Goal: Task Accomplishment & Management: Use online tool/utility

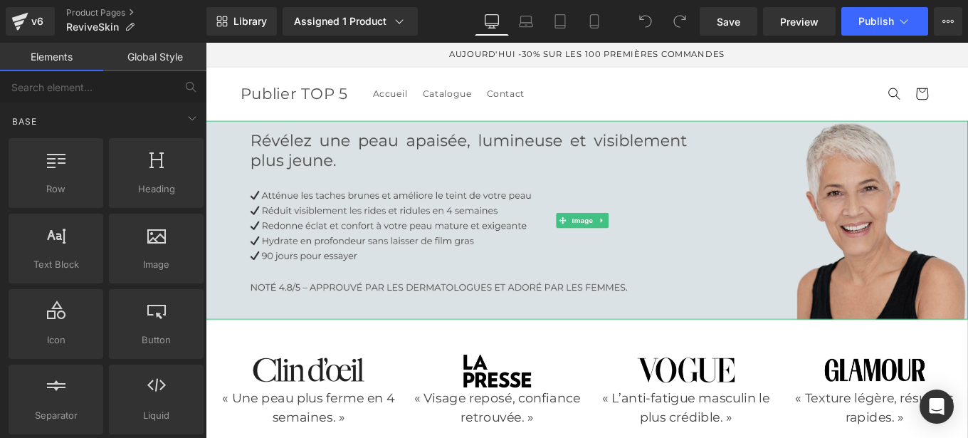
click at [512, 211] on img at bounding box center [636, 243] width 861 height 224
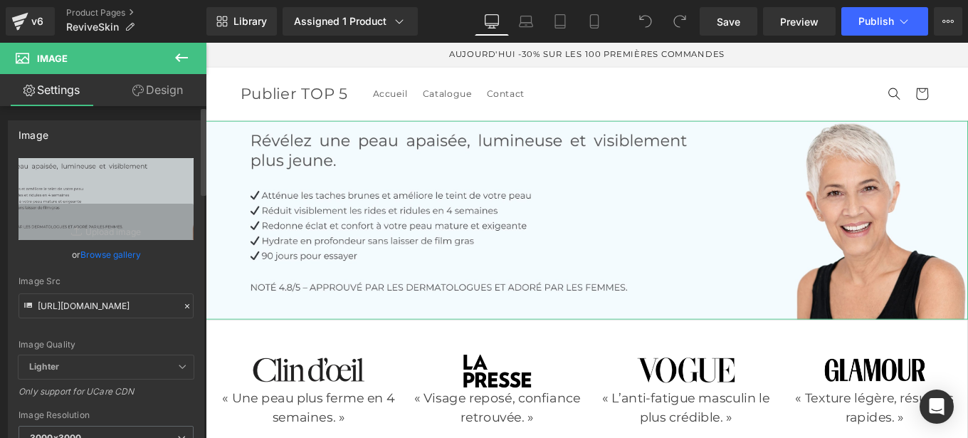
click at [185, 305] on icon at bounding box center [187, 306] width 4 height 4
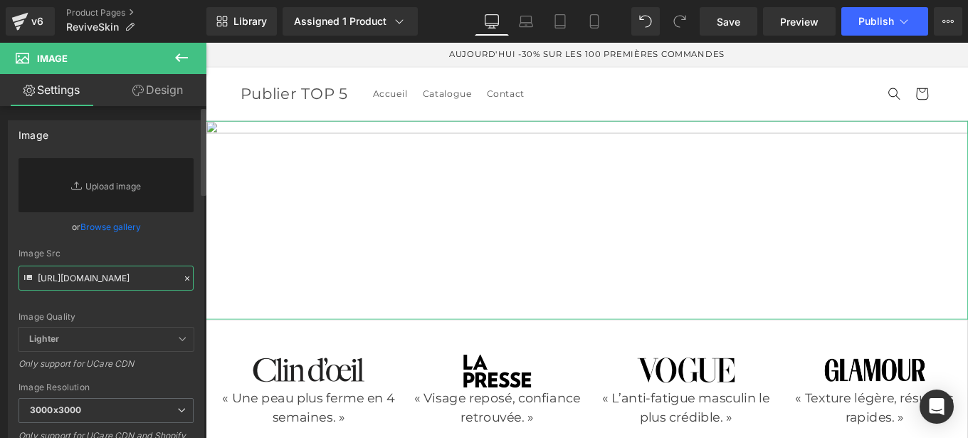
click at [107, 275] on input "[URL][DOMAIN_NAME]" at bounding box center [106, 277] width 175 height 25
paste input "[URL][DOMAIN_NAME]"
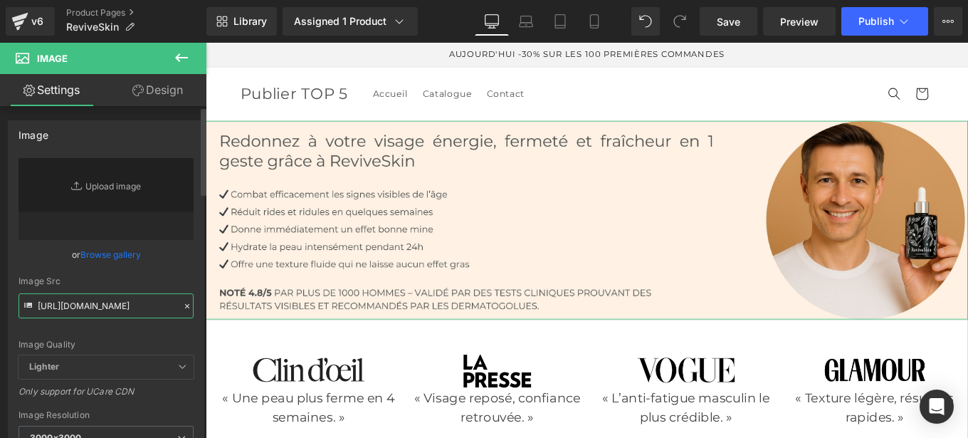
type input "[URL][DOMAIN_NAME]"
click at [189, 271] on div "[URL][DOMAIN_NAME] Replace Image Upload image or Browse gallery Image Src [URL]…" at bounding box center [106, 342] width 195 height 369
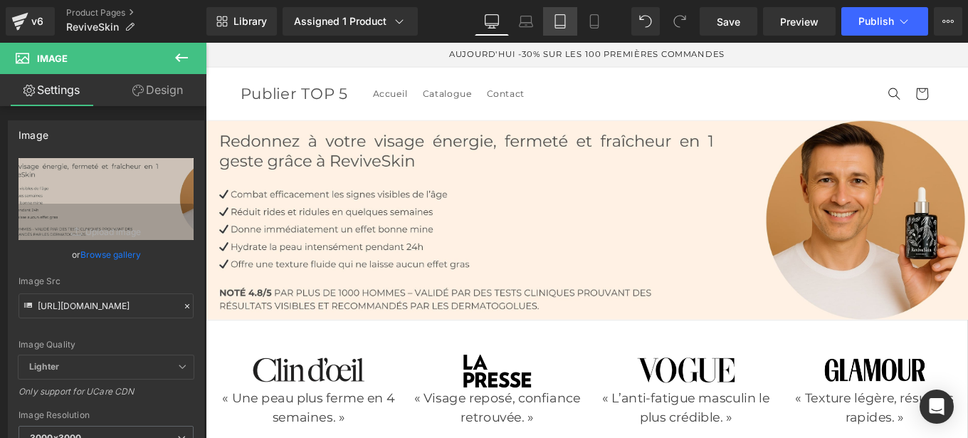
click at [559, 30] on link "Tablet" at bounding box center [560, 21] width 34 height 28
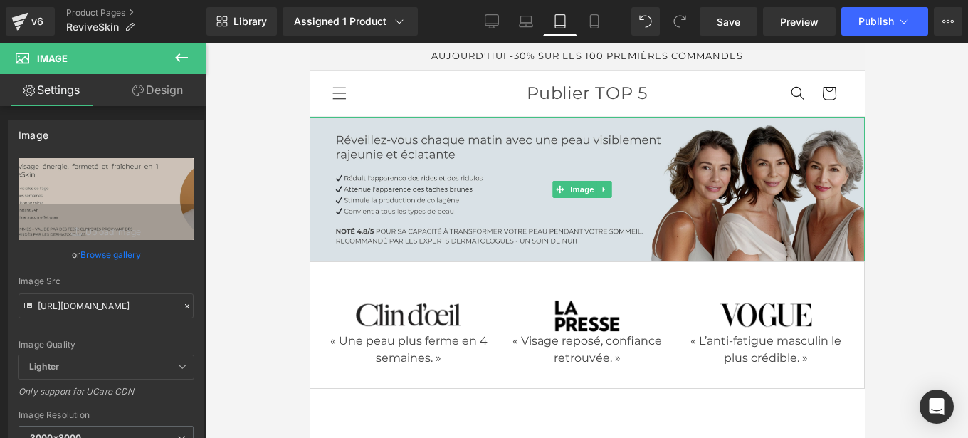
click at [527, 177] on img at bounding box center [586, 189] width 555 height 144
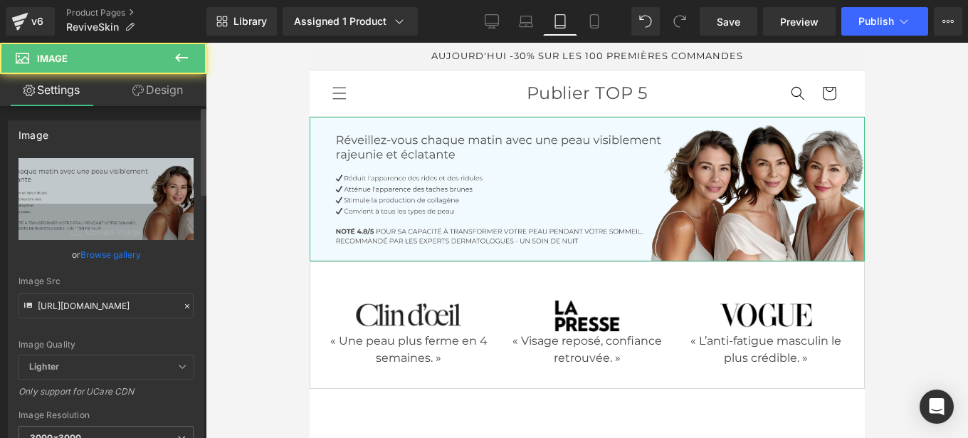
click at [182, 306] on icon at bounding box center [187, 306] width 10 height 10
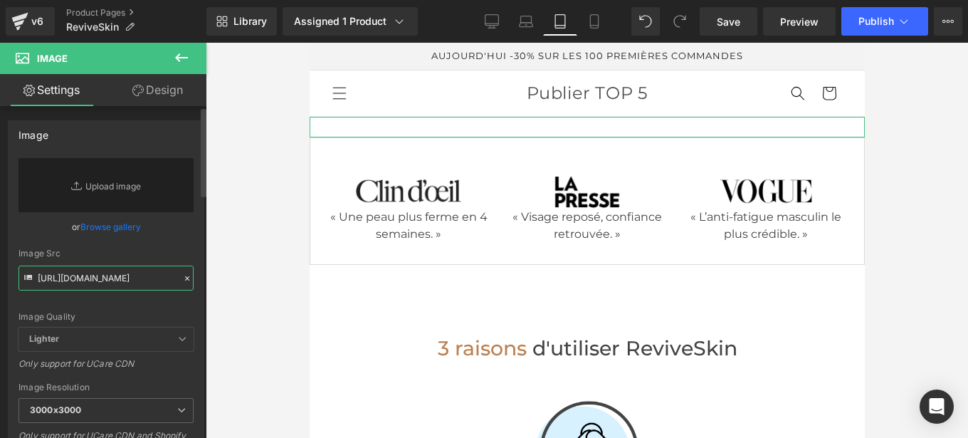
click at [114, 273] on input "[URL][DOMAIN_NAME]" at bounding box center [106, 277] width 175 height 25
paste input "[URL][DOMAIN_NAME]"
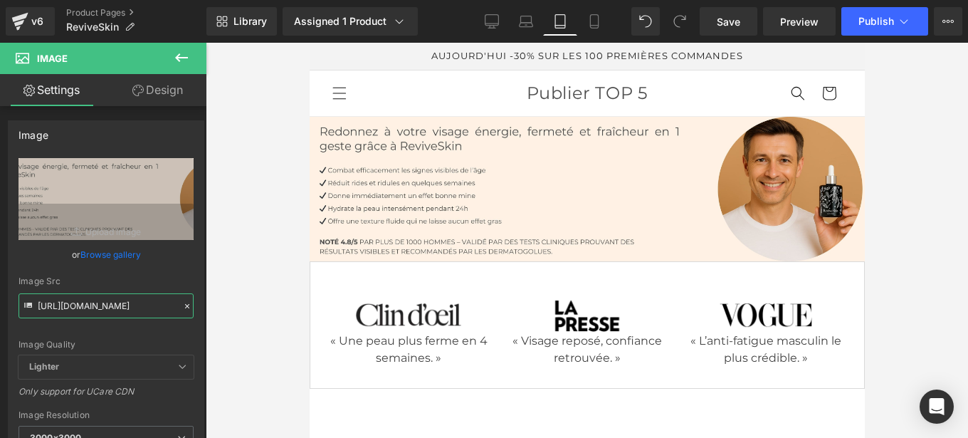
type input "[URL][DOMAIN_NAME]"
click at [594, 24] on icon at bounding box center [594, 21] width 14 height 14
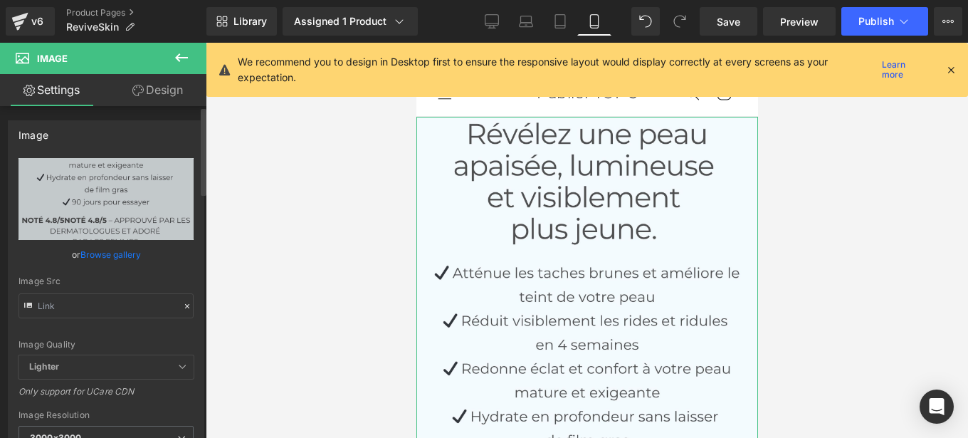
click at [182, 310] on icon at bounding box center [187, 306] width 10 height 10
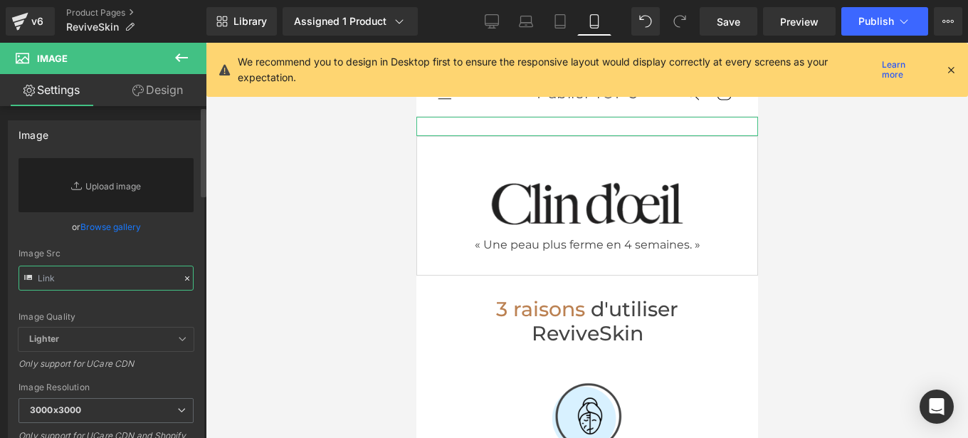
click at [117, 273] on input "text" at bounding box center [106, 277] width 175 height 25
paste input "[URL][DOMAIN_NAME]"
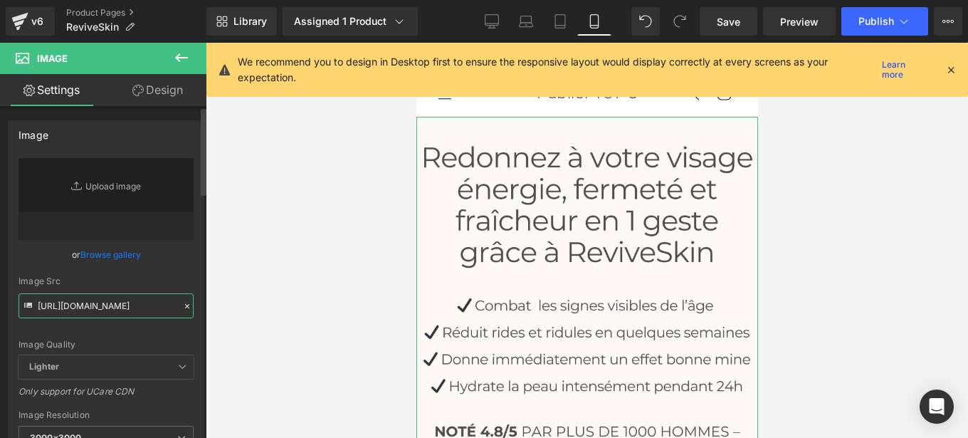
type input "[URL][DOMAIN_NAME]"
click at [195, 273] on div "[URL][DOMAIN_NAME] Replace Image Upload image or Browse gallery Image Src [URL]…" at bounding box center [106, 342] width 195 height 369
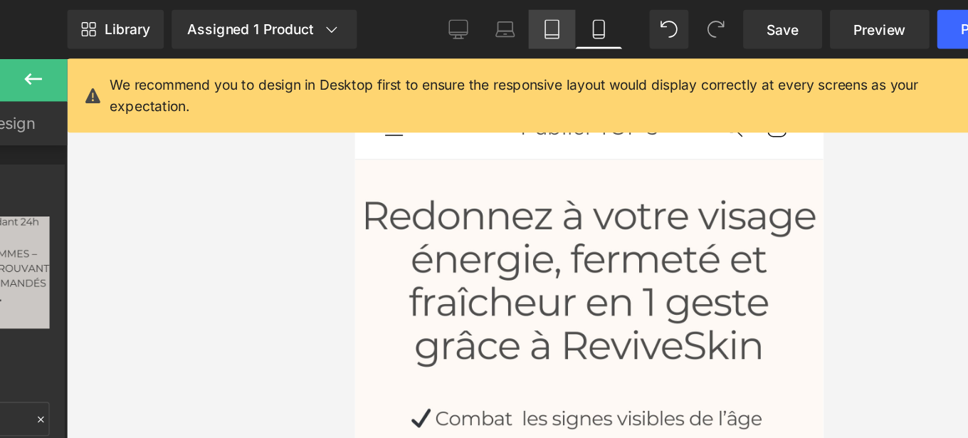
click at [549, 21] on link "Tablet" at bounding box center [560, 21] width 34 height 28
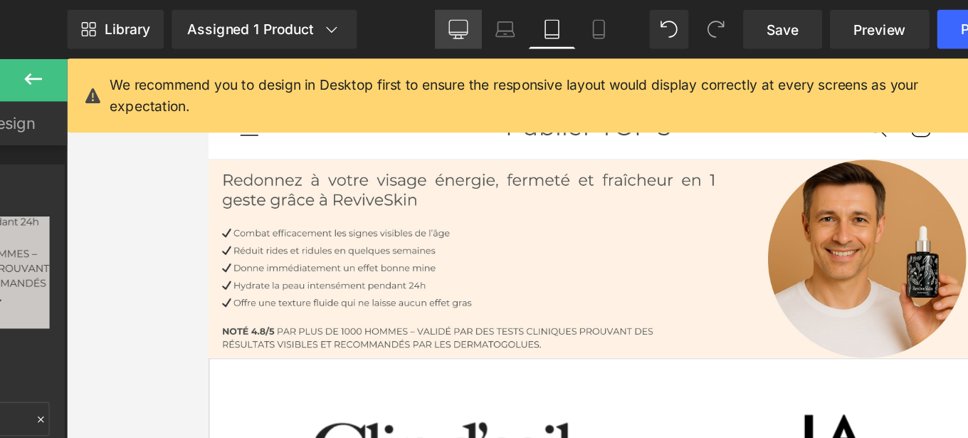
click at [500, 21] on link "Desktop" at bounding box center [492, 21] width 34 height 28
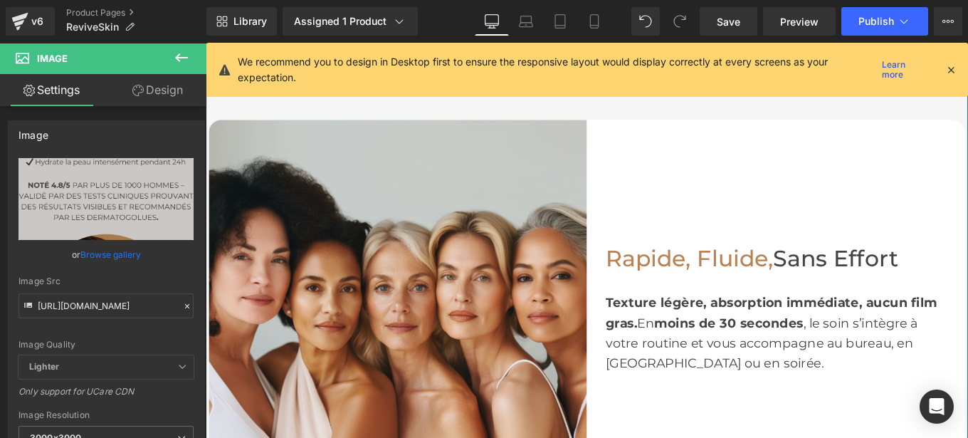
scroll to position [1616, 0]
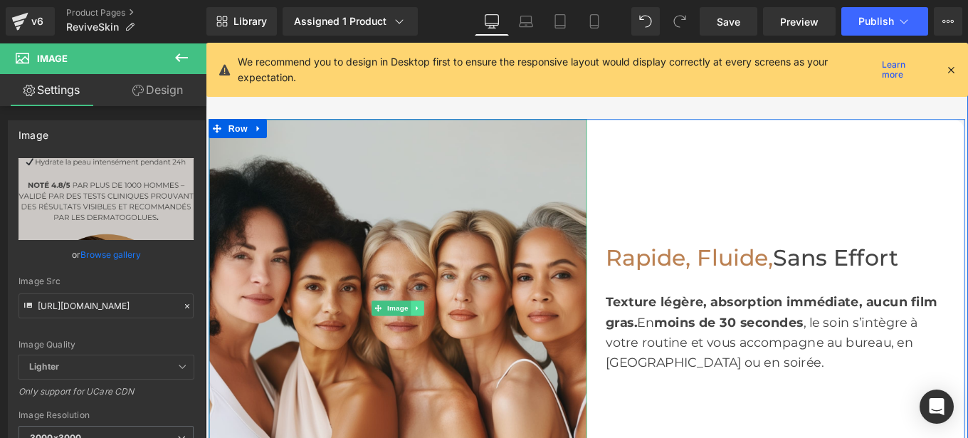
click at [441, 338] on icon at bounding box center [445, 342] width 8 height 9
click at [437, 341] on link at bounding box center [437, 342] width 15 height 17
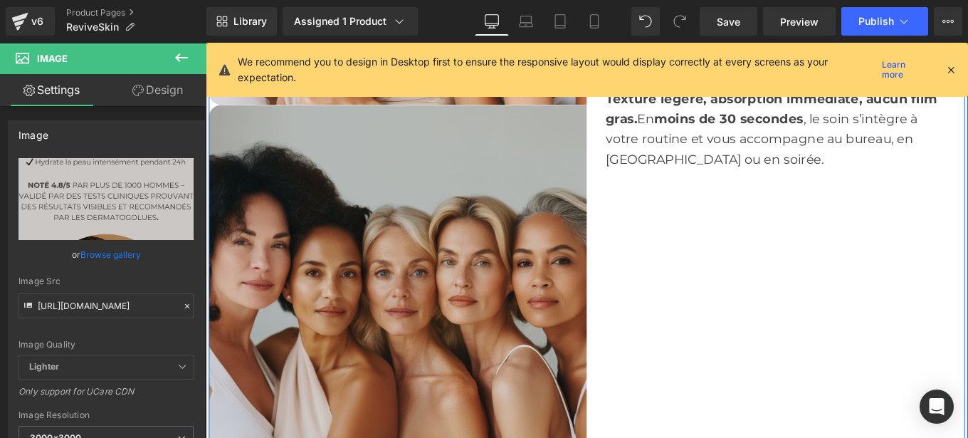
scroll to position [2070, 0]
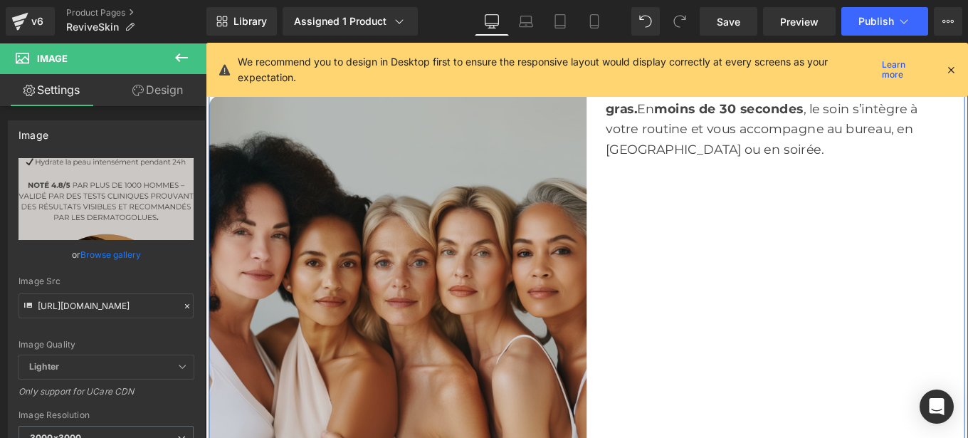
click at [432, 344] on img at bounding box center [422, 315] width 427 height 427
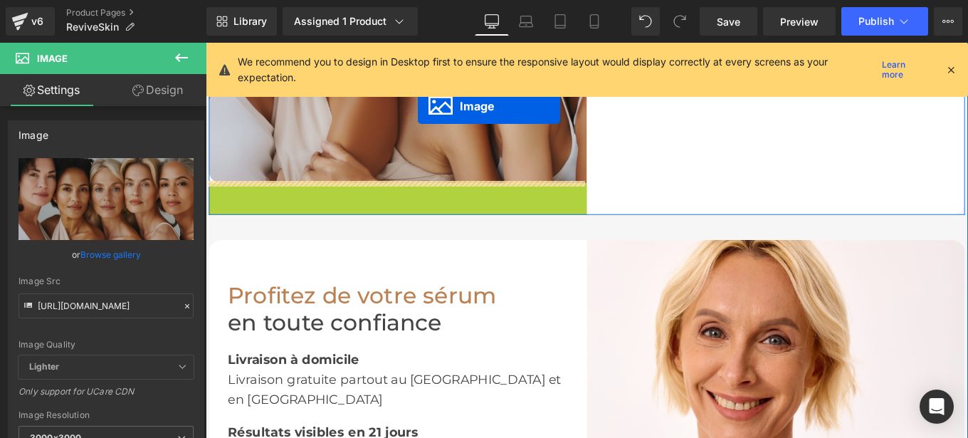
scroll to position [1956, 0]
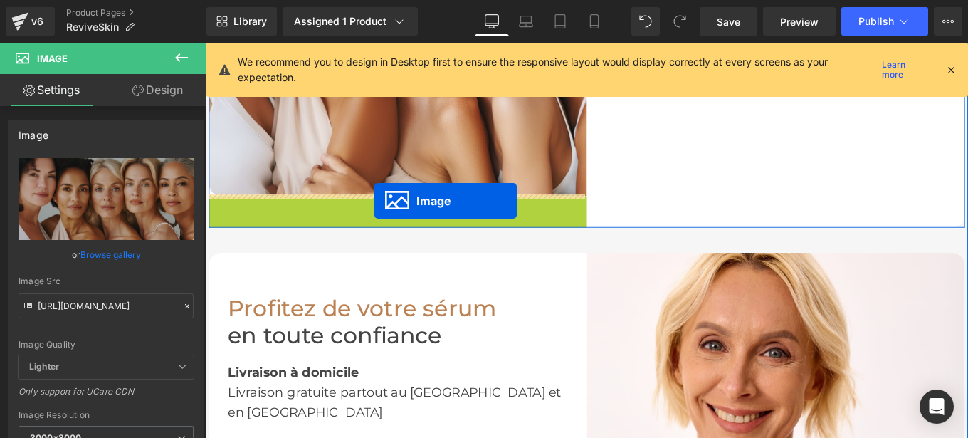
drag, startPoint x: 392, startPoint y: 314, endPoint x: 396, endPoint y: 220, distance: 94.0
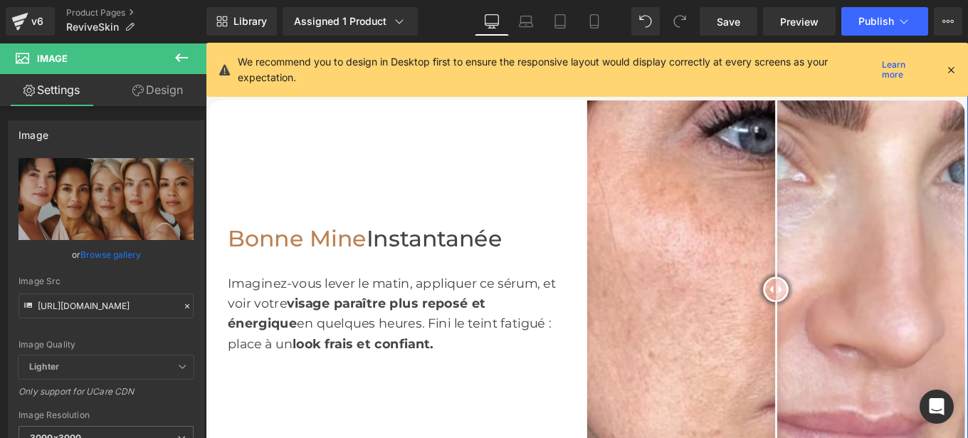
scroll to position [753, 0]
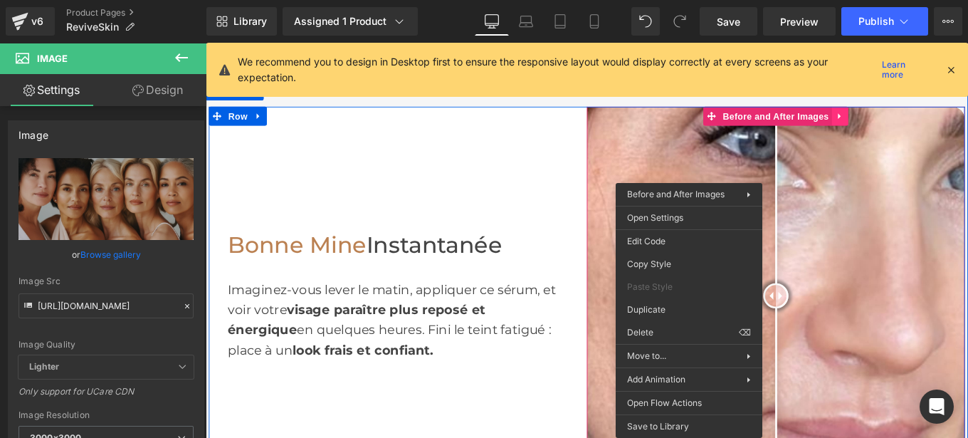
click at [917, 121] on div "Before and After Images" at bounding box center [849, 328] width 427 height 427
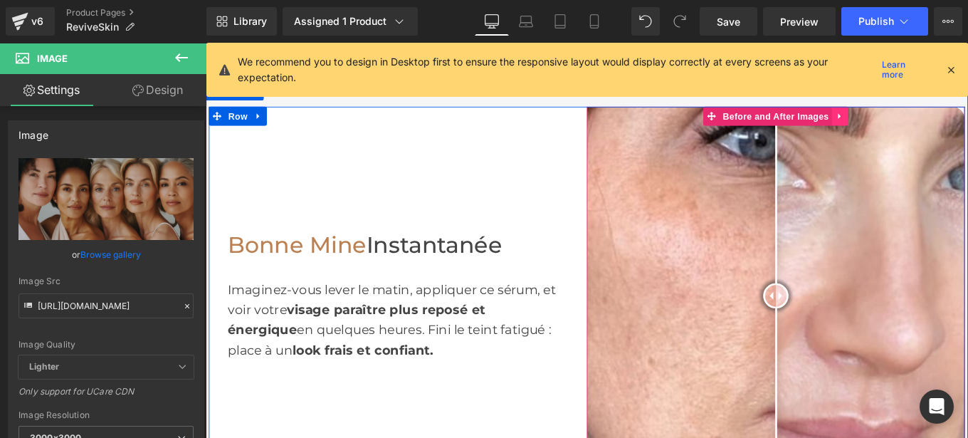
click at [917, 125] on icon at bounding box center [922, 125] width 10 height 11
click at [927, 122] on icon at bounding box center [932, 125] width 10 height 10
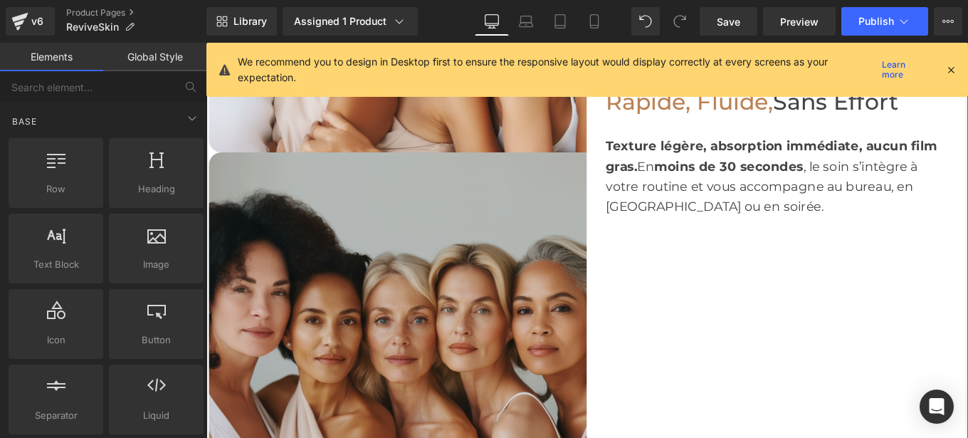
scroll to position [1726, 0]
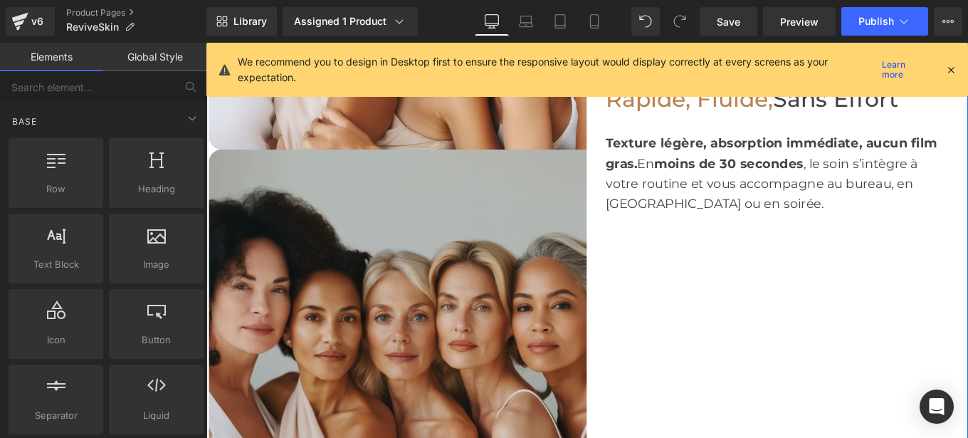
click at [377, 386] on img at bounding box center [422, 376] width 427 height 427
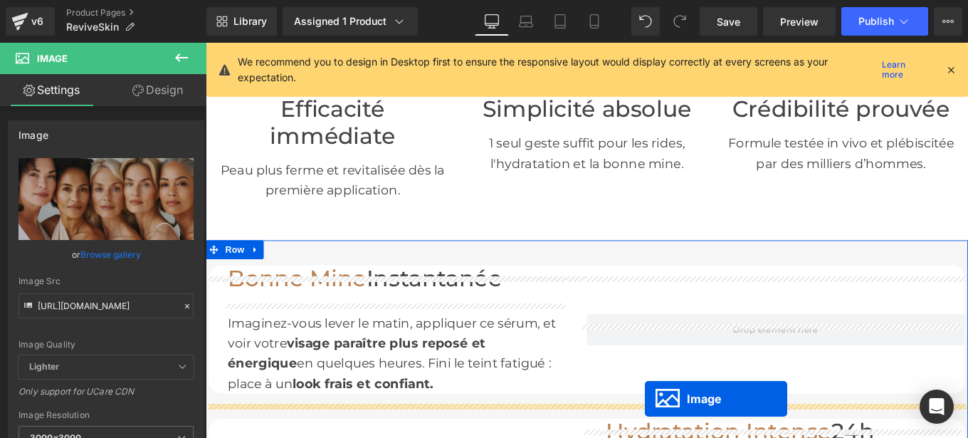
scroll to position [587, 0]
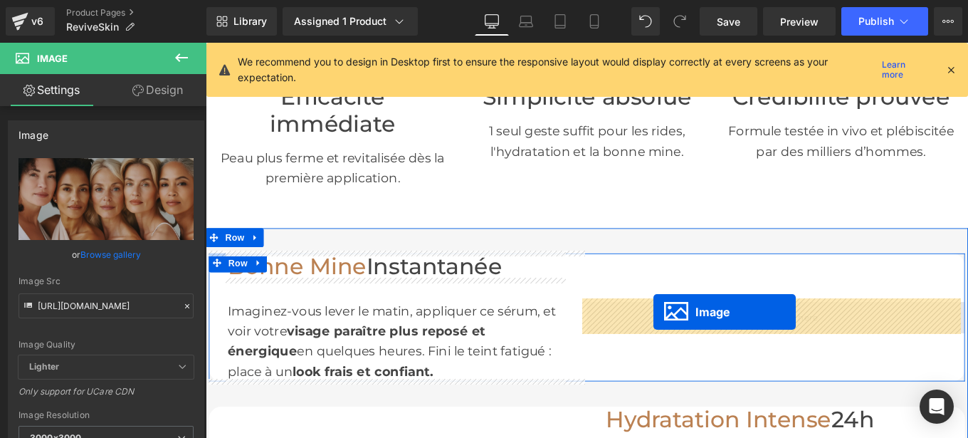
drag, startPoint x: 394, startPoint y: 374, endPoint x: 712, endPoint y: 347, distance: 319.3
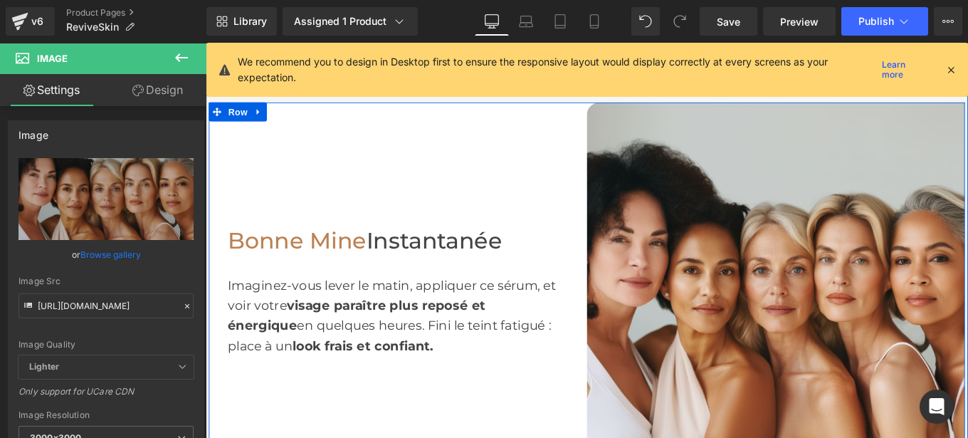
scroll to position [758, 0]
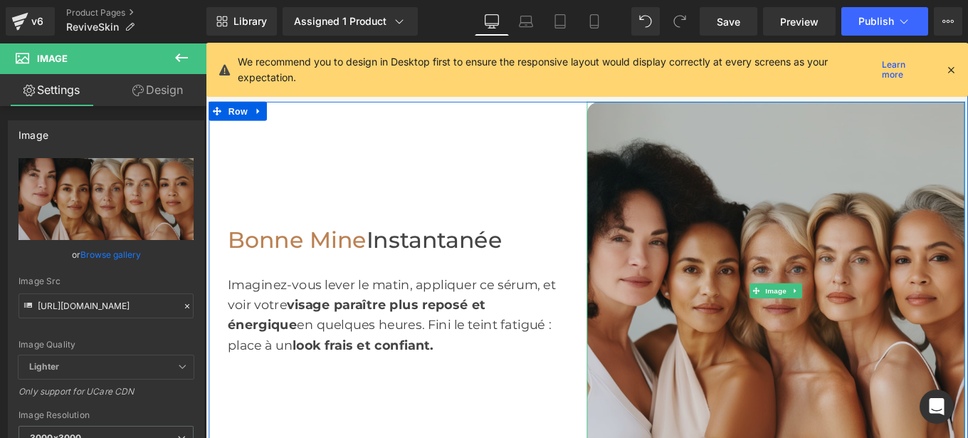
click at [765, 269] on img at bounding box center [849, 323] width 427 height 427
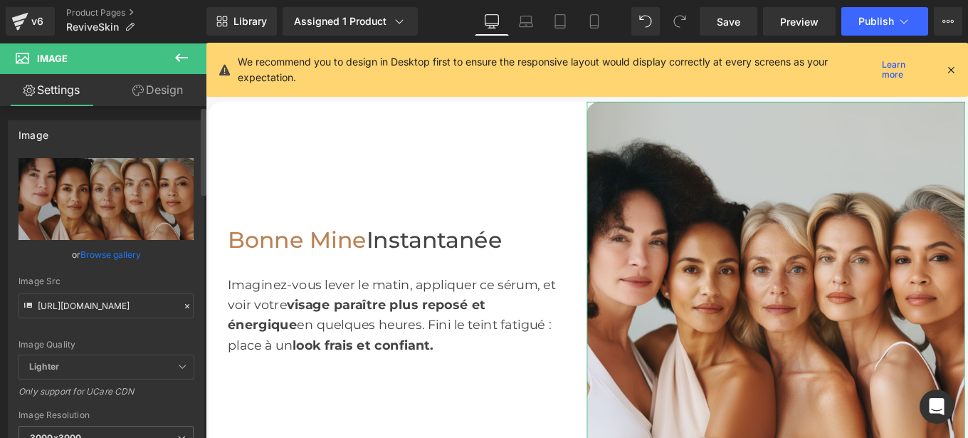
click at [185, 305] on icon at bounding box center [187, 306] width 4 height 4
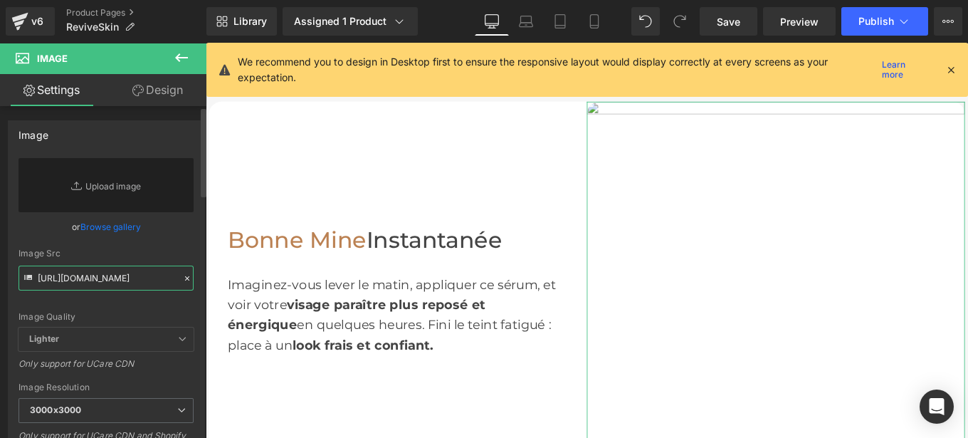
click at [105, 278] on input "[URL][DOMAIN_NAME]" at bounding box center [106, 277] width 175 height 25
paste input "[URL][DOMAIN_NAME]"
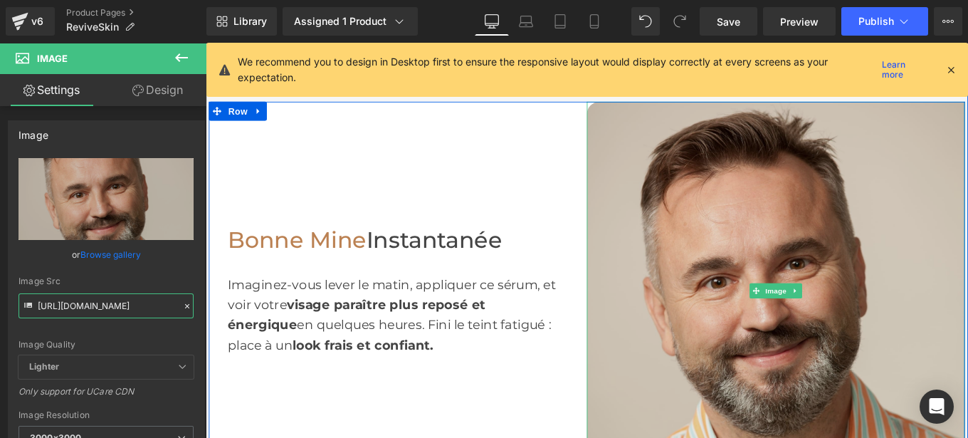
type input "[URL][DOMAIN_NAME]"
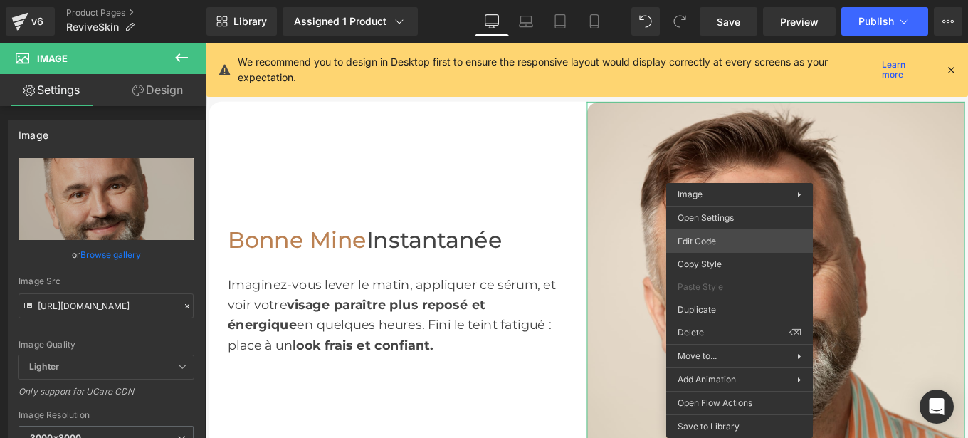
click at [697, 0] on div "Image You are previewing how the will restyle your page. You can not edit Eleme…" at bounding box center [484, 0] width 968 height 0
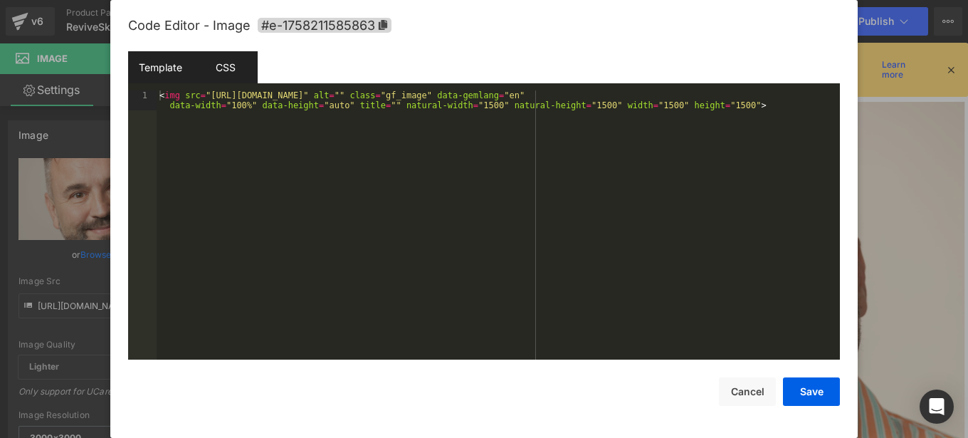
click at [213, 63] on div "CSS" at bounding box center [225, 67] width 65 height 32
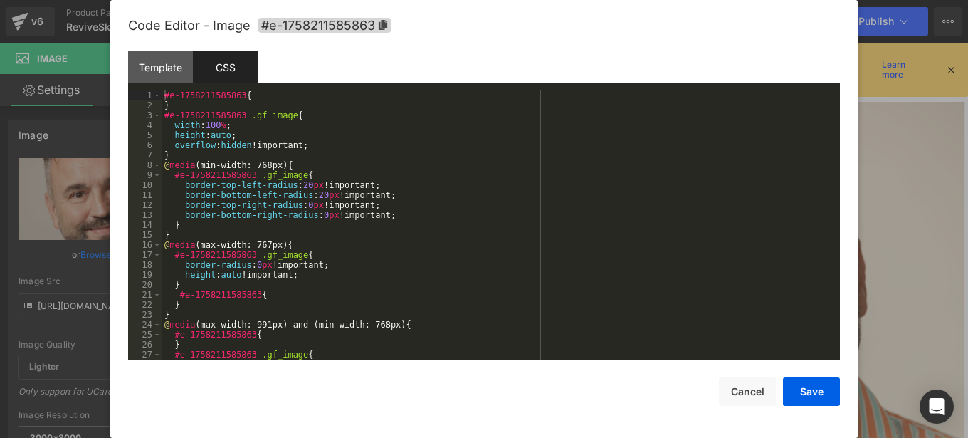
click at [301, 186] on div "#e-1758211585863 { } #e-1758211585863 .gf_image { width : 100 % ; height : auto…" at bounding box center [498, 234] width 673 height 289
click at [313, 194] on div "#e-1758211585863 { } #e-1758211585863 .gf_image { width : 100 % ; height : auto…" at bounding box center [498, 234] width 673 height 289
click at [300, 208] on div "#e-1758211585863 { } #e-1758211585863 .gf_image { width : 100 % ; height : auto…" at bounding box center [498, 234] width 673 height 289
click at [315, 218] on div "#e-1758211585863 { } #e-1758211585863 .gf_image { width : 100 % ; height : auto…" at bounding box center [498, 234] width 673 height 289
click at [803, 394] on button "Save" at bounding box center [811, 391] width 57 height 28
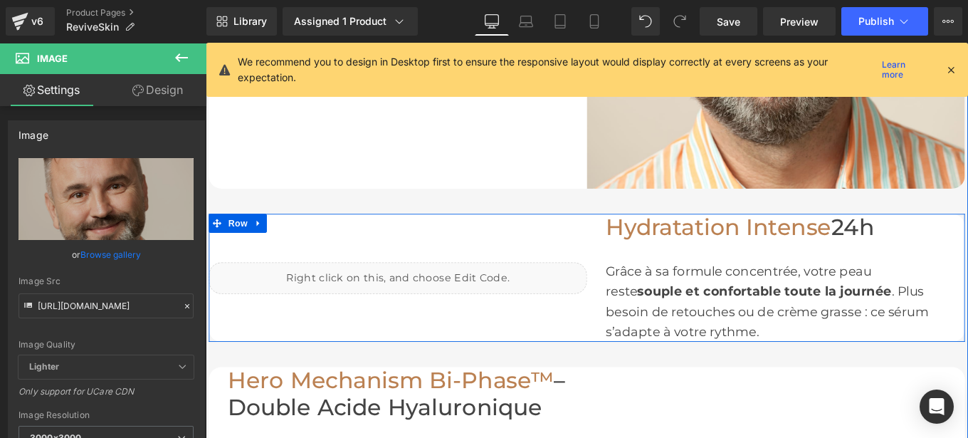
scroll to position [1088, 0]
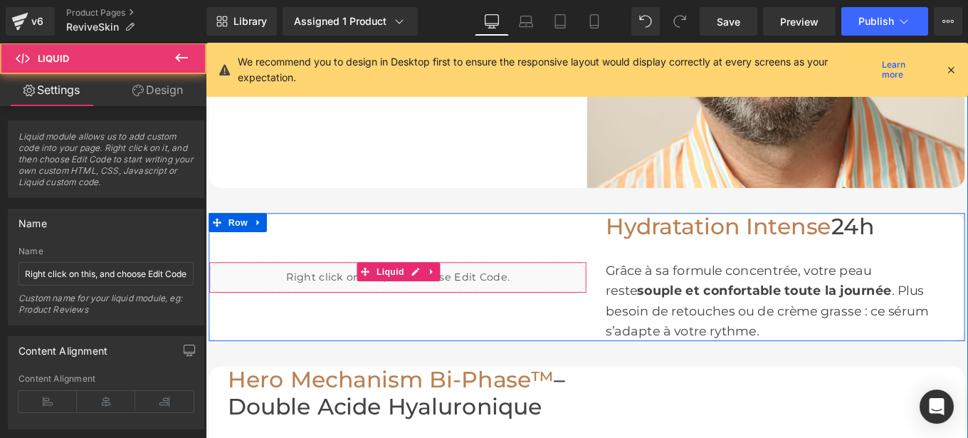
click at [467, 311] on div "Liquid" at bounding box center [422, 308] width 427 height 36
click at [456, 295] on icon at bounding box center [461, 300] width 10 height 11
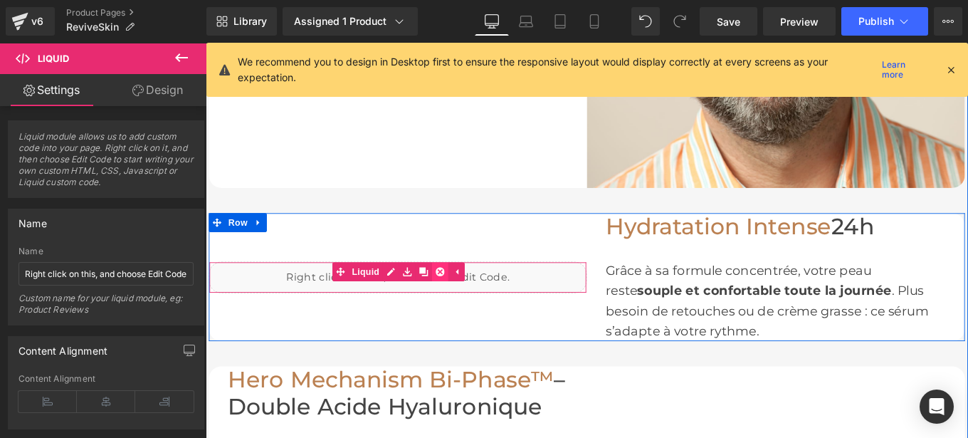
click at [465, 296] on icon at bounding box center [470, 301] width 10 height 10
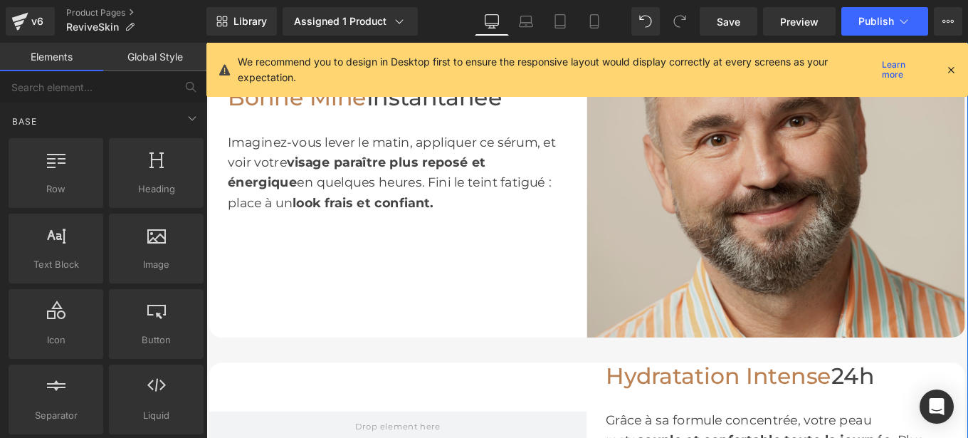
scroll to position [918, 0]
click at [796, 228] on img at bounding box center [849, 162] width 427 height 427
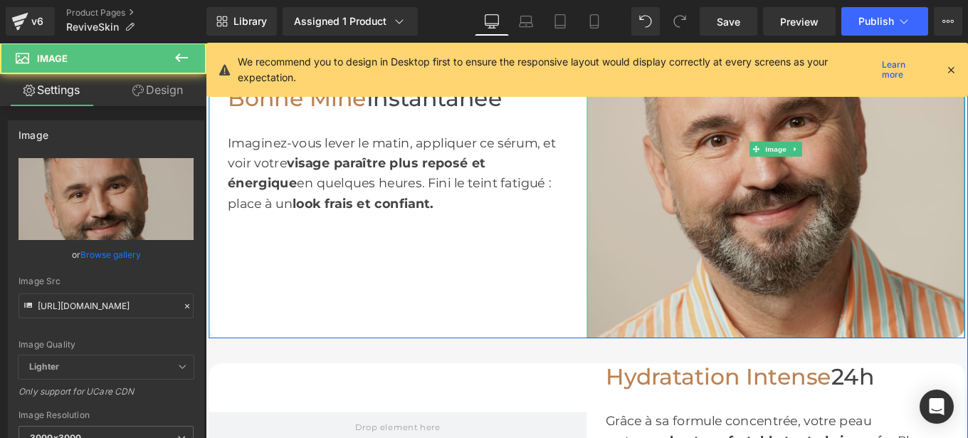
click at [866, 154] on link at bounding box center [872, 162] width 15 height 17
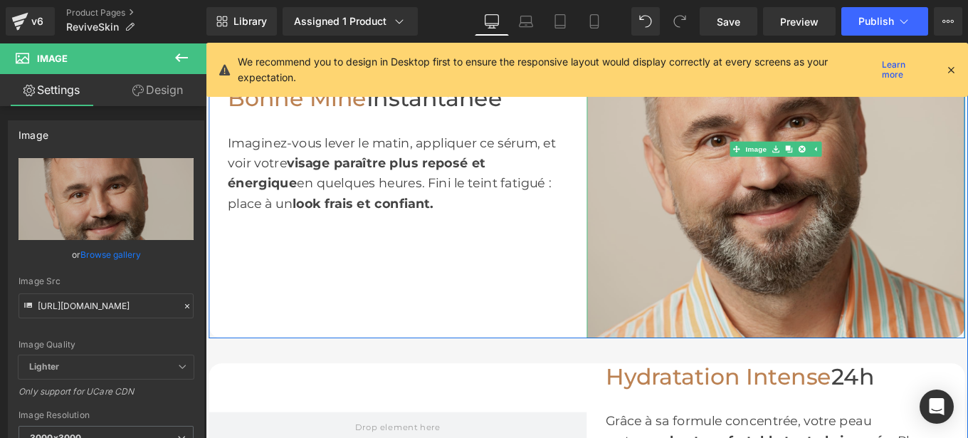
click at [860, 162] on icon at bounding box center [864, 163] width 8 height 8
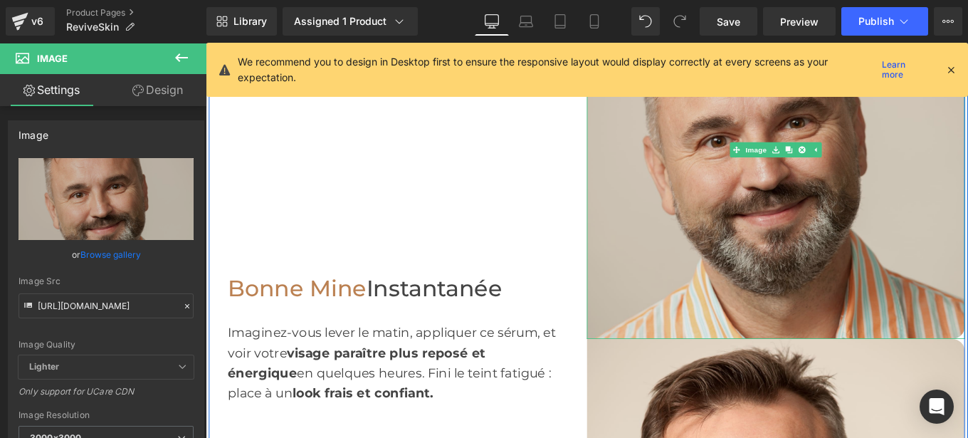
scroll to position [919, 0]
click at [817, 192] on img at bounding box center [849, 162] width 427 height 427
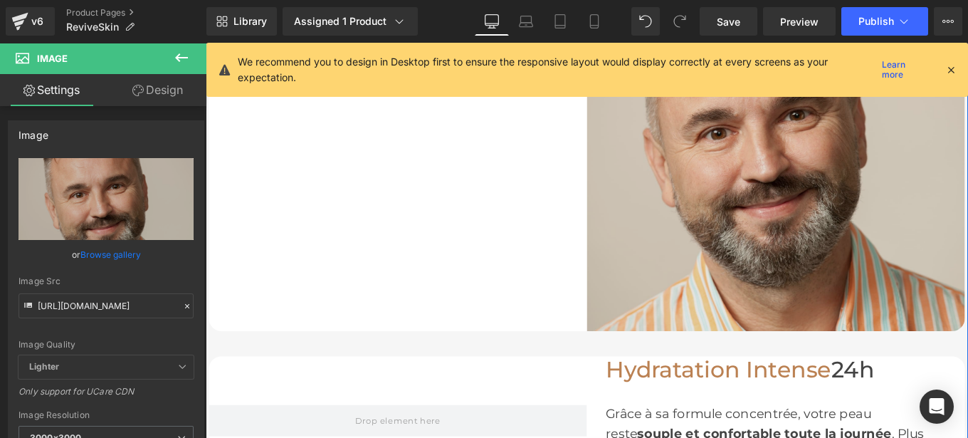
scroll to position [1352, 0]
click at [805, 151] on img at bounding box center [849, 155] width 427 height 427
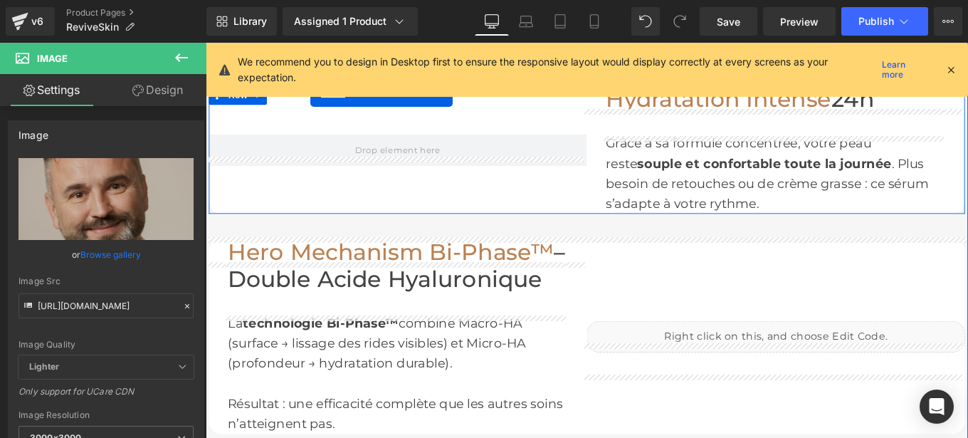
scroll to position [1224, 0]
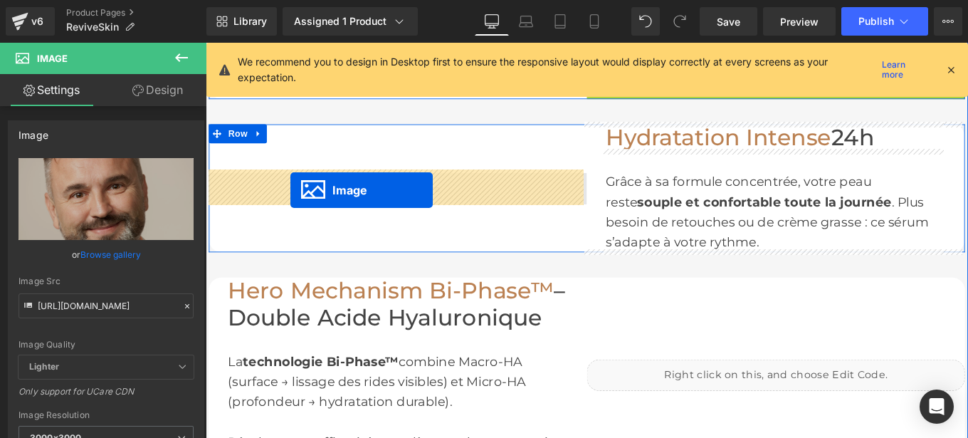
drag, startPoint x: 822, startPoint y: 152, endPoint x: 301, endPoint y: 209, distance: 524.2
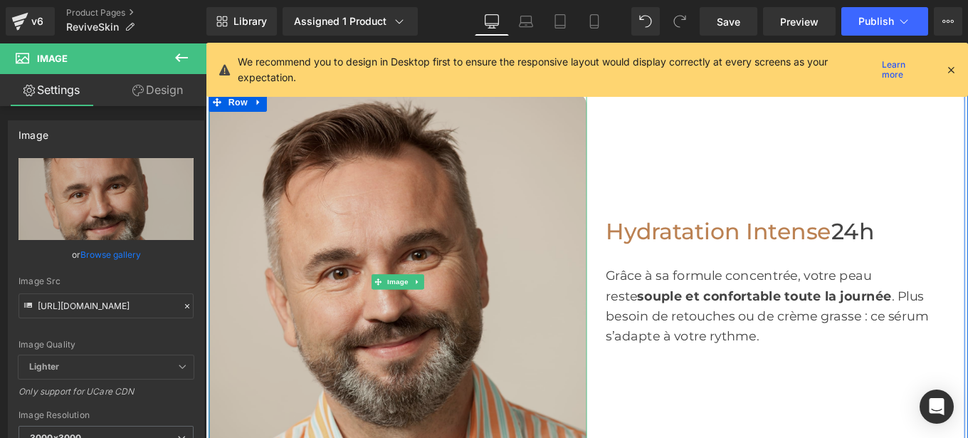
scroll to position [1155, 0]
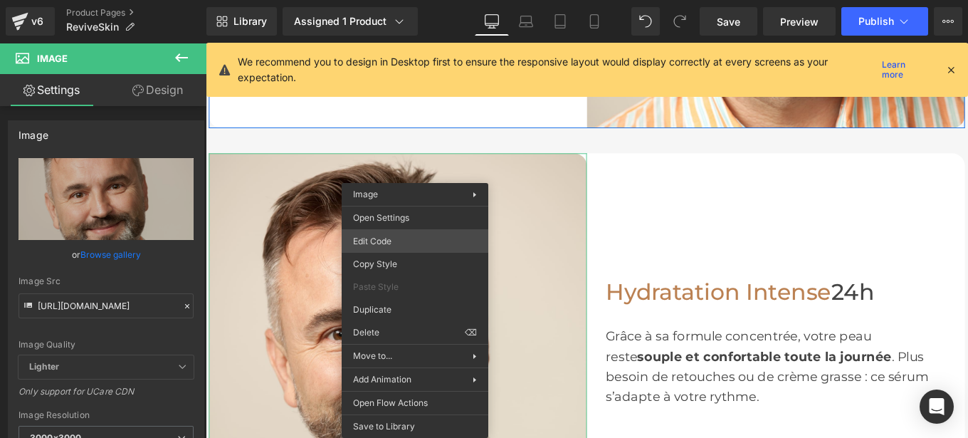
click at [377, 0] on div "Image You are previewing how the will restyle your page. You can not edit Eleme…" at bounding box center [484, 0] width 968 height 0
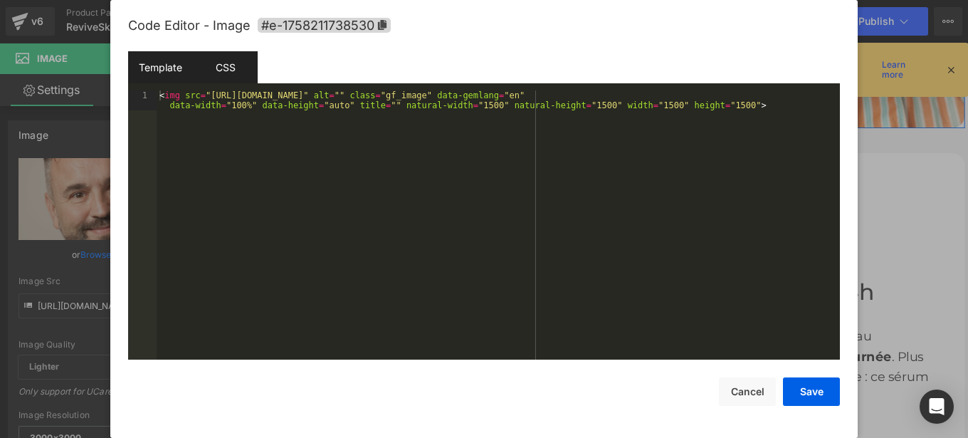
click at [219, 68] on div "CSS" at bounding box center [225, 67] width 65 height 32
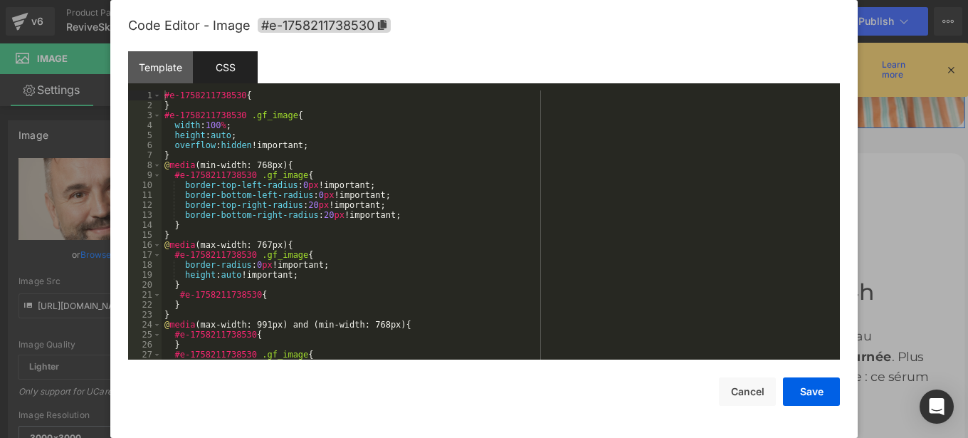
click at [296, 188] on div "#e-1758211738530 { } #e-1758211738530 .gf_image { width : 100 % ; height : auto…" at bounding box center [498, 234] width 673 height 289
click at [310, 196] on div "#e-1758211738530 { } #e-1758211738530 .gf_image { width : 100 % ; height : auto…" at bounding box center [498, 234] width 673 height 289
click at [305, 206] on div "#e-1758211738530 { } #e-1758211738530 .gf_image { width : 100 % ; height : auto…" at bounding box center [498, 234] width 673 height 289
click at [320, 214] on div "#e-1758211738530 { } #e-1758211738530 .gf_image { width : 100 % ; height : auto…" at bounding box center [498, 234] width 673 height 289
click at [807, 399] on button "Save" at bounding box center [811, 391] width 57 height 28
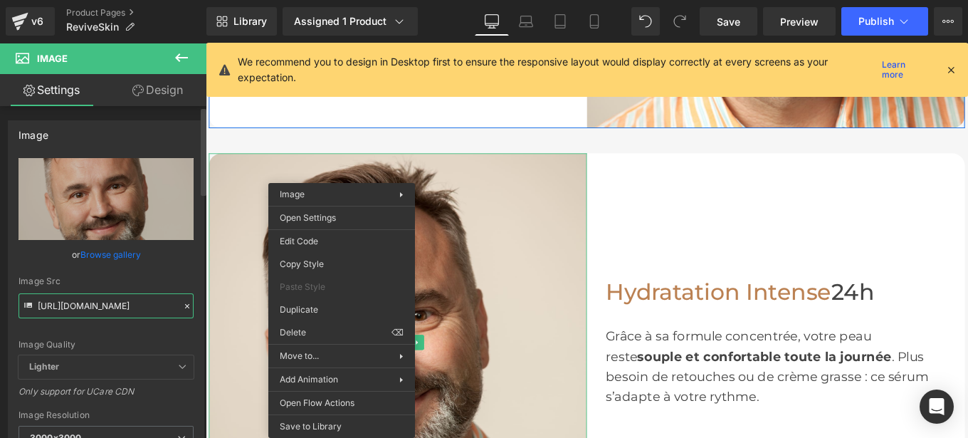
click at [89, 301] on input "[URL][DOMAIN_NAME]" at bounding box center [106, 305] width 175 height 25
paste input "2_1_1.jpg?v=1758211307"
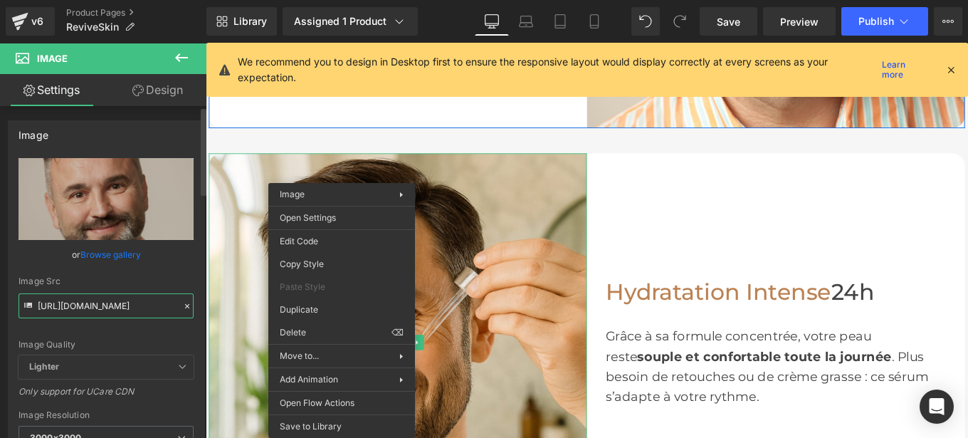
type input "[URL][DOMAIN_NAME]"
click at [177, 277] on div "Image Src" at bounding box center [106, 281] width 175 height 10
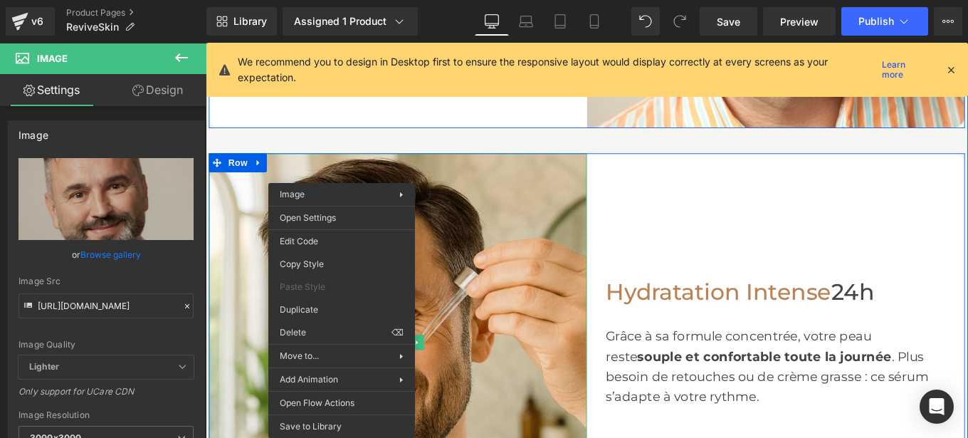
click at [812, 256] on div "Hydratation Intense 24h Heading Grâce à sa formule concentrée, votre peau reste…" at bounding box center [849, 381] width 427 height 427
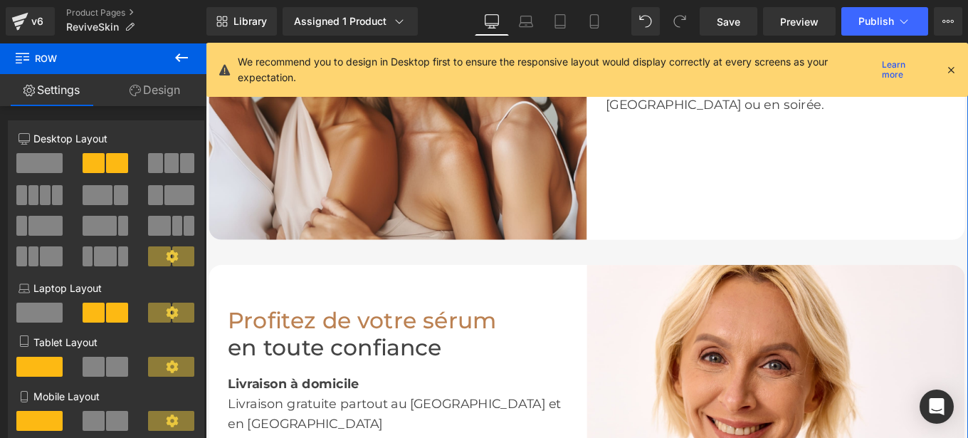
scroll to position [2190, 0]
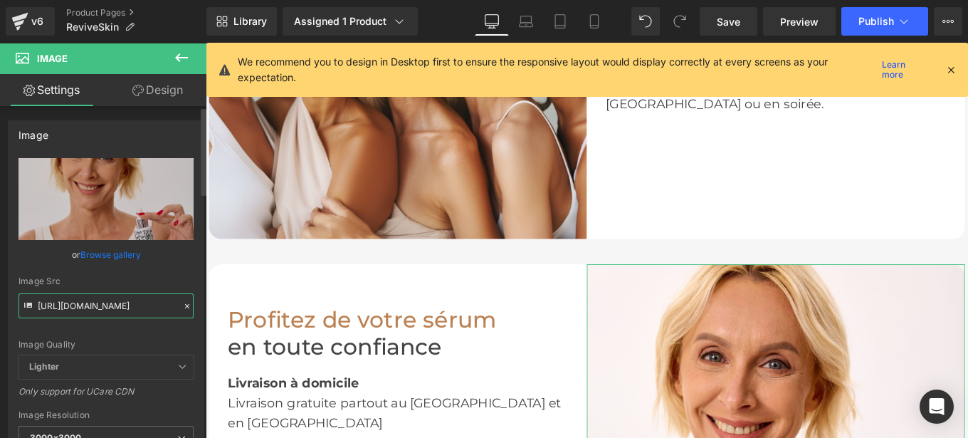
click at [148, 303] on input "[URL][DOMAIN_NAME]" at bounding box center [106, 305] width 175 height 25
paste input "text"
type input "[URL][DOMAIN_NAME]"
click at [179, 289] on div "Image Src [URL][DOMAIN_NAME]" at bounding box center [106, 297] width 175 height 42
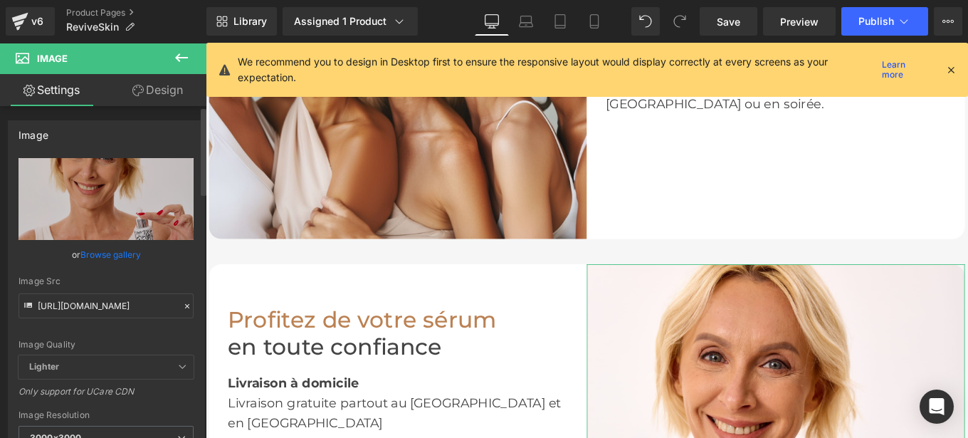
click at [182, 306] on icon at bounding box center [187, 306] width 10 height 10
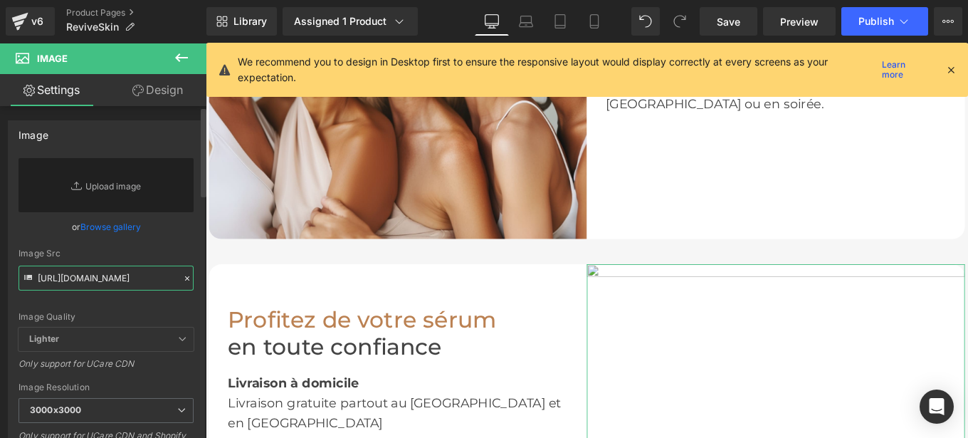
click at [105, 289] on input "[URL][DOMAIN_NAME]" at bounding box center [106, 277] width 175 height 25
paste input "[URL][DOMAIN_NAME]"
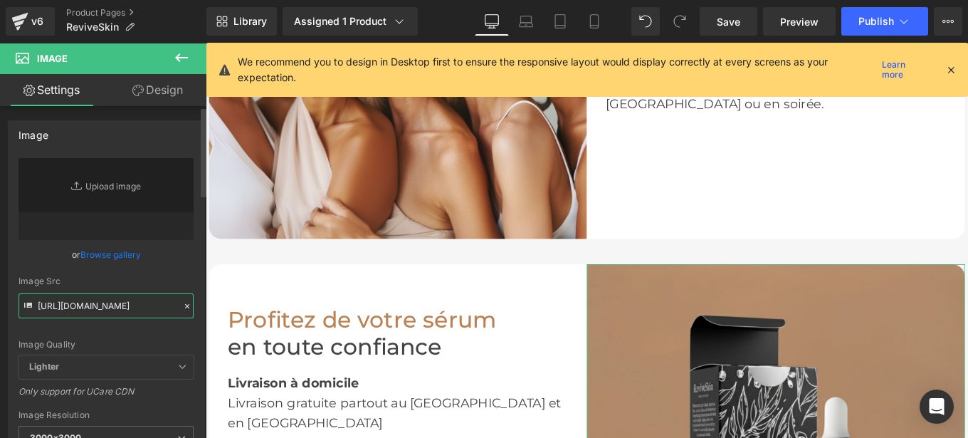
type input "[URL][DOMAIN_NAME]"
click at [170, 277] on div "Image Src" at bounding box center [106, 281] width 175 height 10
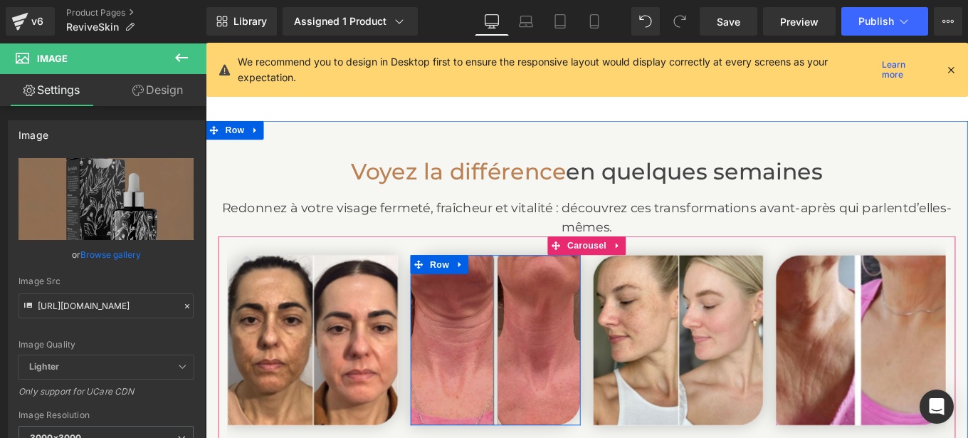
scroll to position [3085, 0]
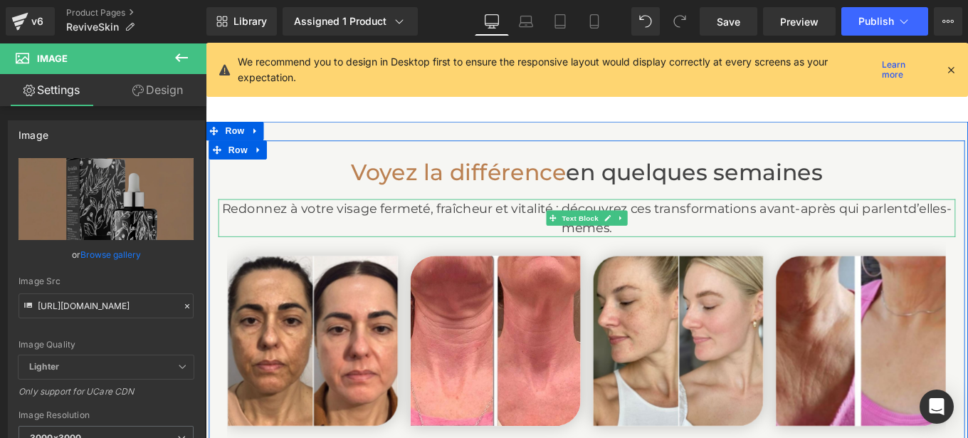
click at [915, 231] on p "Redonnez à votre visage fermeté, fraîcheur et vitalité : découvrez ces transfor…" at bounding box center [636, 240] width 833 height 43
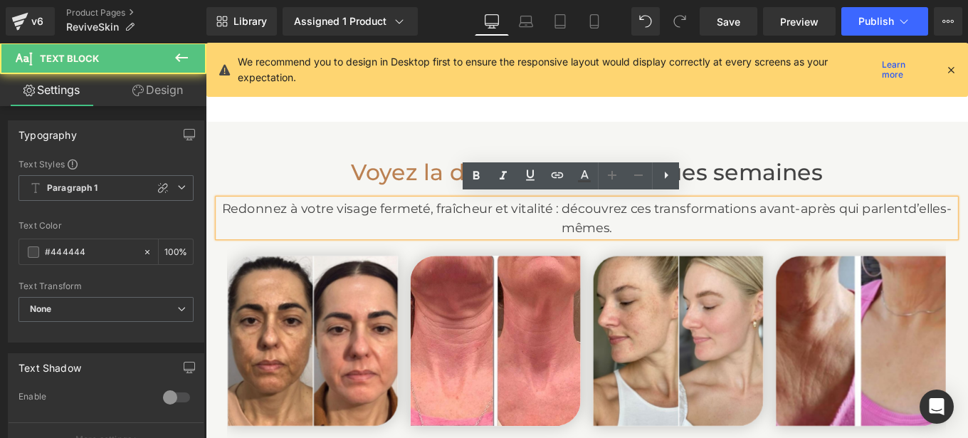
click at [915, 231] on p "Redonnez à votre visage fermeté, fraîcheur et vitalité : découvrez ces transfor…" at bounding box center [636, 240] width 833 height 43
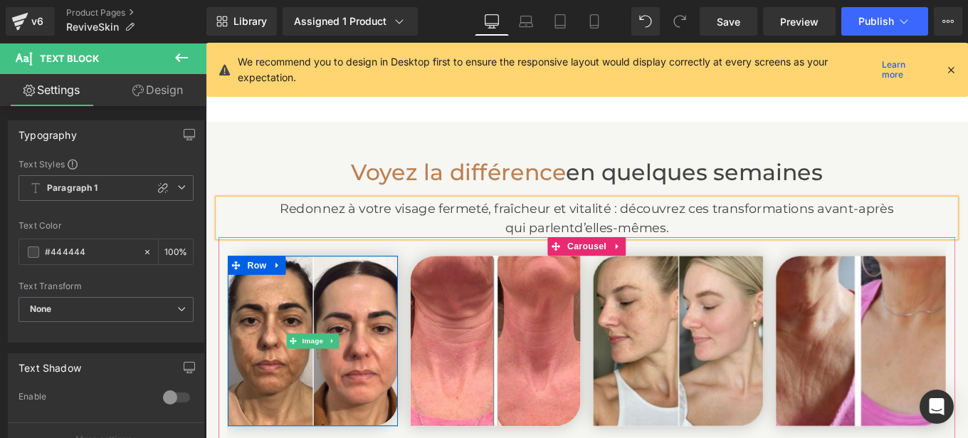
click at [295, 367] on img at bounding box center [327, 379] width 192 height 192
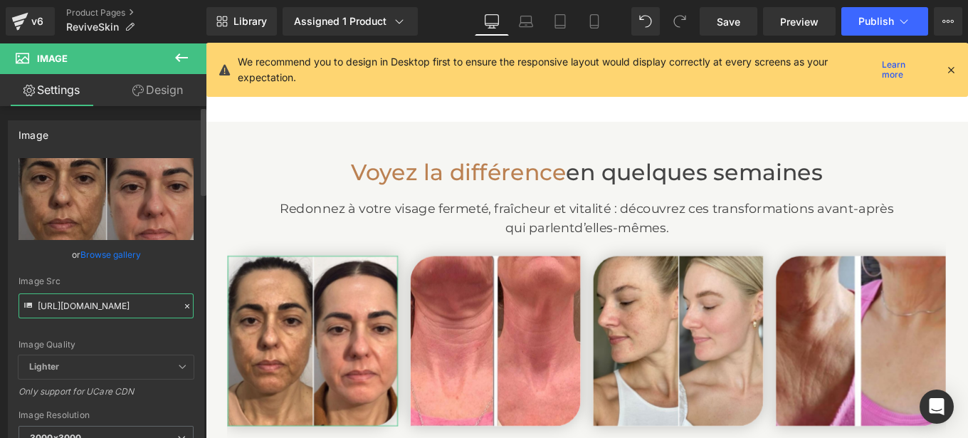
click at [95, 312] on input "[URL][DOMAIN_NAME]" at bounding box center [106, 305] width 175 height 25
paste input "82/5760/0837/files/15_1.jpg?v=1758211303"
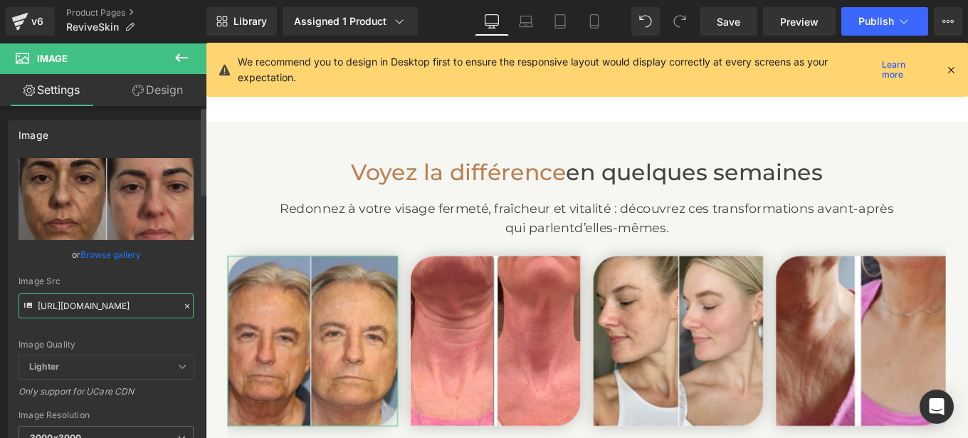
type input "[URL][DOMAIN_NAME]"
click at [175, 284] on div "Image Src" at bounding box center [106, 281] width 175 height 10
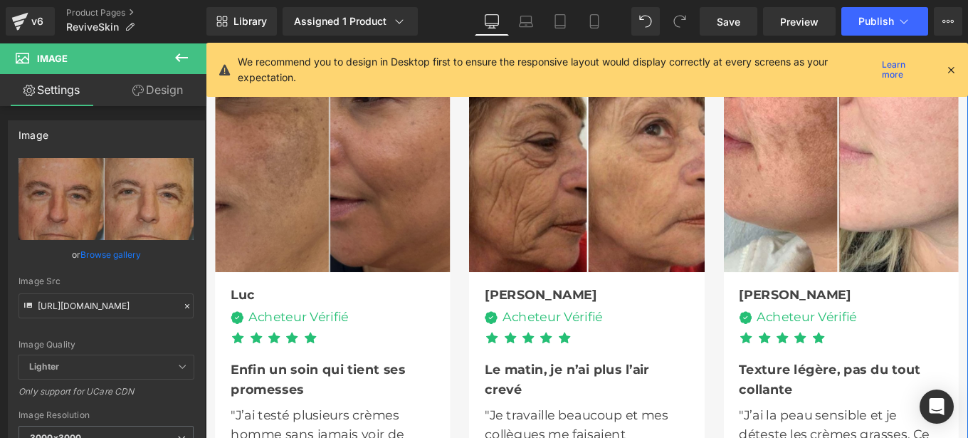
scroll to position [4156, 0]
click at [322, 169] on div "Image" at bounding box center [348, 169] width 265 height 265
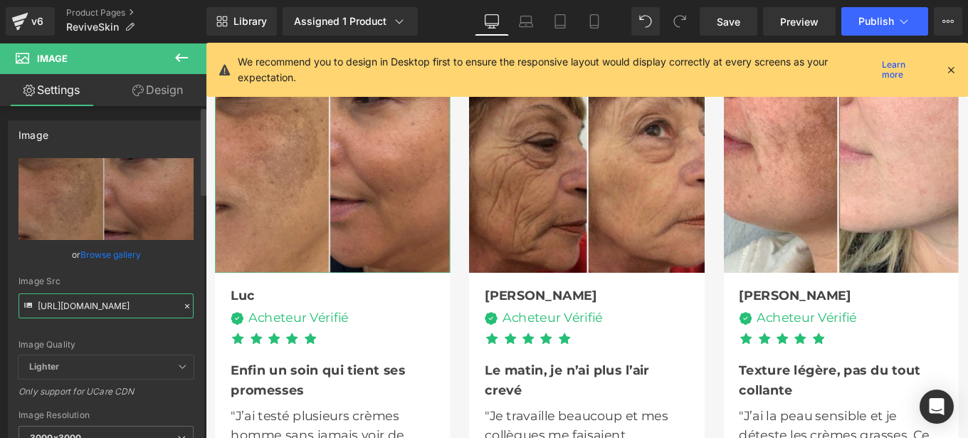
click at [144, 307] on input "[URL][DOMAIN_NAME]" at bounding box center [106, 305] width 175 height 25
paste input "82/5760/0837/files/6_1_1.jpg?v=1758211305"
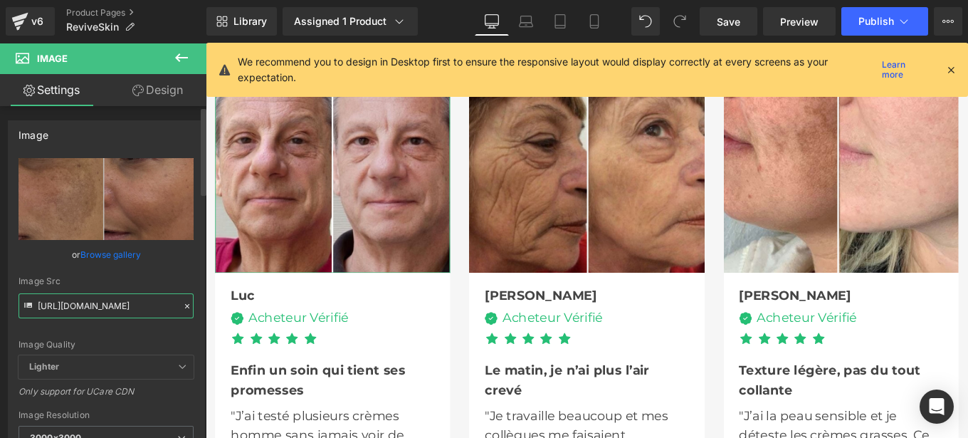
type input "[URL][DOMAIN_NAME]"
click at [182, 276] on div "Image Src" at bounding box center [106, 281] width 175 height 10
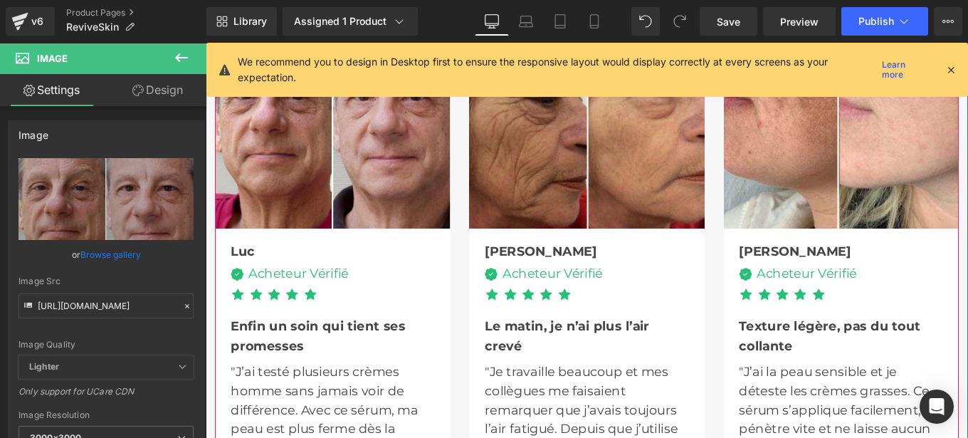
scroll to position [4205, 0]
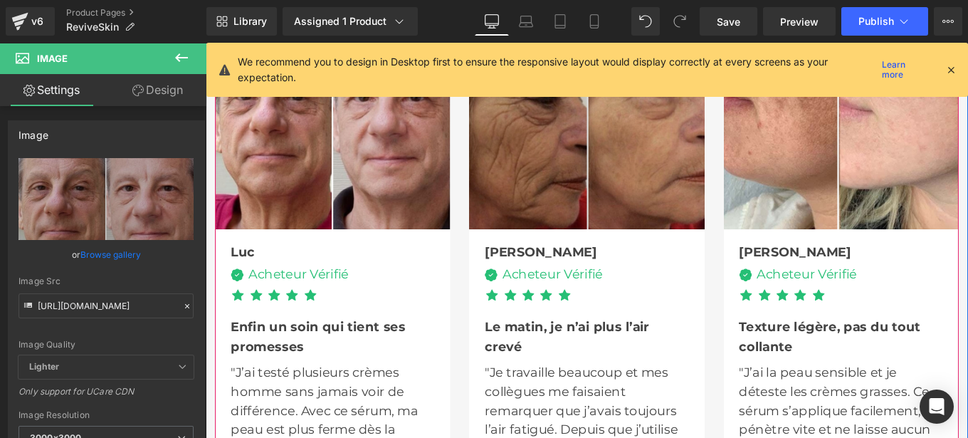
click at [594, 153] on img at bounding box center [635, 120] width 265 height 265
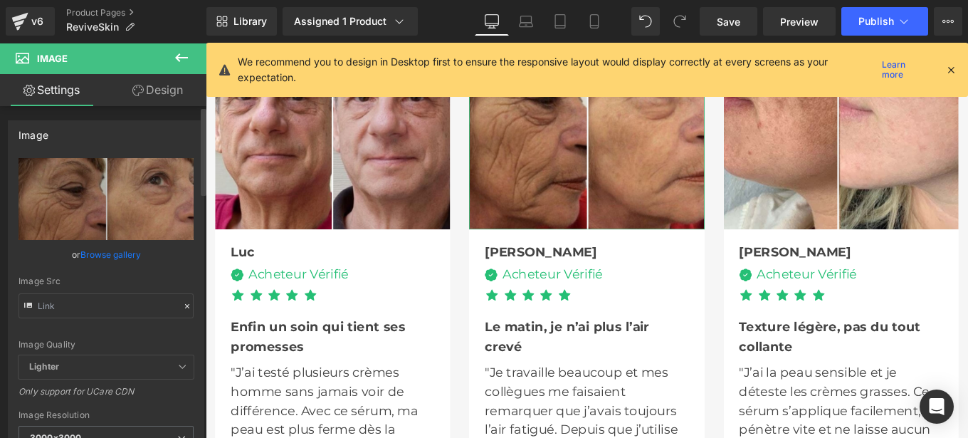
click at [182, 302] on icon at bounding box center [187, 306] width 10 height 10
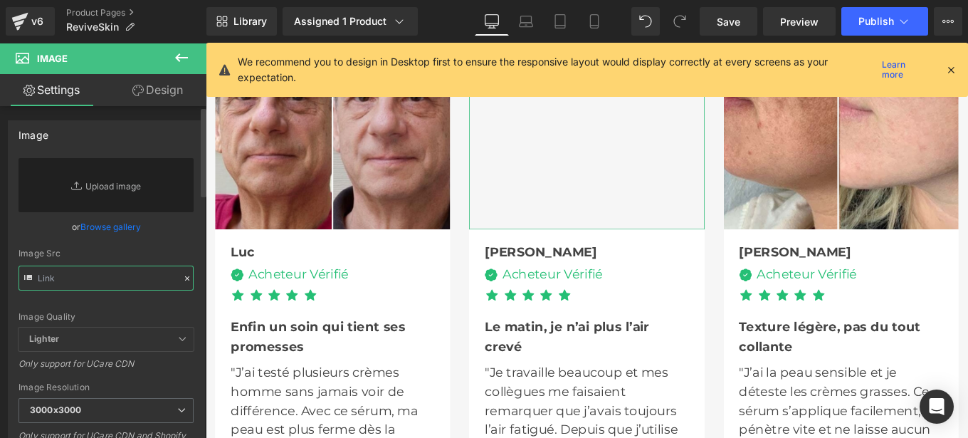
click at [85, 280] on input "text" at bounding box center [106, 277] width 175 height 25
paste input "[URL][DOMAIN_NAME]"
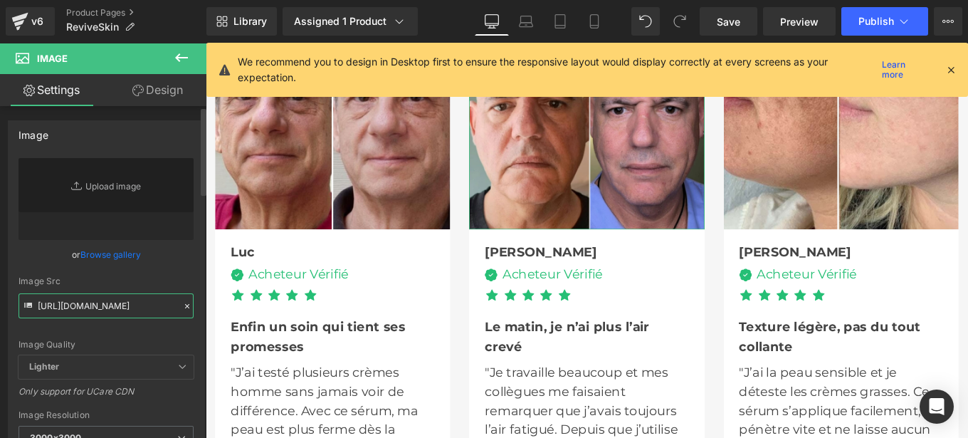
type input "[URL][DOMAIN_NAME]"
click at [174, 274] on div "Image Quality Lighter Lightest Lighter Lighter Lightest Only support for UCare …" at bounding box center [106, 256] width 175 height 197
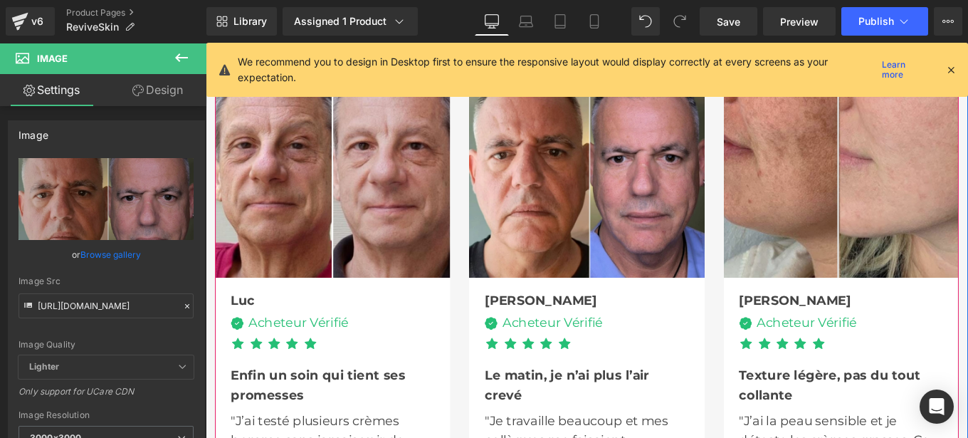
scroll to position [4149, 0]
click at [885, 179] on img at bounding box center [923, 175] width 265 height 265
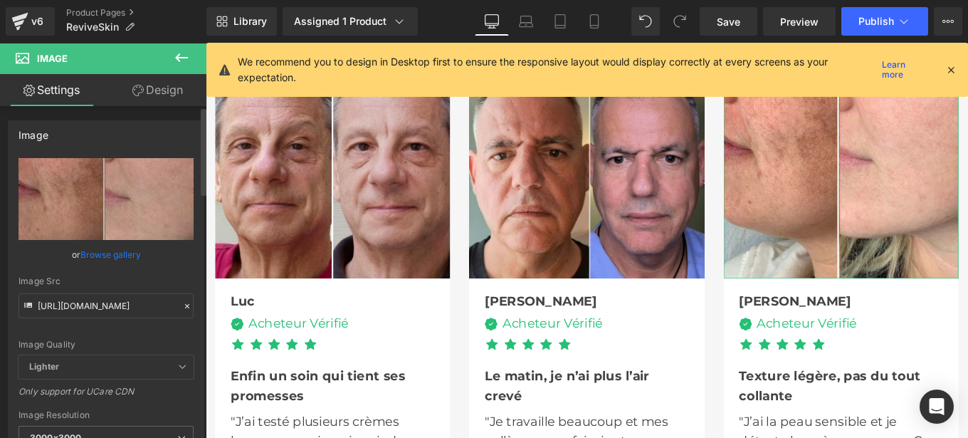
click at [182, 307] on icon at bounding box center [187, 306] width 10 height 10
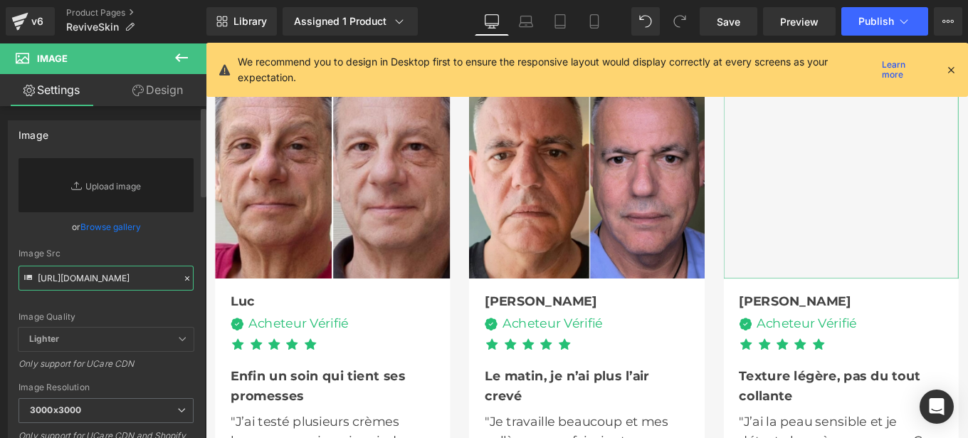
click at [82, 271] on input "[URL][DOMAIN_NAME]" at bounding box center [106, 277] width 175 height 25
paste input "[URL][DOMAIN_NAME]"
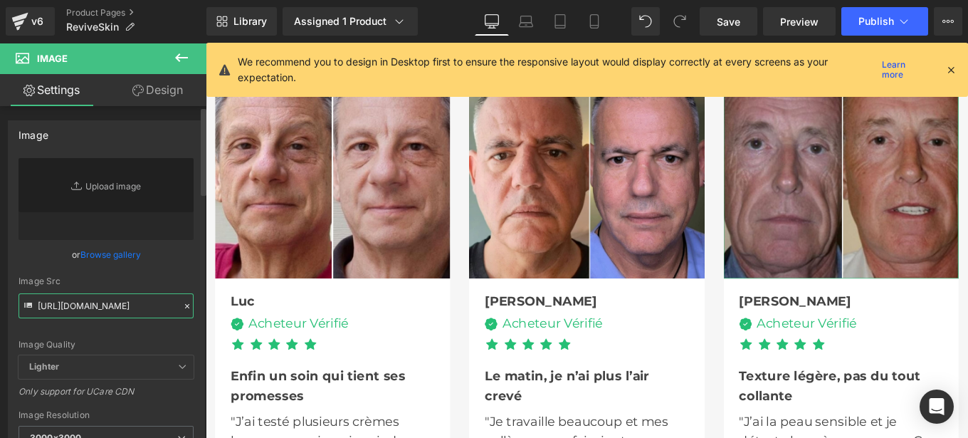
type input "[URL][DOMAIN_NAME]"
click at [184, 288] on div "Image Src [URL][DOMAIN_NAME]" at bounding box center [106, 297] width 175 height 42
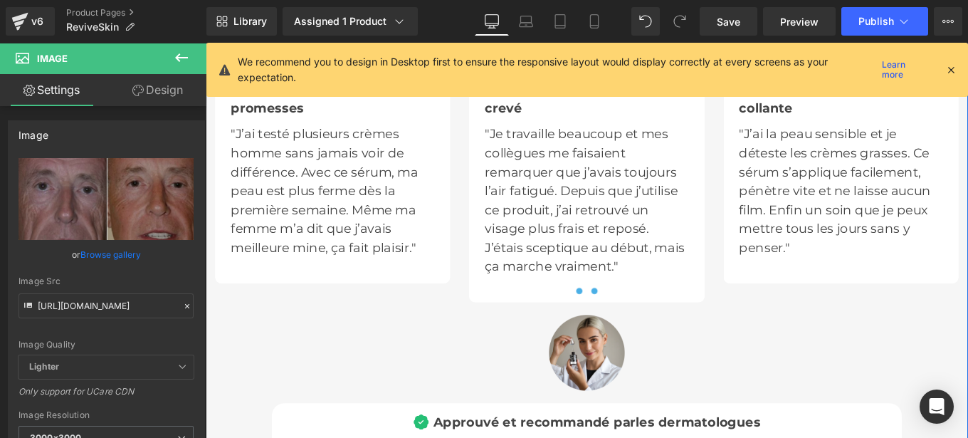
scroll to position [4475, 0]
click at [636, 315] on button at bounding box center [644, 322] width 17 height 14
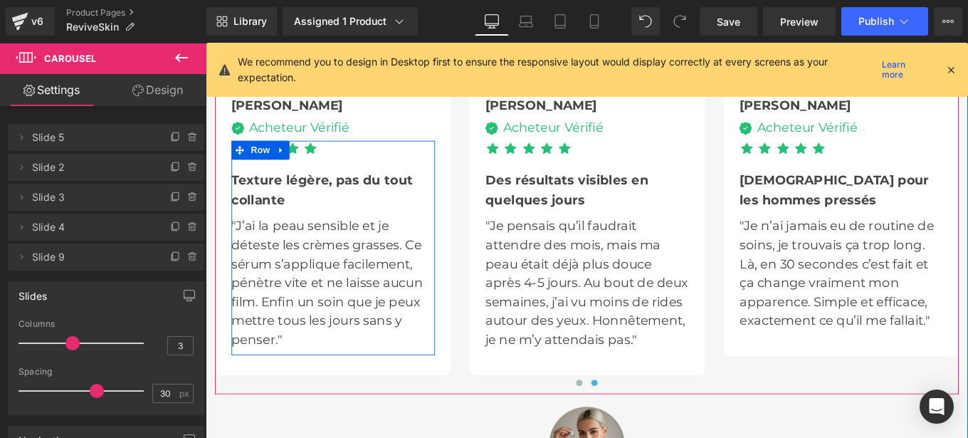
scroll to position [4068, 0]
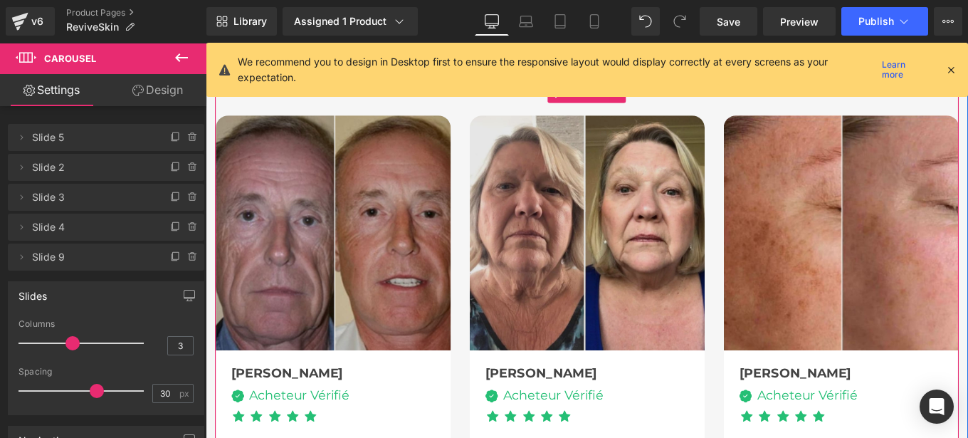
click at [594, 233] on img at bounding box center [636, 257] width 265 height 265
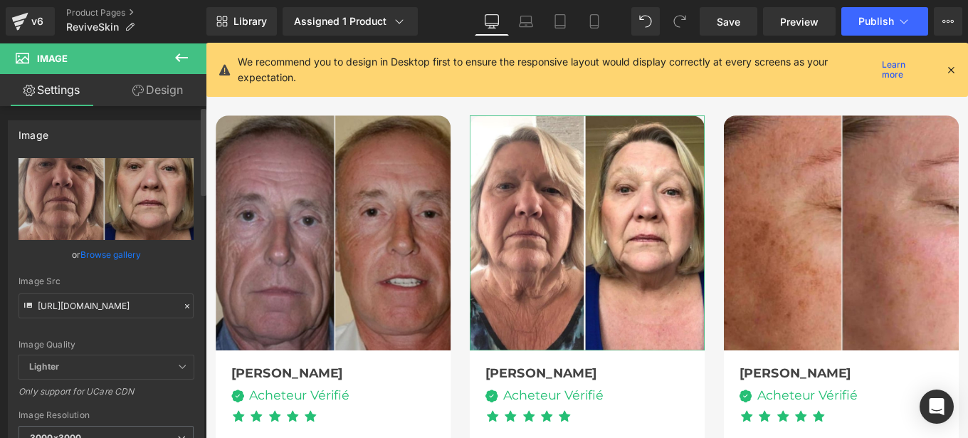
click at [185, 304] on icon at bounding box center [187, 306] width 4 height 4
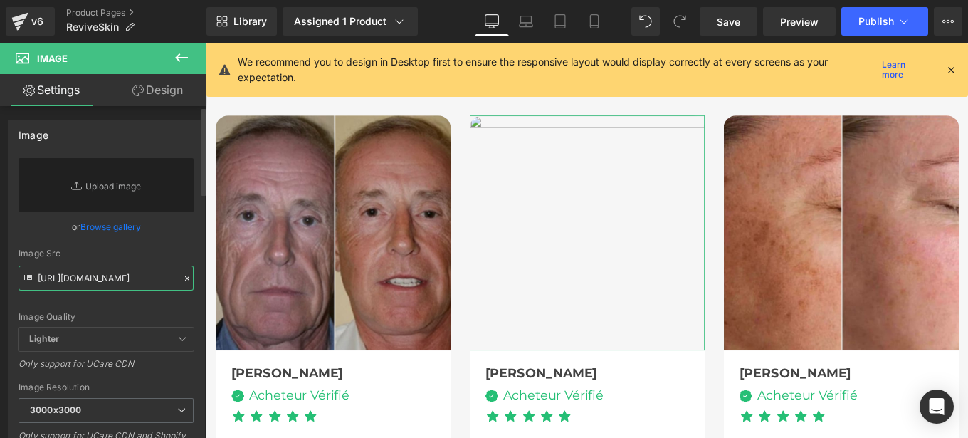
click at [85, 280] on input "[URL][DOMAIN_NAME]" at bounding box center [106, 277] width 175 height 25
paste input "[URL][DOMAIN_NAME]"
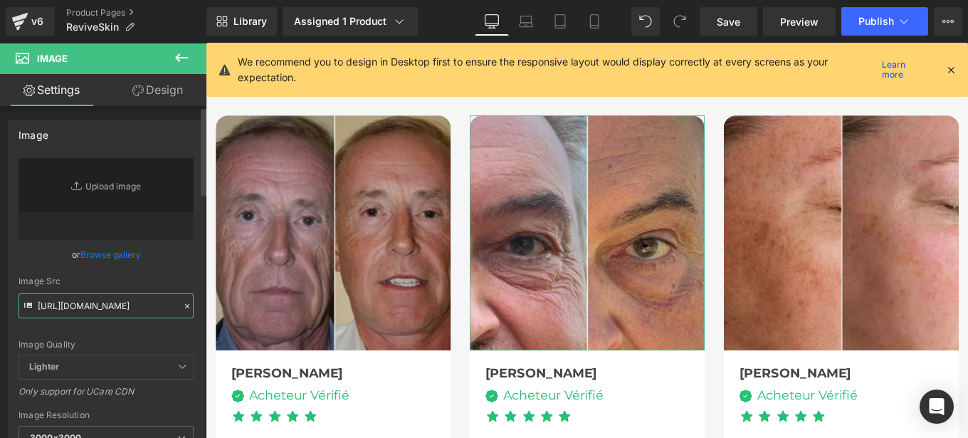
type input "[URL][DOMAIN_NAME]"
click at [190, 272] on div "[URL][DOMAIN_NAME] Replace Image Upload image or Browse gallery Image Src [URL]…" at bounding box center [106, 342] width 195 height 369
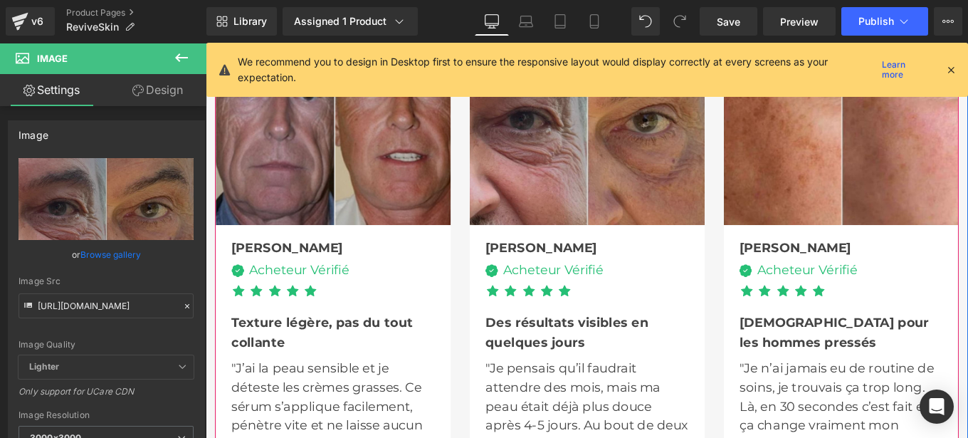
scroll to position [4207, 0]
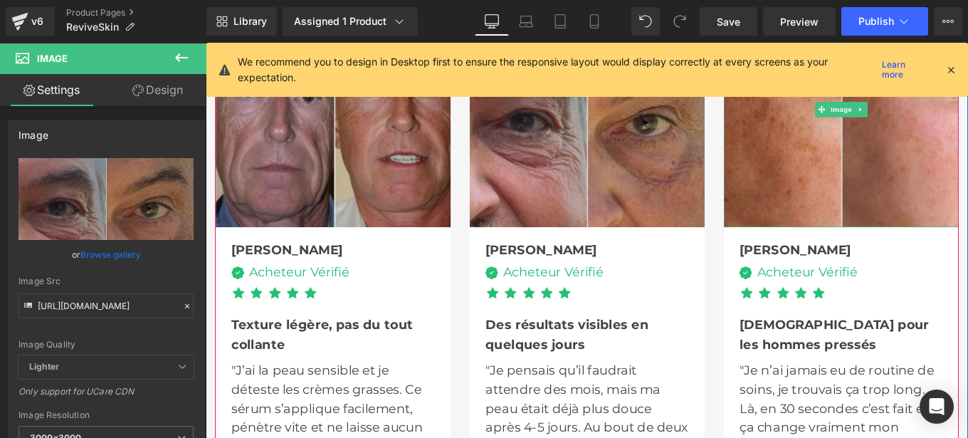
click at [900, 180] on img at bounding box center [923, 118] width 265 height 265
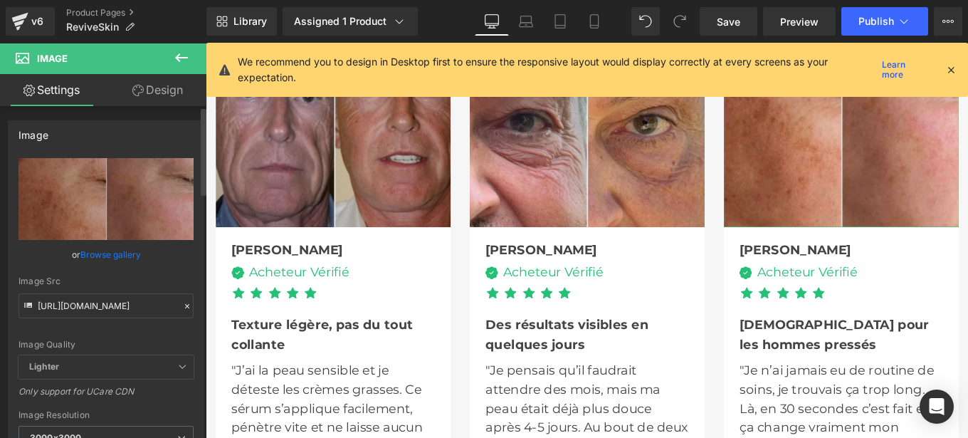
click at [182, 301] on icon at bounding box center [187, 306] width 10 height 10
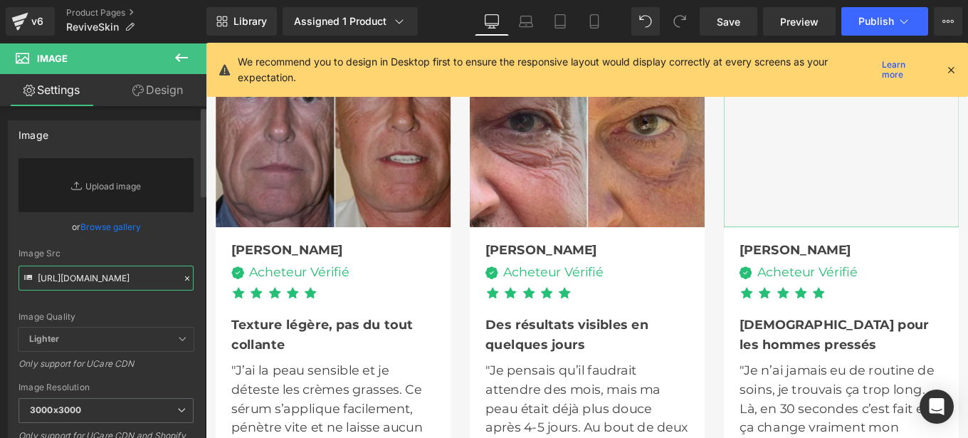
click at [87, 277] on input "[URL][DOMAIN_NAME]" at bounding box center [106, 277] width 175 height 25
paste input "[URL][DOMAIN_NAME]"
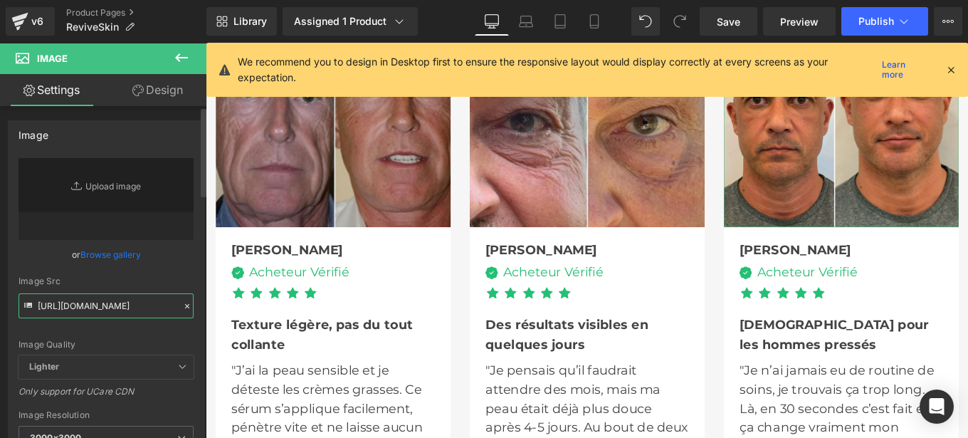
type input "[URL][DOMAIN_NAME]"
click at [195, 270] on div "[URL][DOMAIN_NAME] Replace Image Upload image or Browse gallery Image Src [URL]…" at bounding box center [106, 342] width 195 height 369
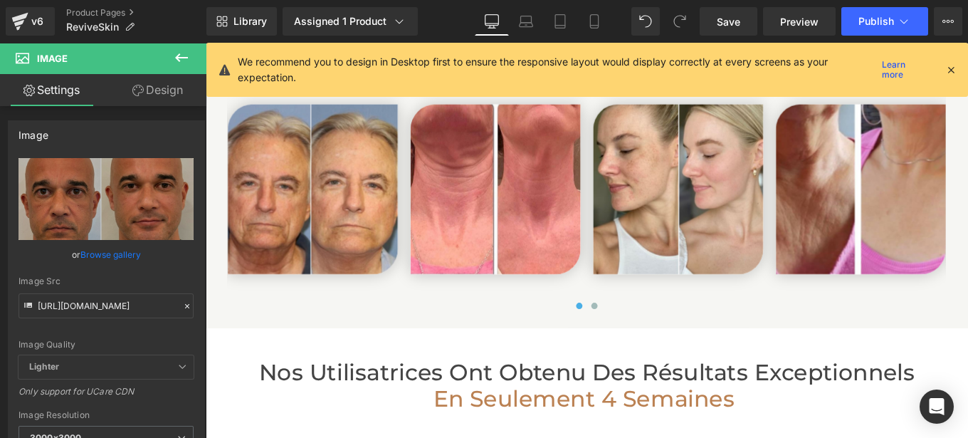
scroll to position [3259, 0]
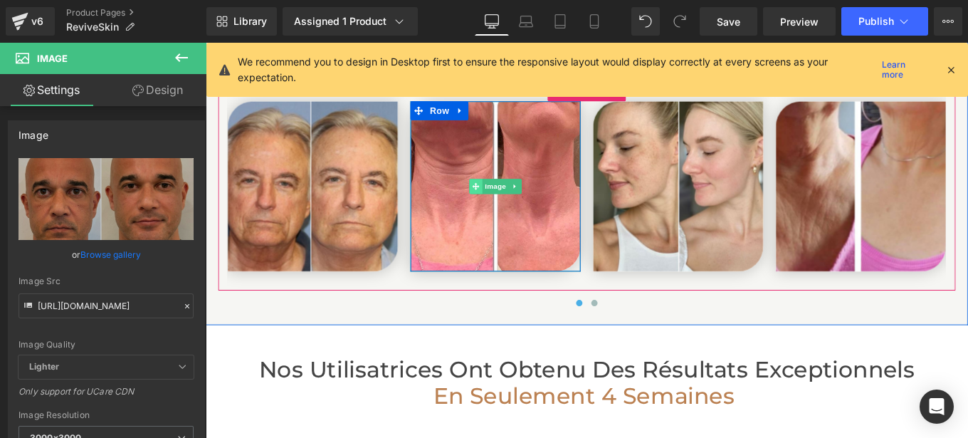
click at [510, 196] on span at bounding box center [510, 204] width 15 height 17
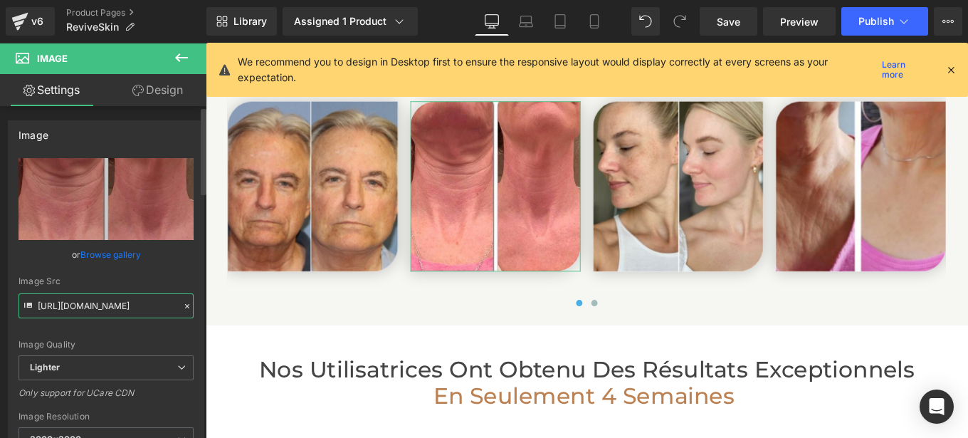
click at [127, 312] on input "[URL][DOMAIN_NAME]" at bounding box center [106, 305] width 175 height 25
paste input "[DOMAIN_NAME][URL]"
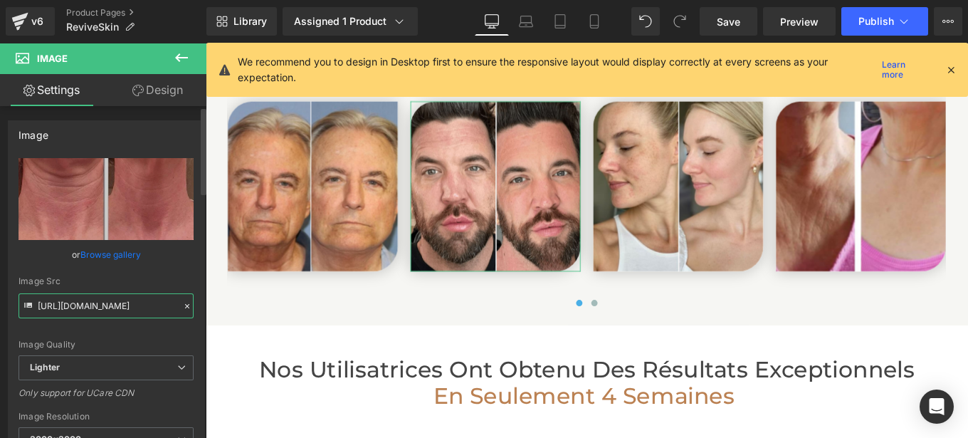
type input "[URL][DOMAIN_NAME]"
click at [180, 284] on div "Image Src" at bounding box center [106, 281] width 175 height 10
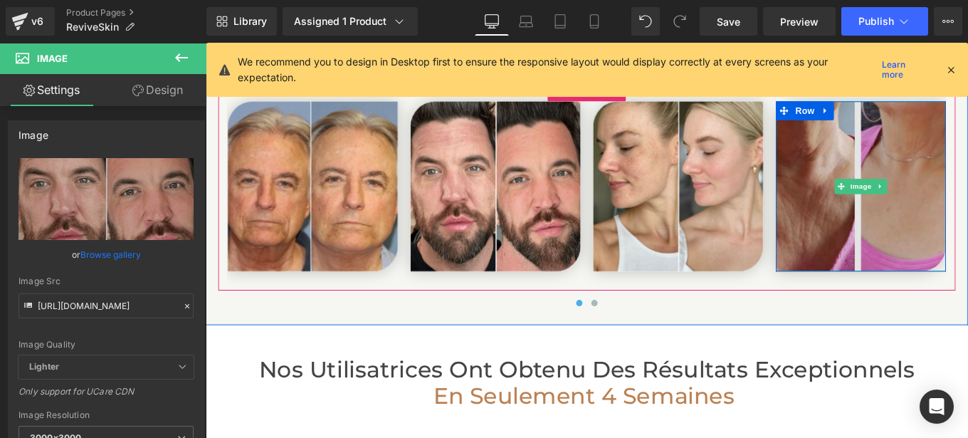
click at [908, 201] on img at bounding box center [946, 205] width 192 height 192
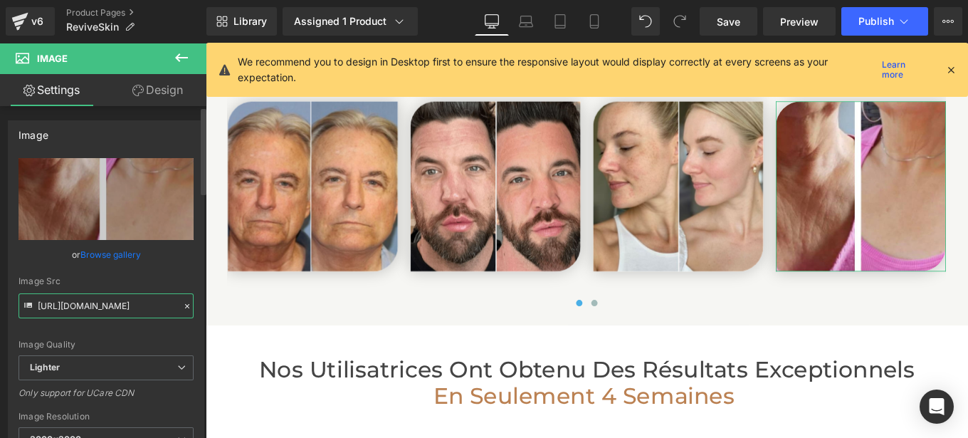
click at [149, 302] on input "[URL][DOMAIN_NAME]" at bounding box center [106, 305] width 175 height 25
type input "[URL][DOMAIN_NAME]"
click at [186, 288] on div "Image Src [URL][DOMAIN_NAME]" at bounding box center [106, 297] width 175 height 42
click at [174, 301] on input "[URL][DOMAIN_NAME]" at bounding box center [106, 305] width 175 height 25
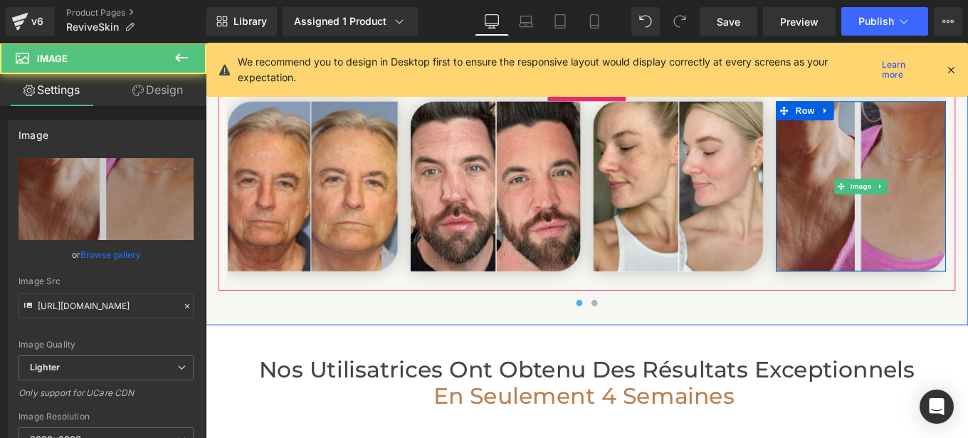
click at [925, 184] on img at bounding box center [946, 205] width 192 height 192
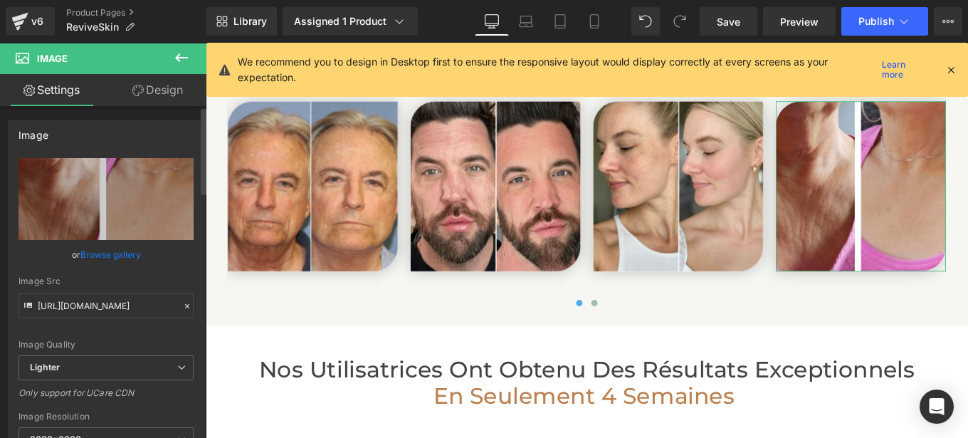
click at [182, 308] on icon at bounding box center [187, 306] width 10 height 10
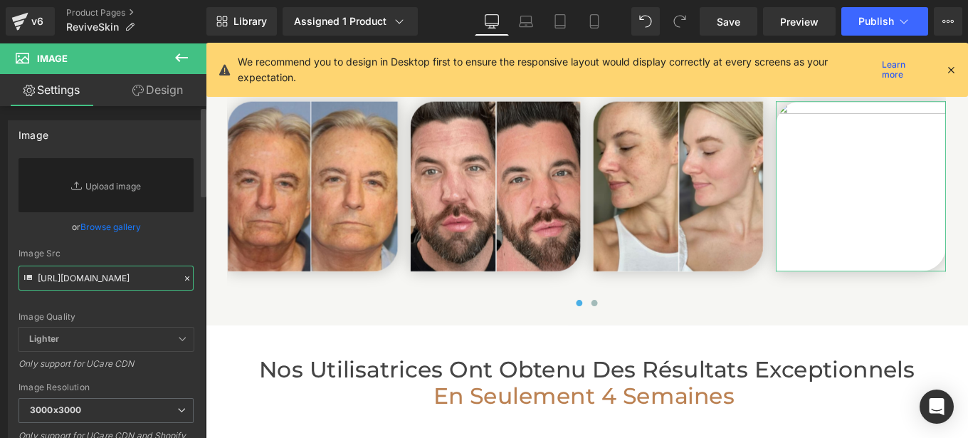
click at [110, 285] on input "[URL][DOMAIN_NAME]" at bounding box center [106, 277] width 175 height 25
paste input "[URL][DOMAIN_NAME]"
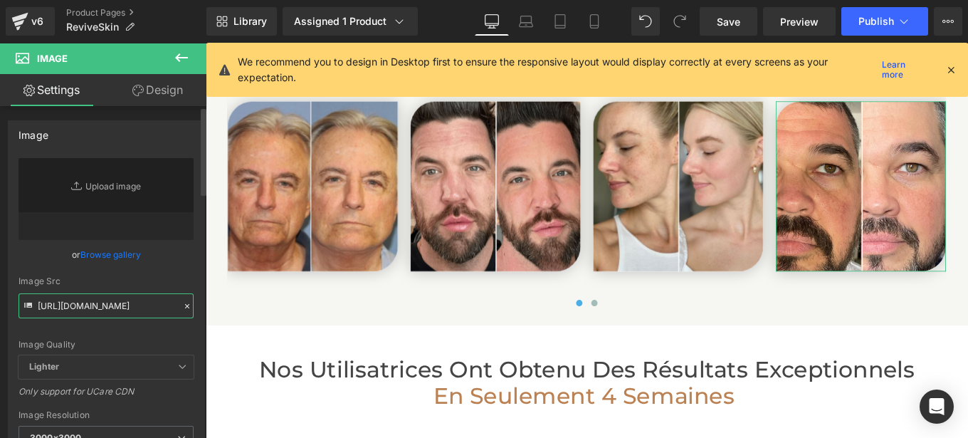
type input "[URL][DOMAIN_NAME]"
click at [178, 270] on div "Image Quality Lighter Lightest Lighter Lighter Lightest Only support for UCare …" at bounding box center [106, 256] width 175 height 197
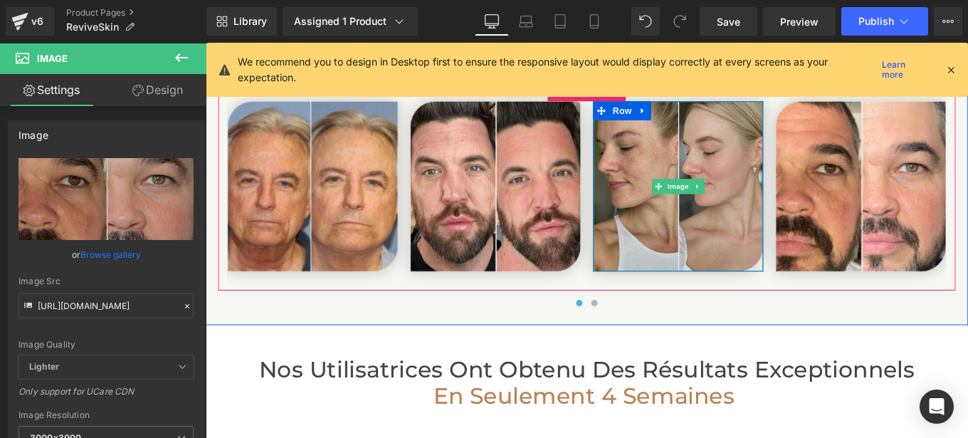
click at [693, 172] on img at bounding box center [739, 205] width 192 height 192
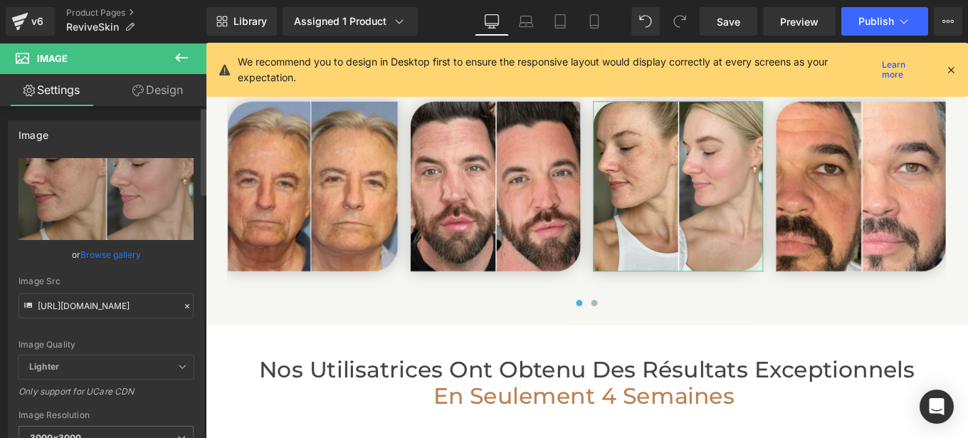
click at [96, 290] on div "Image Src [URL][DOMAIN_NAME]" at bounding box center [106, 297] width 175 height 42
click at [88, 300] on input "[URL][DOMAIN_NAME]" at bounding box center [106, 305] width 175 height 25
type input "[URL][DOMAIN_NAME]"
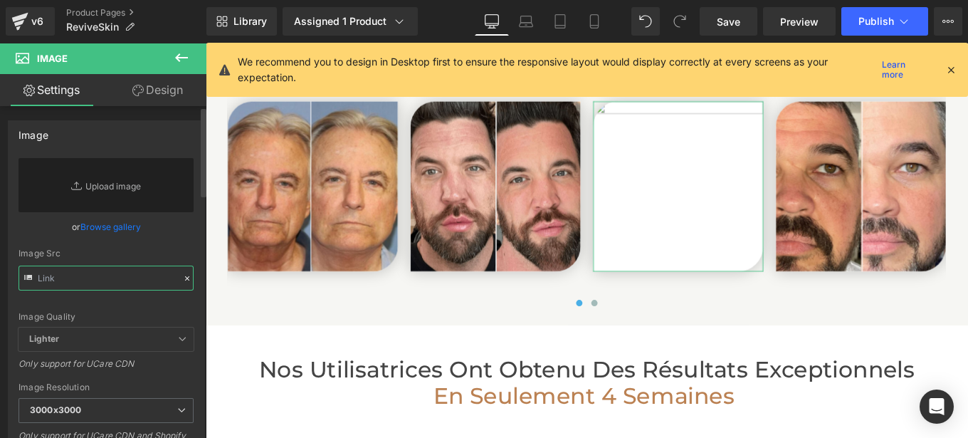
paste input "[URL][DOMAIN_NAME]"
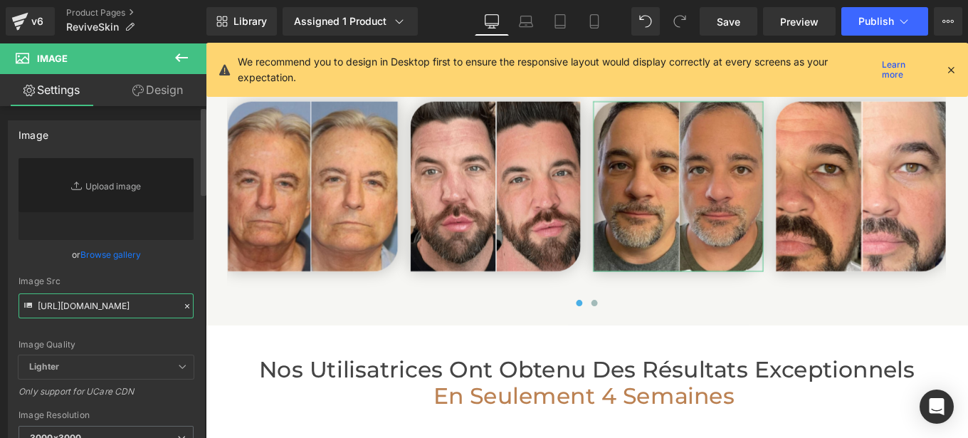
type input "[URL][DOMAIN_NAME]"
click at [179, 275] on div "Image Quality Lighter Lightest Lighter Lighter Lightest Only support for UCare …" at bounding box center [106, 256] width 175 height 197
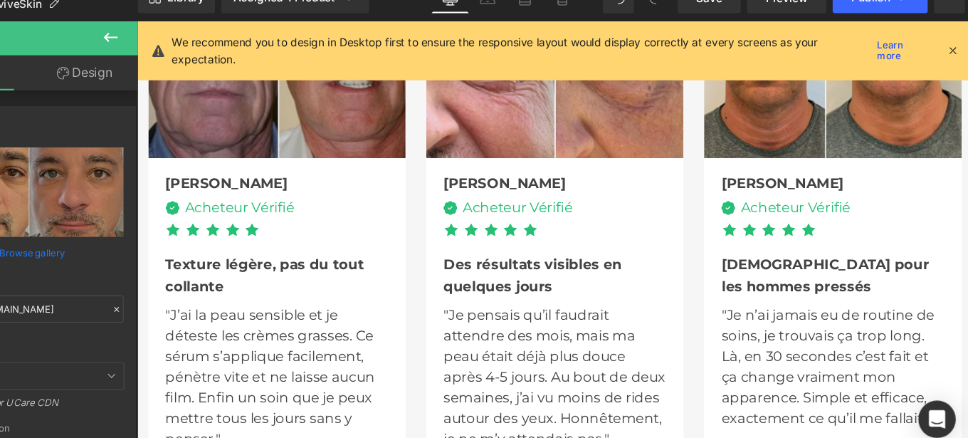
scroll to position [4418, 0]
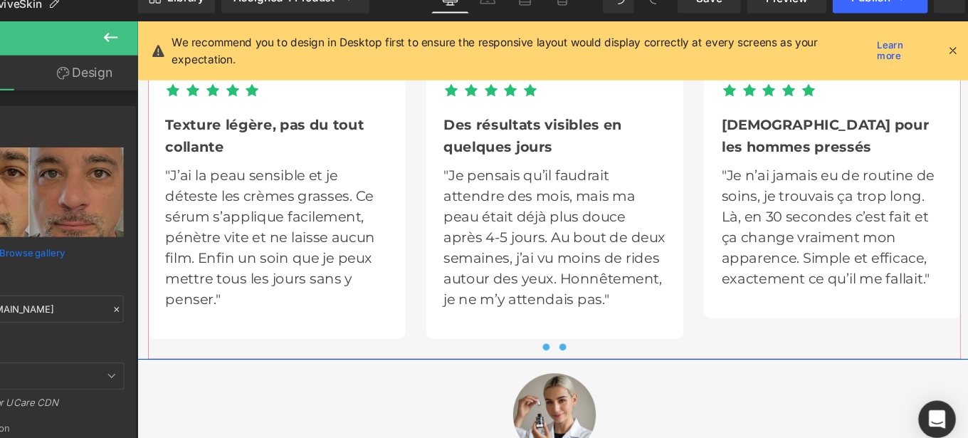
click at [550, 350] on button at bounding box center [558, 357] width 17 height 14
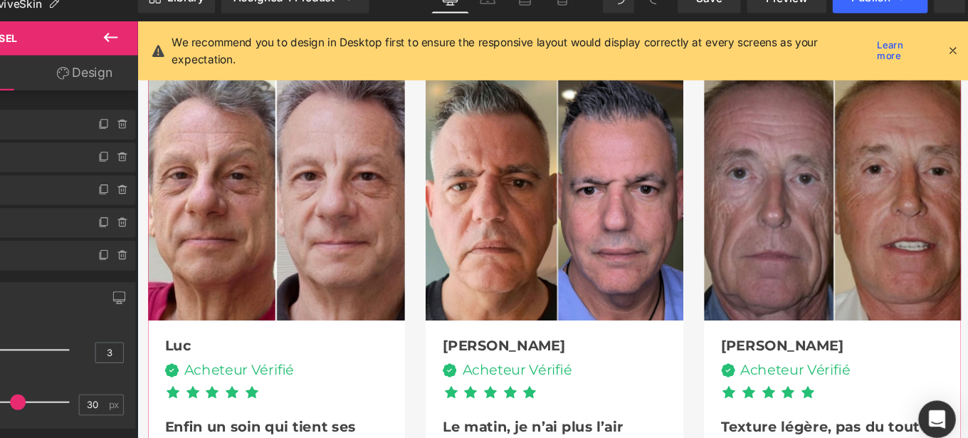
scroll to position [4104, 0]
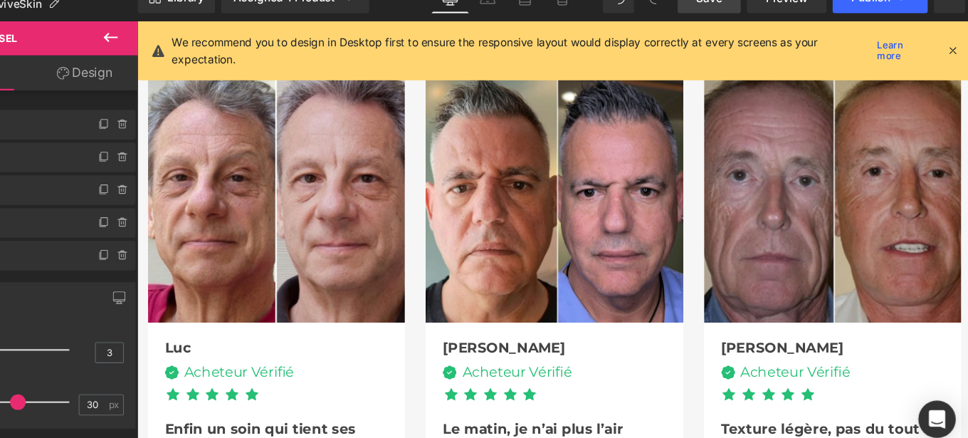
click at [730, 25] on span "Save" at bounding box center [728, 21] width 23 height 15
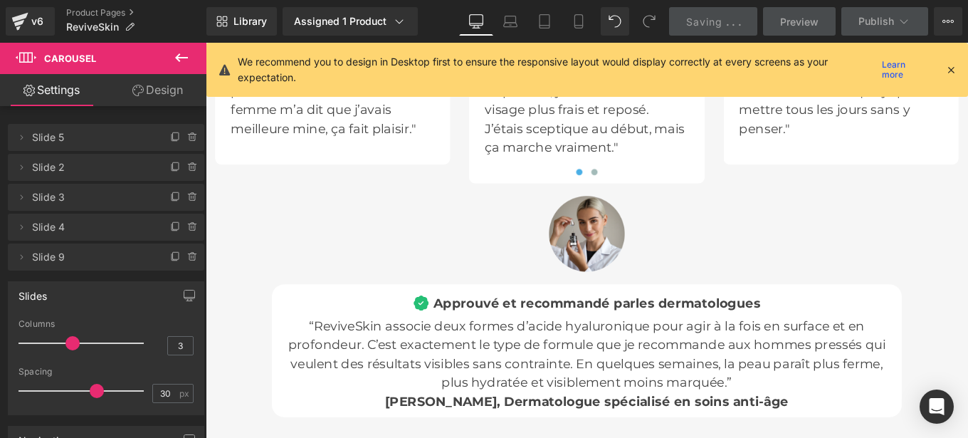
scroll to position [4608, 0]
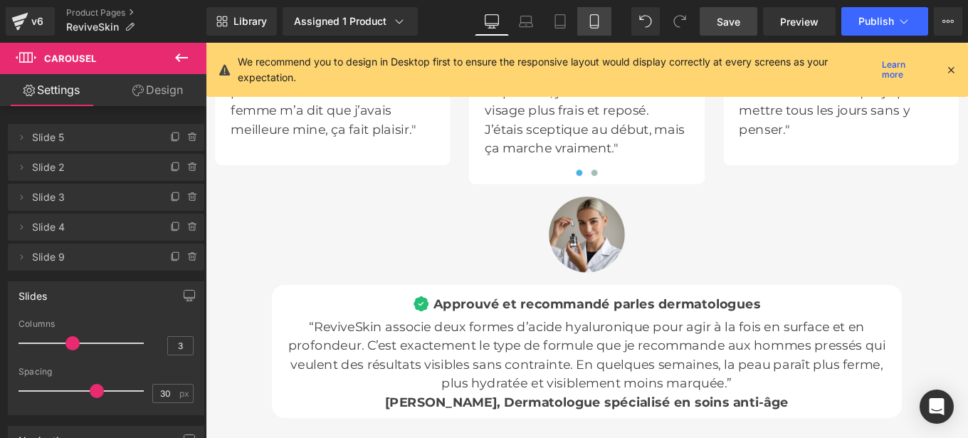
click at [594, 19] on icon at bounding box center [594, 21] width 14 height 14
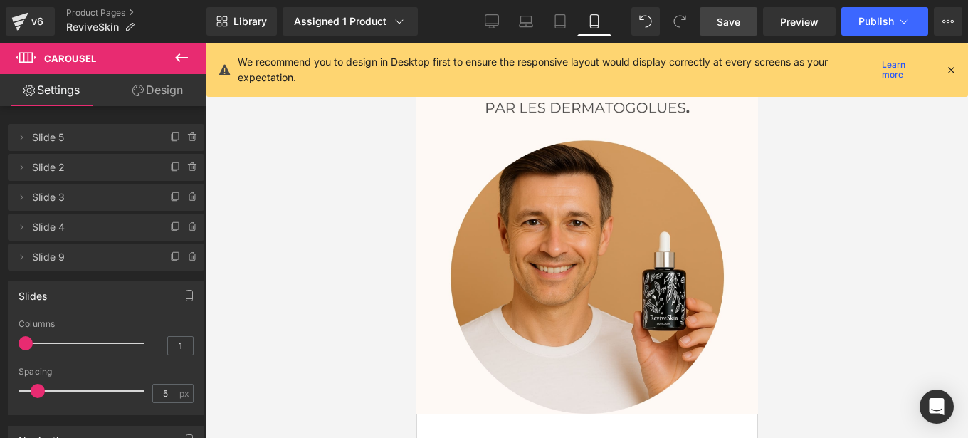
scroll to position [413, 0]
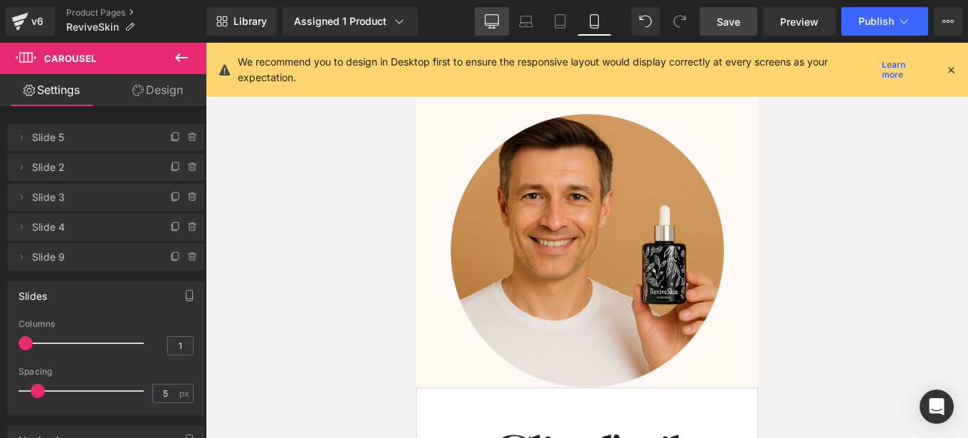
click at [496, 28] on link "Desktop" at bounding box center [492, 21] width 34 height 28
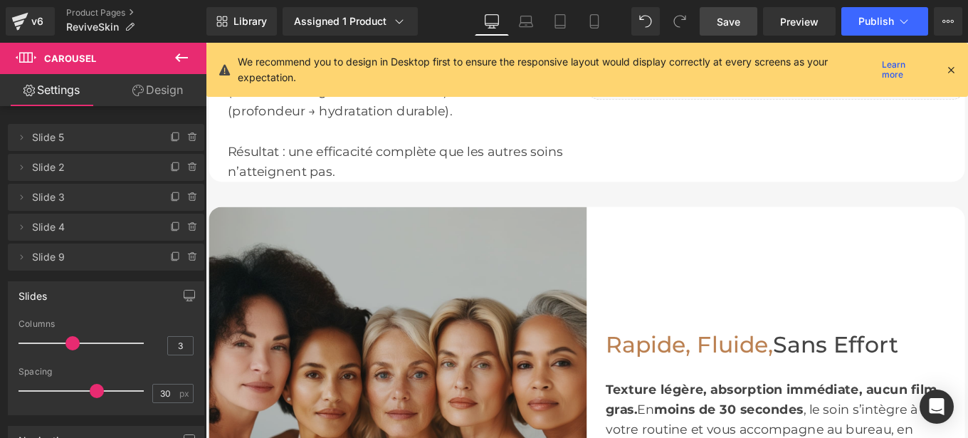
scroll to position [1986, 0]
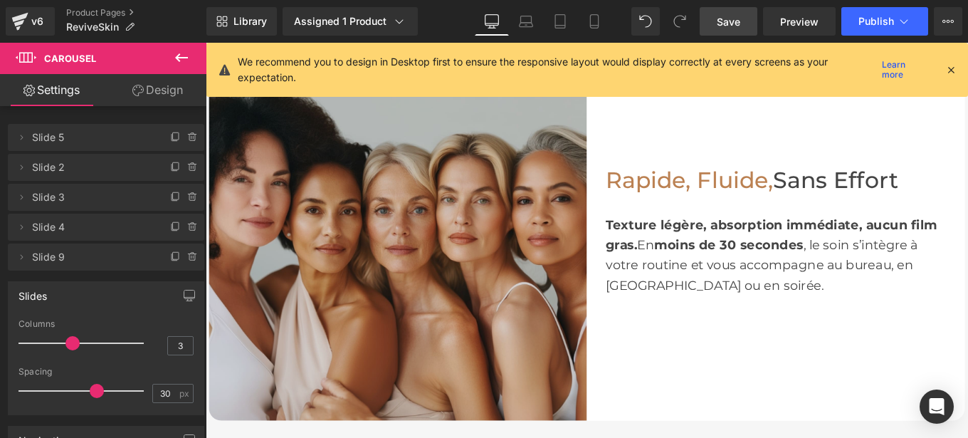
click at [371, 225] on img at bounding box center [422, 255] width 427 height 427
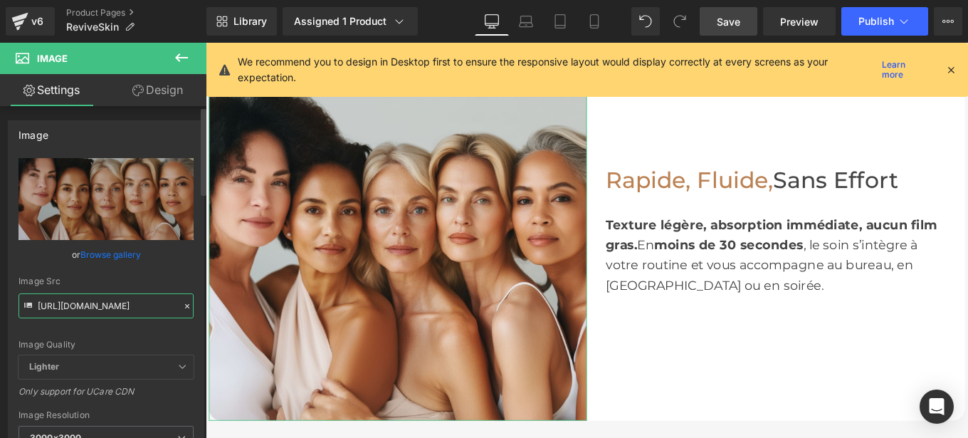
click at [122, 312] on input "[URL][DOMAIN_NAME]" at bounding box center [106, 305] width 175 height 25
click at [182, 304] on icon at bounding box center [187, 306] width 10 height 10
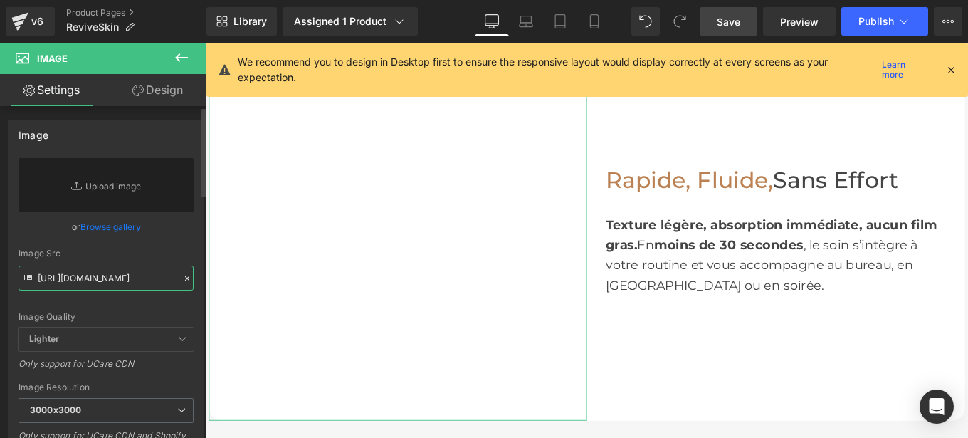
click at [111, 282] on input "[URL][DOMAIN_NAME]" at bounding box center [106, 277] width 175 height 25
paste input "[URL][DOMAIN_NAME]"
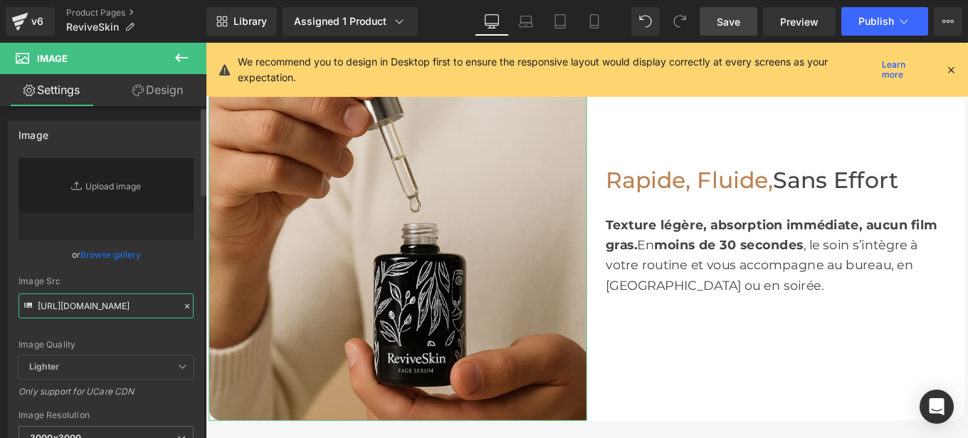
type input "[URL][DOMAIN_NAME]"
click at [191, 278] on div "[URL][DOMAIN_NAME] Replace Image Upload image or Browse gallery Image Src [URL]…" at bounding box center [106, 342] width 195 height 369
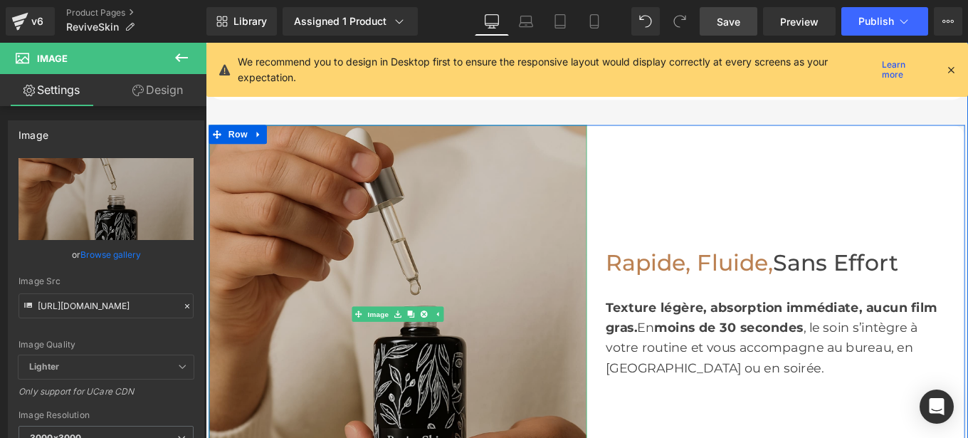
scroll to position [1870, 0]
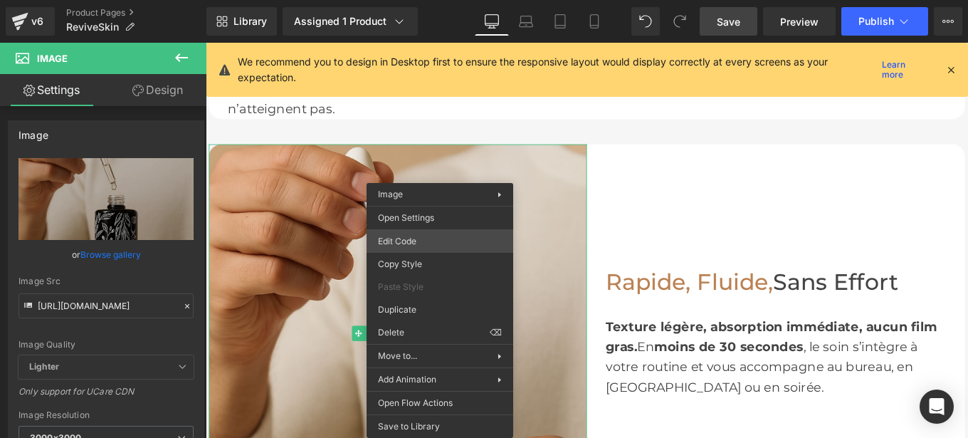
click at [412, 0] on div "Image You are previewing how the will restyle your page. You can not edit Eleme…" at bounding box center [484, 0] width 968 height 0
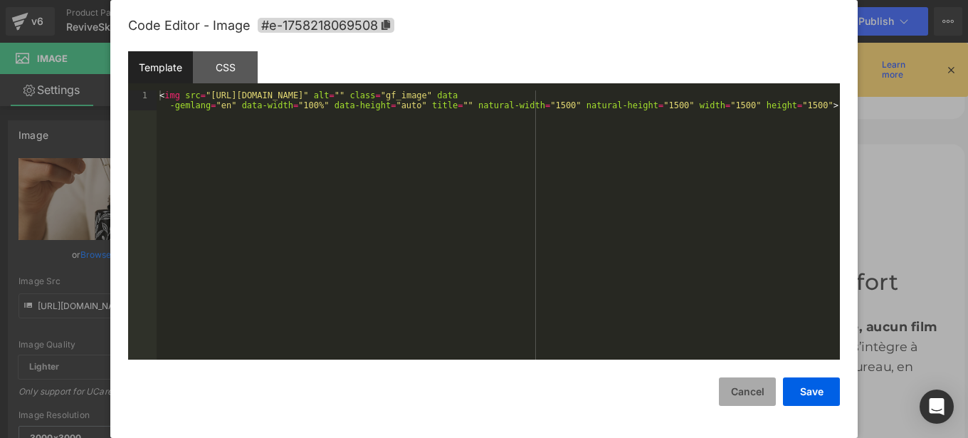
click at [747, 391] on button "Cancel" at bounding box center [747, 391] width 57 height 28
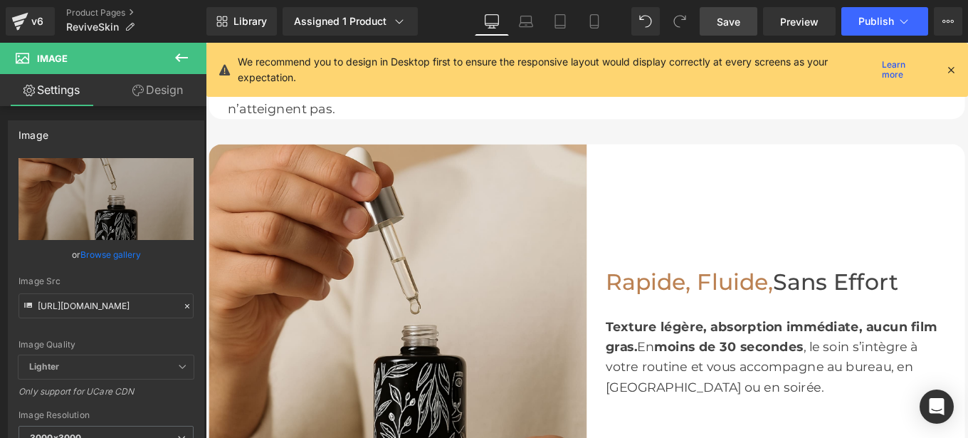
click at [735, 21] on span "Save" at bounding box center [728, 21] width 23 height 15
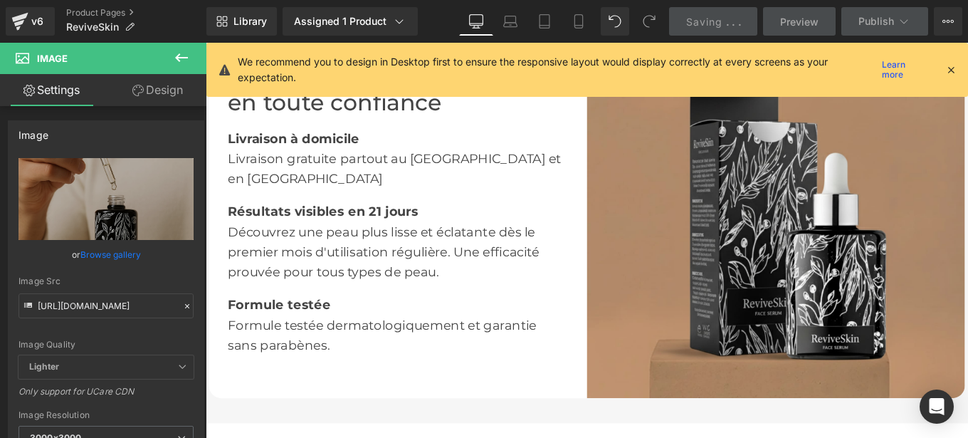
scroll to position [2465, 0]
click at [761, 218] on img at bounding box center [849, 231] width 427 height 427
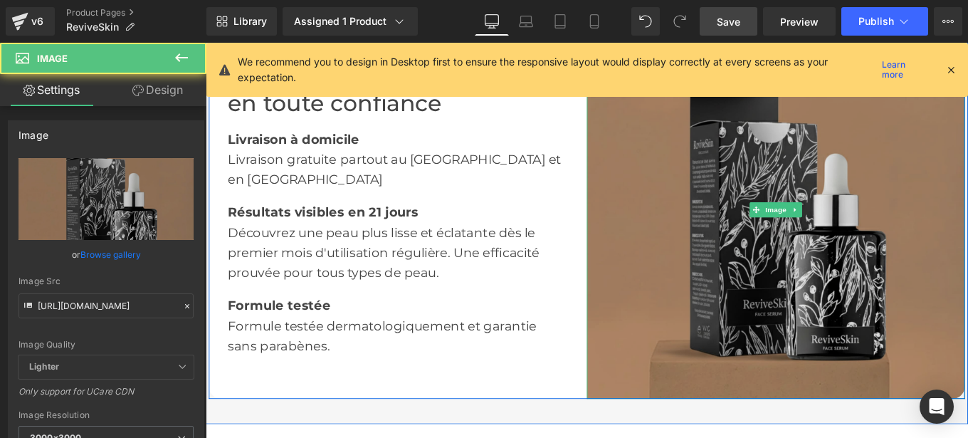
click at [798, 256] on img at bounding box center [849, 231] width 427 height 427
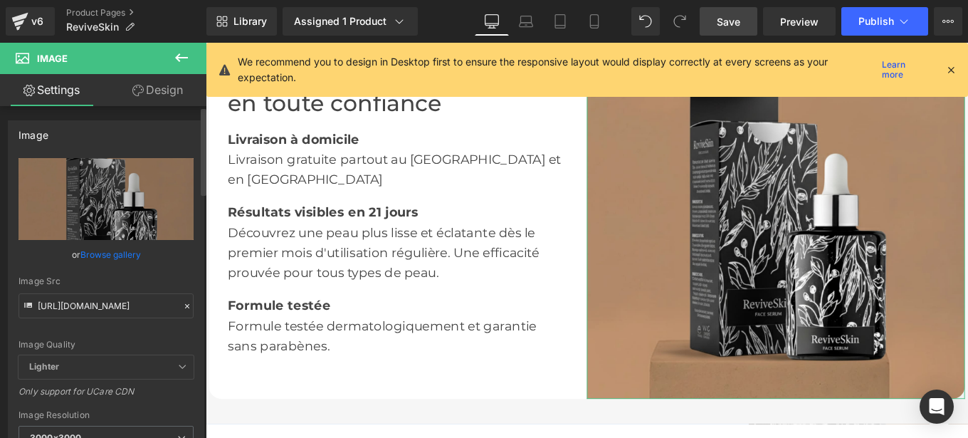
click at [182, 305] on icon at bounding box center [187, 306] width 10 height 10
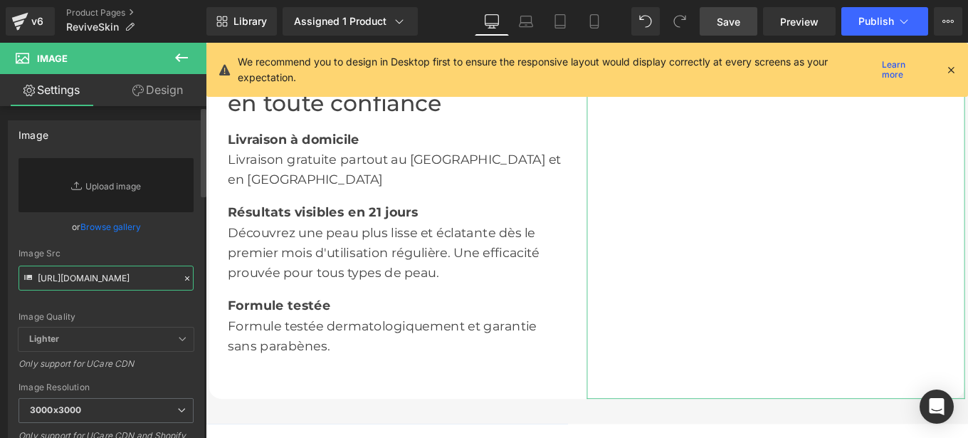
click at [88, 282] on input "[URL][DOMAIN_NAME]" at bounding box center [106, 277] width 175 height 25
paste input "[URL][DOMAIN_NAME]"
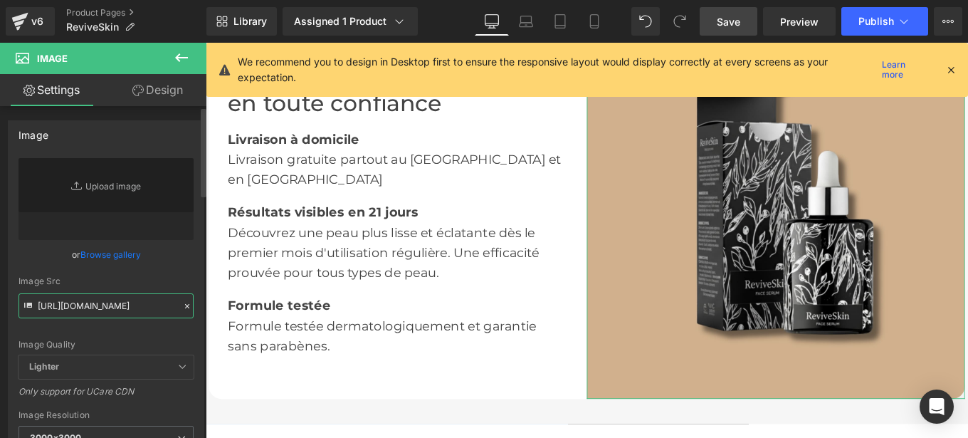
type input "[URL][DOMAIN_NAME]"
click at [184, 280] on div "Image Src" at bounding box center [106, 281] width 175 height 10
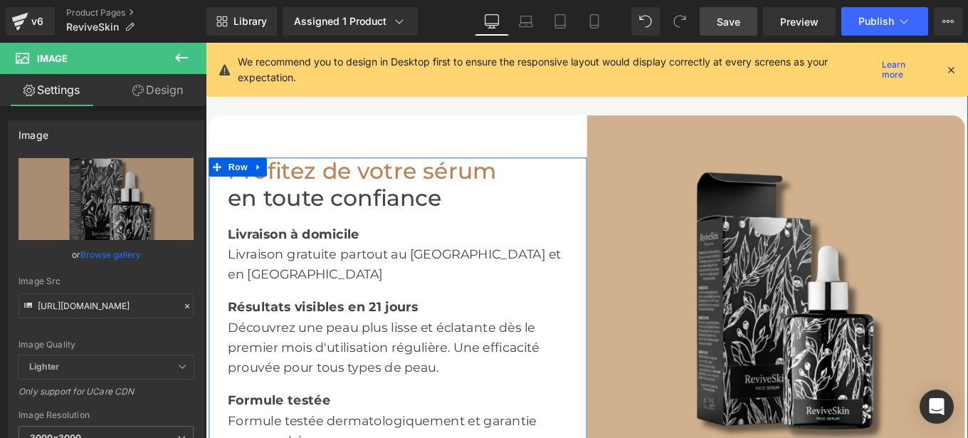
scroll to position [2358, 0]
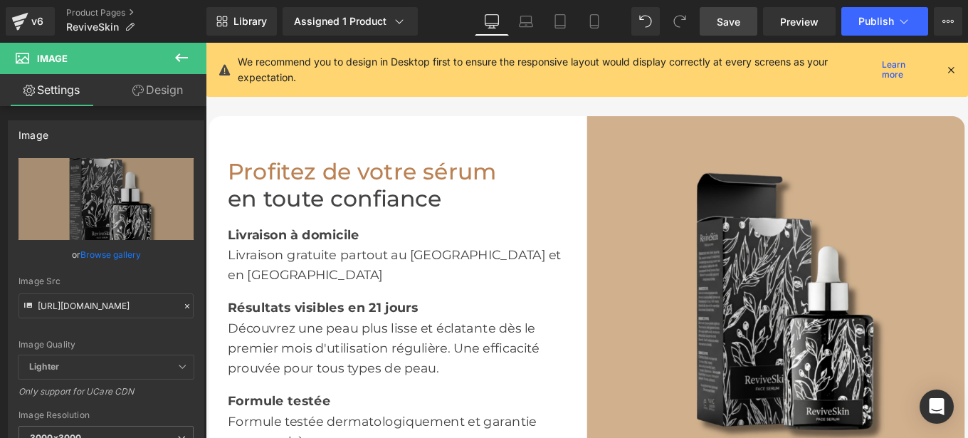
click at [725, 18] on span "Save" at bounding box center [728, 21] width 23 height 15
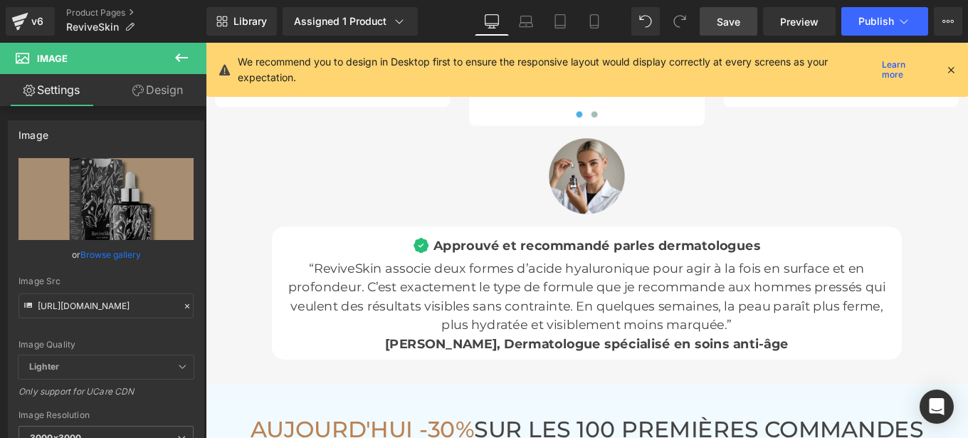
scroll to position [4675, 0]
click at [592, 26] on icon at bounding box center [594, 26] width 8 height 0
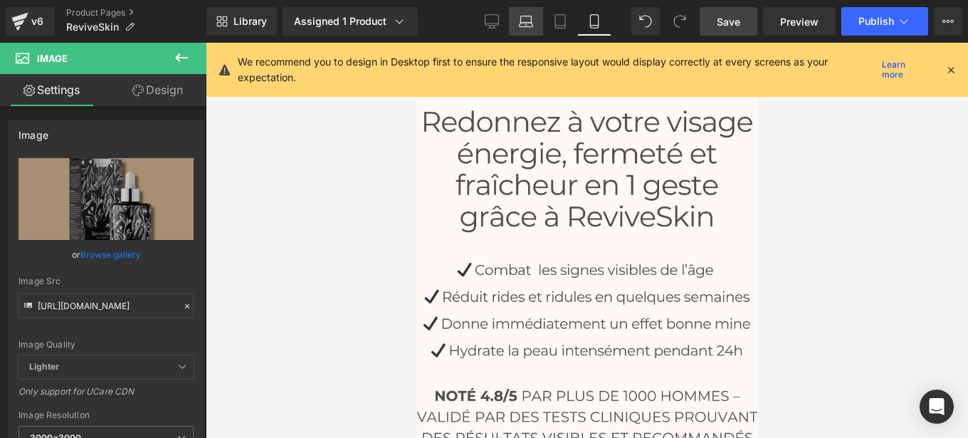
scroll to position [32, 0]
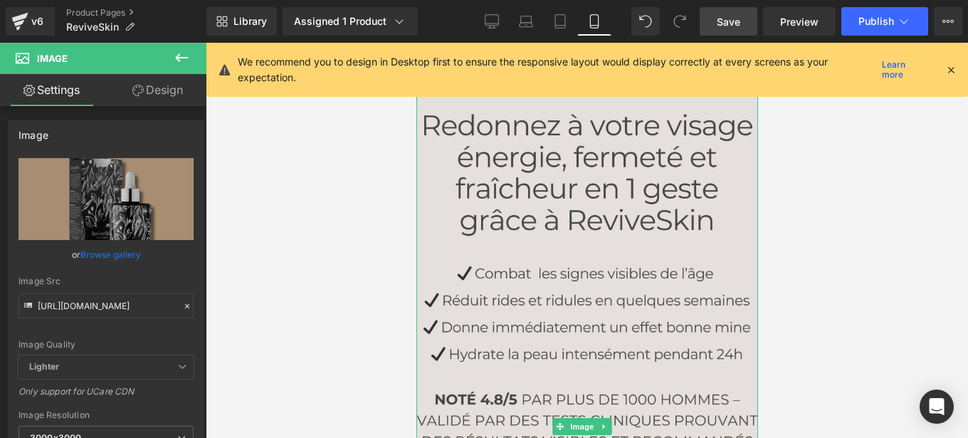
click at [535, 209] on img at bounding box center [587, 426] width 342 height 683
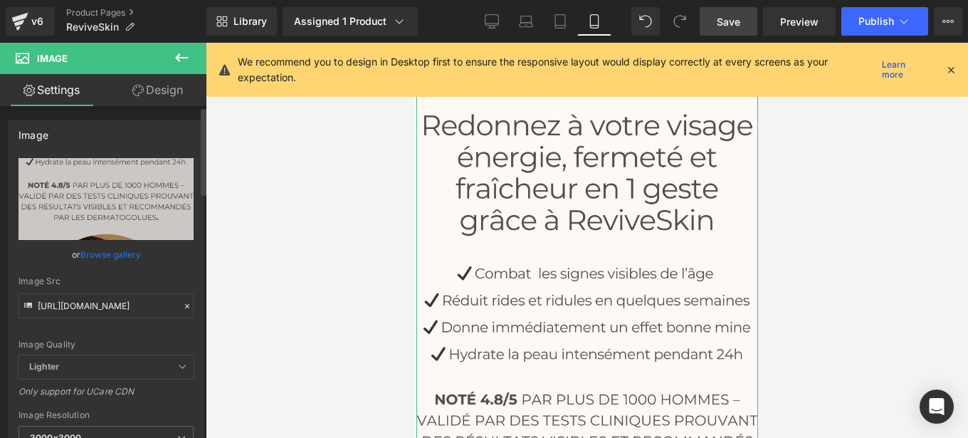
click at [182, 306] on icon at bounding box center [187, 306] width 10 height 10
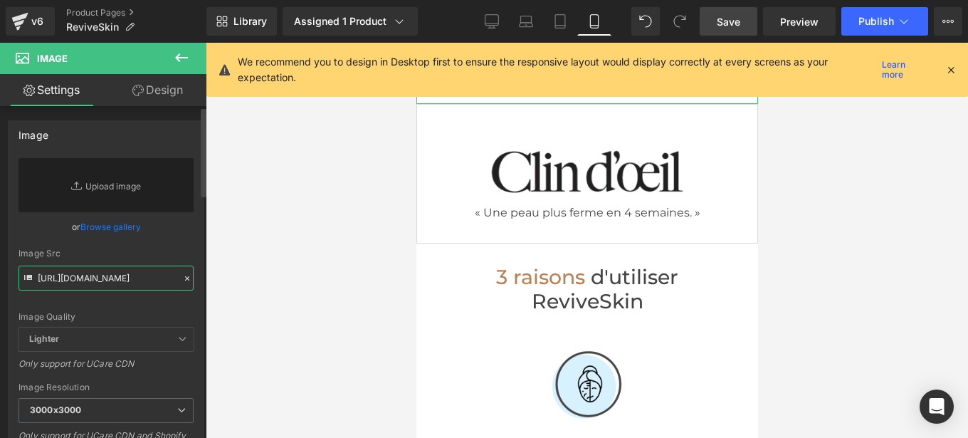
click at [119, 282] on input "[URL][DOMAIN_NAME]" at bounding box center [106, 277] width 175 height 25
paste input "[URL][DOMAIN_NAME]"
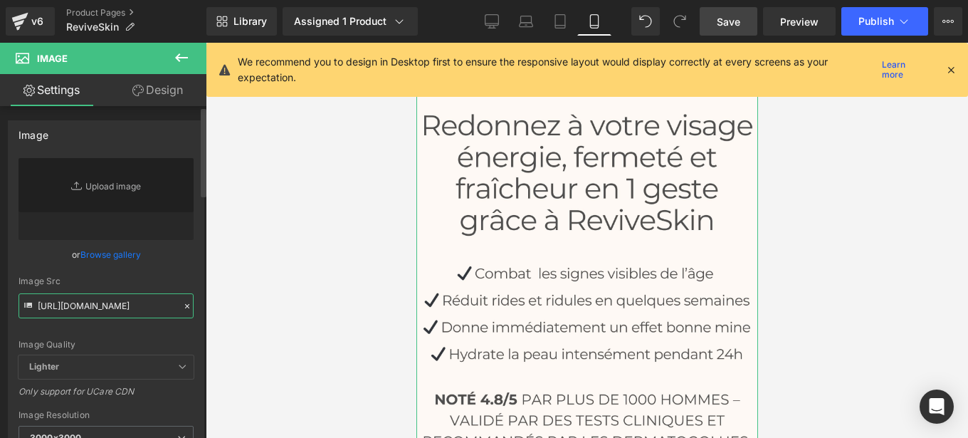
type input "[URL][DOMAIN_NAME]"
click at [187, 278] on div "Image Src" at bounding box center [106, 281] width 175 height 10
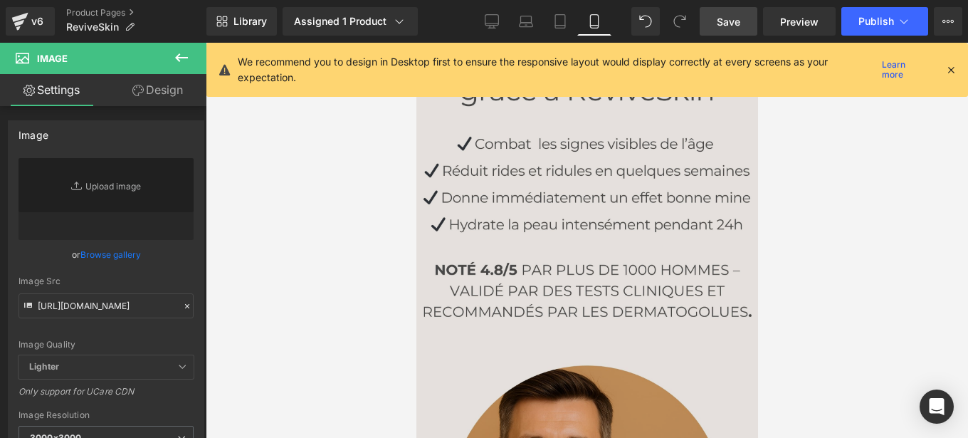
scroll to position [186, 0]
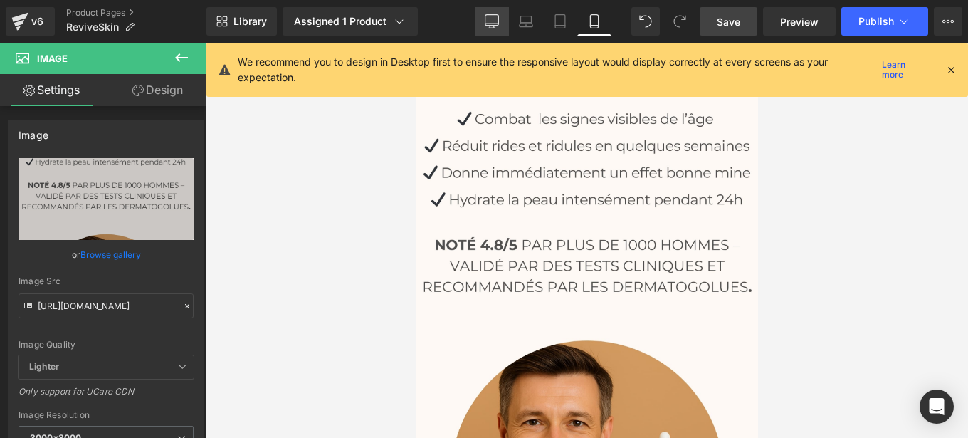
drag, startPoint x: 491, startPoint y: 25, endPoint x: 356, endPoint y: 228, distance: 244.4
click at [491, 25] on icon at bounding box center [492, 20] width 14 height 11
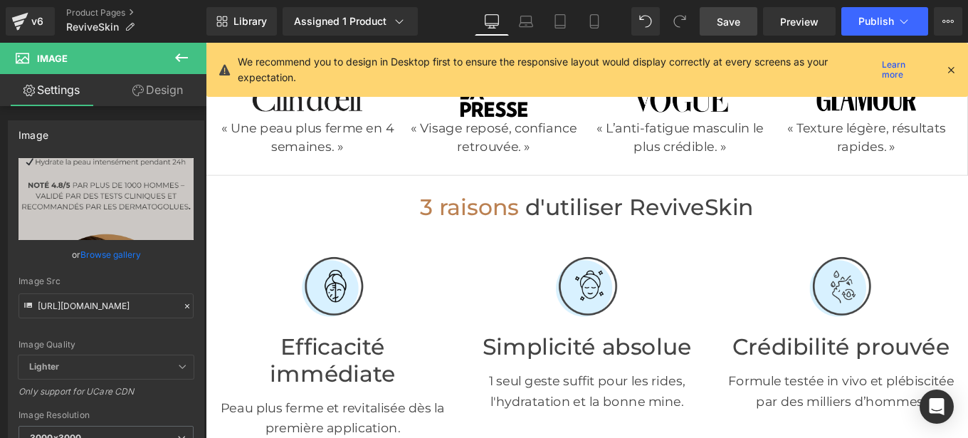
scroll to position [374, 0]
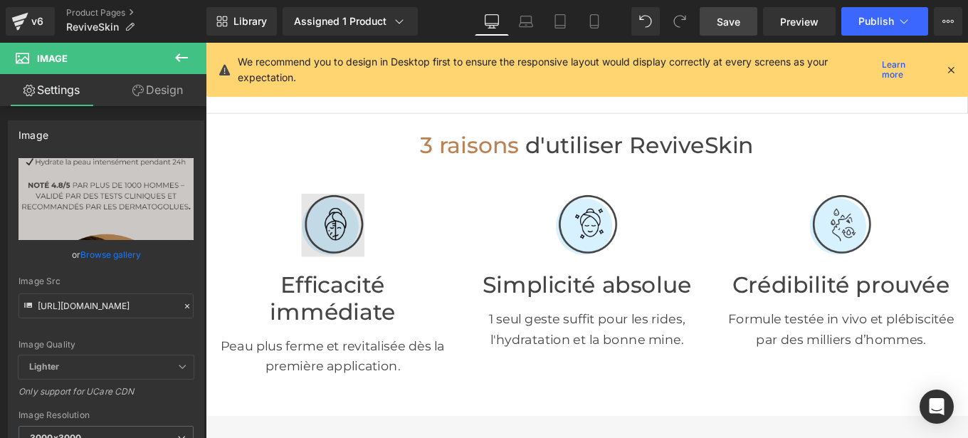
click at [331, 248] on div "Image" at bounding box center [348, 249] width 265 height 71
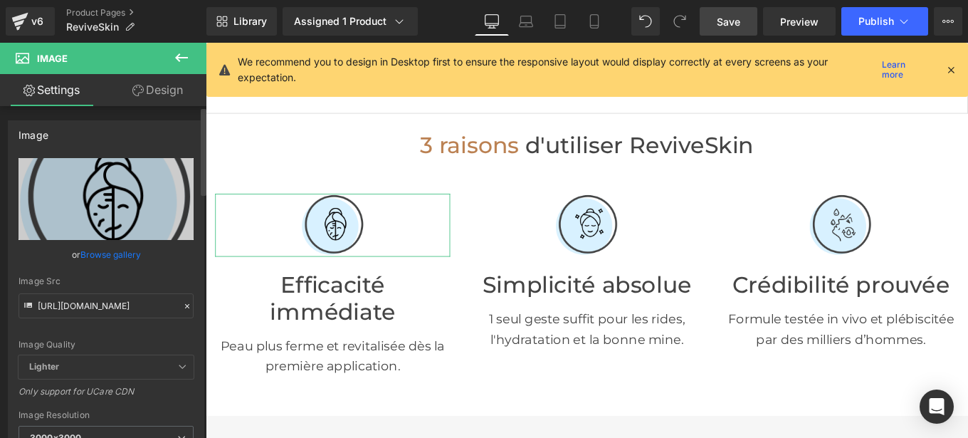
click at [182, 306] on icon at bounding box center [187, 306] width 10 height 10
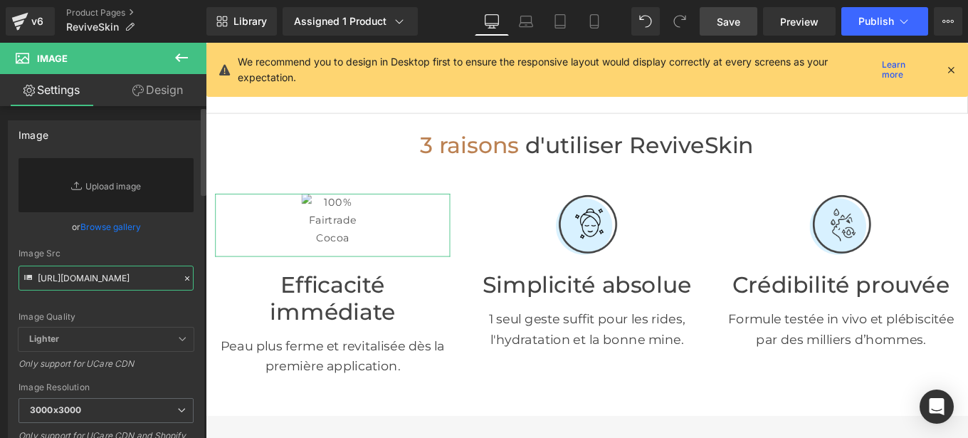
click at [107, 283] on input "[URL][DOMAIN_NAME]" at bounding box center [106, 277] width 175 height 25
paste input "[URL][DOMAIN_NAME]"
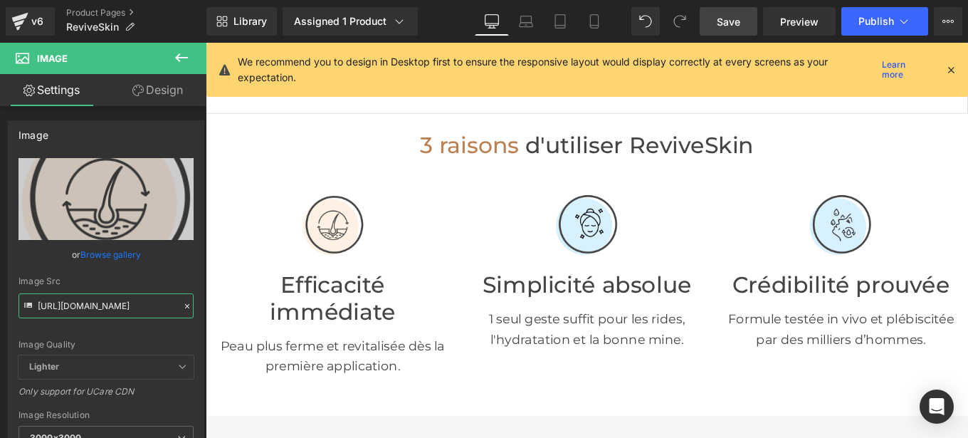
type input "[URL][DOMAIN_NAME]"
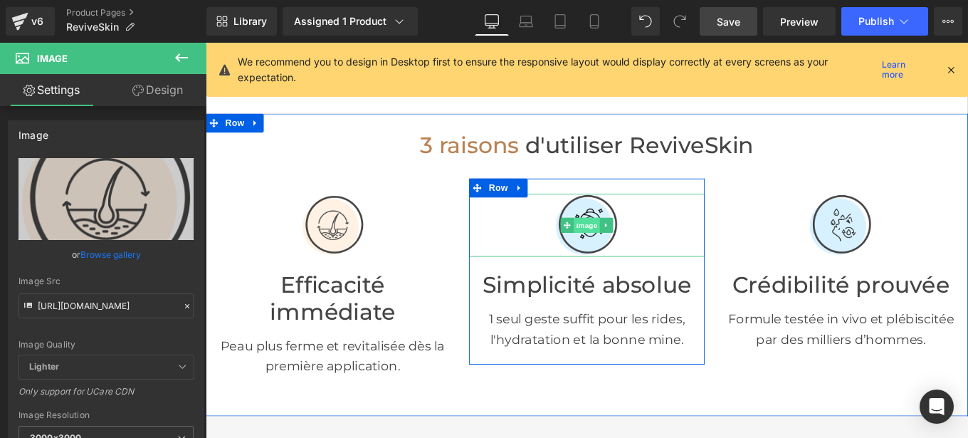
click at [631, 241] on span "Image" at bounding box center [636, 249] width 30 height 17
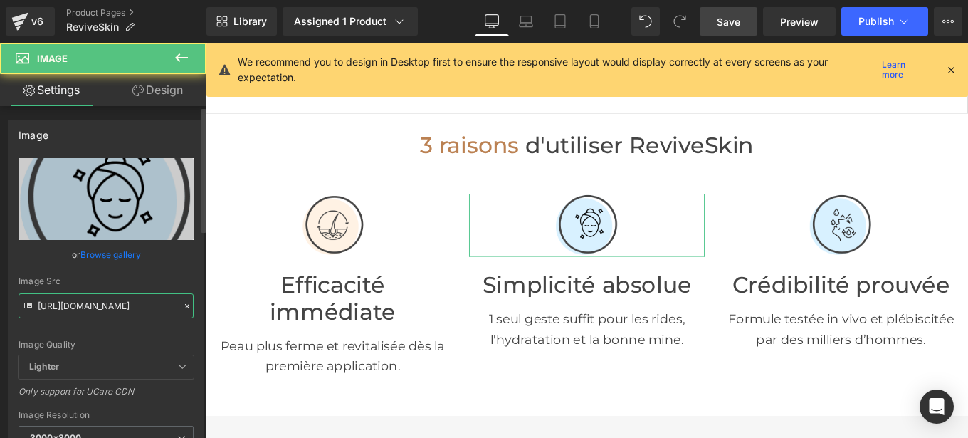
click at [124, 305] on input "[URL][DOMAIN_NAME]" at bounding box center [106, 305] width 175 height 25
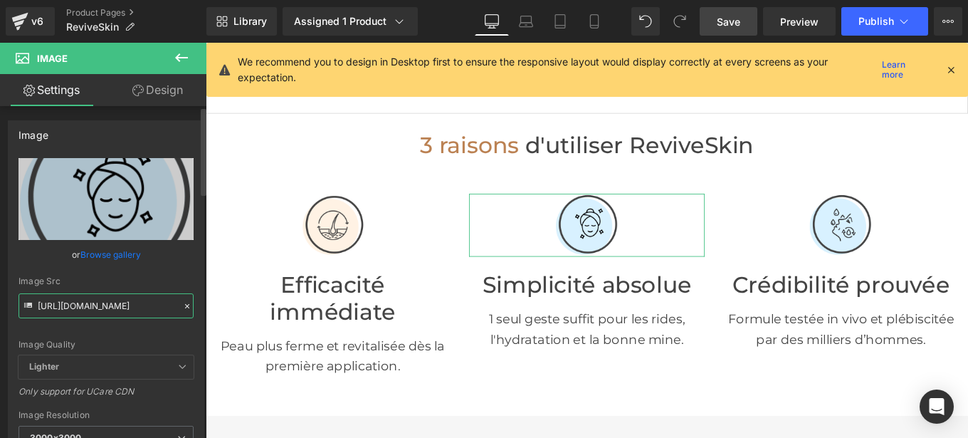
paste input "82/5760/0837/files/Mail_2_1.png?v=1758214262"
type input "[URL][DOMAIN_NAME]"
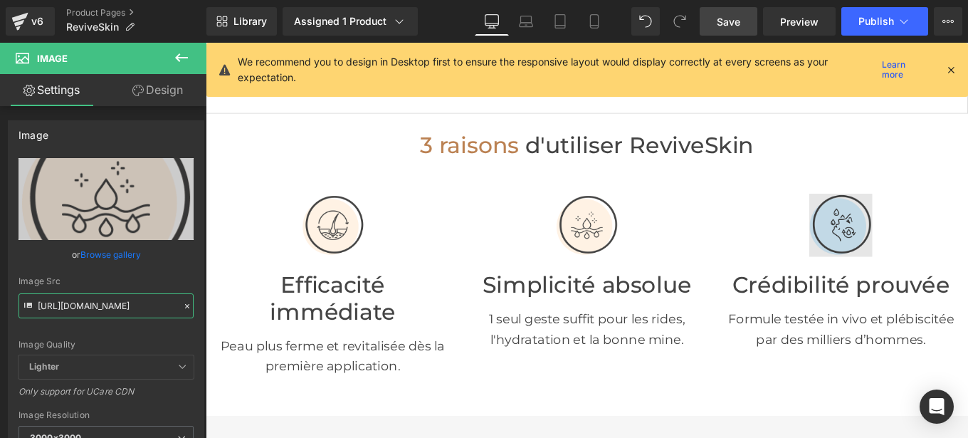
scroll to position [0, 0]
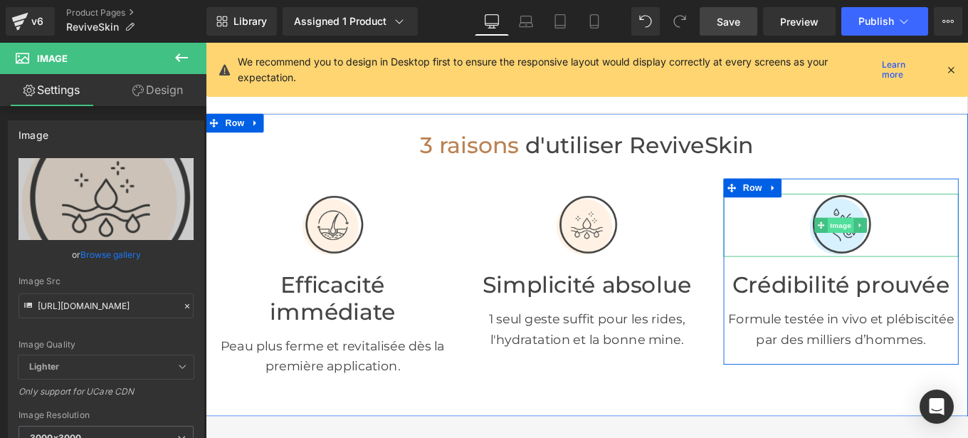
click at [913, 251] on span "Image" at bounding box center [924, 249] width 30 height 17
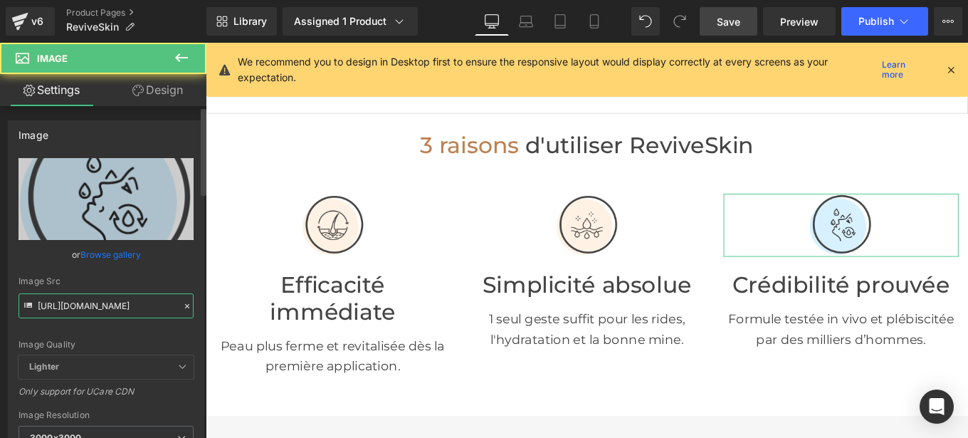
click at [140, 306] on input "[URL][DOMAIN_NAME]" at bounding box center [106, 305] width 175 height 25
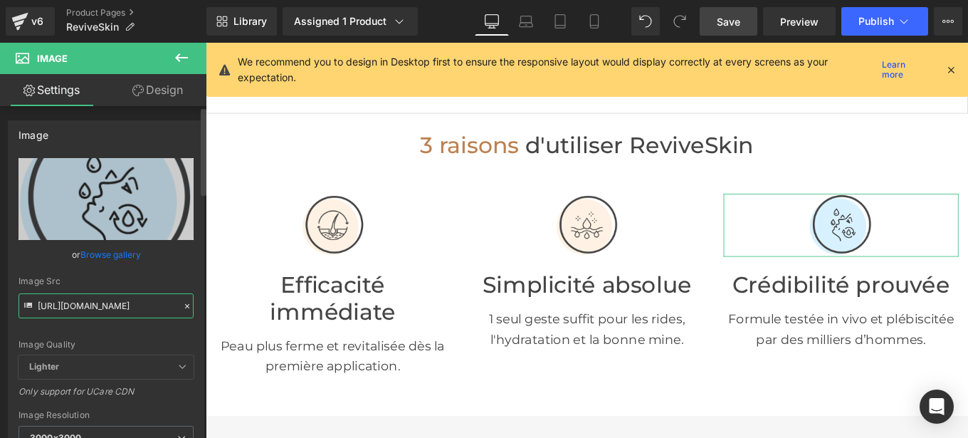
paste input "82/5760/0837/files/Mail_3_1.png?v=1758214262"
type input "[URL][DOMAIN_NAME]"
click at [185, 282] on div "Image Src" at bounding box center [106, 281] width 175 height 10
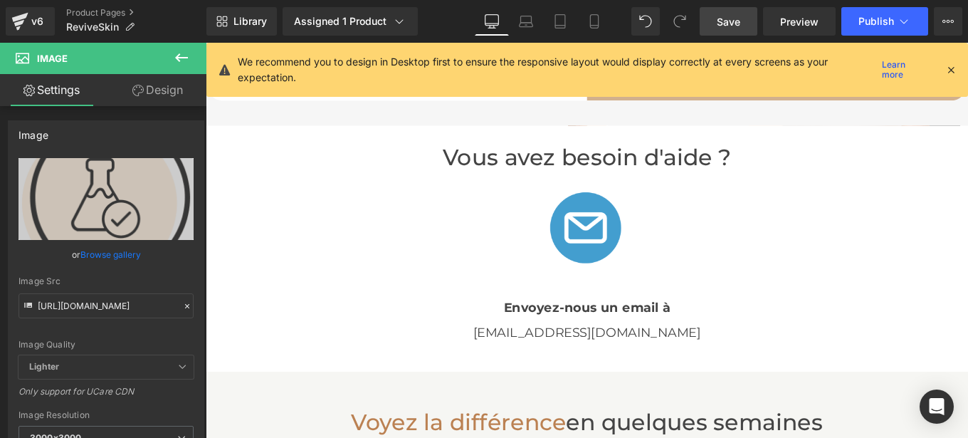
scroll to position [2801, 0]
click at [628, 260] on img at bounding box center [636, 251] width 125 height 125
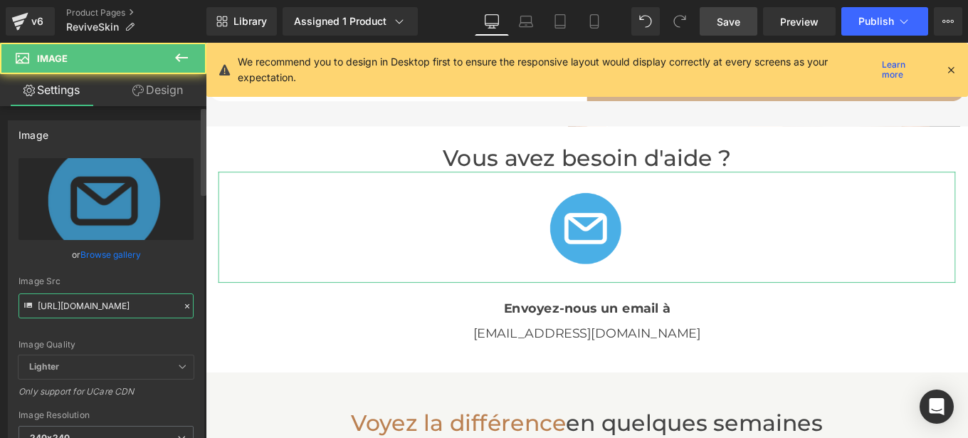
click at [137, 306] on input "[URL][DOMAIN_NAME]" at bounding box center [106, 305] width 175 height 25
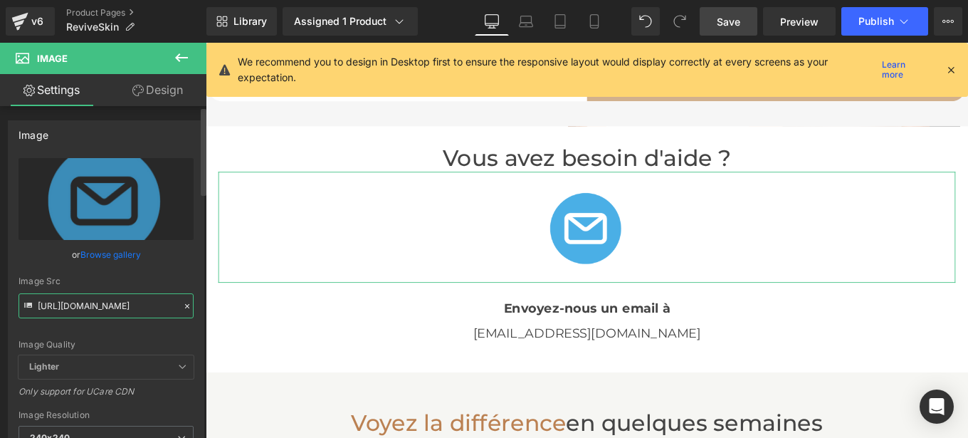
scroll to position [0, 209]
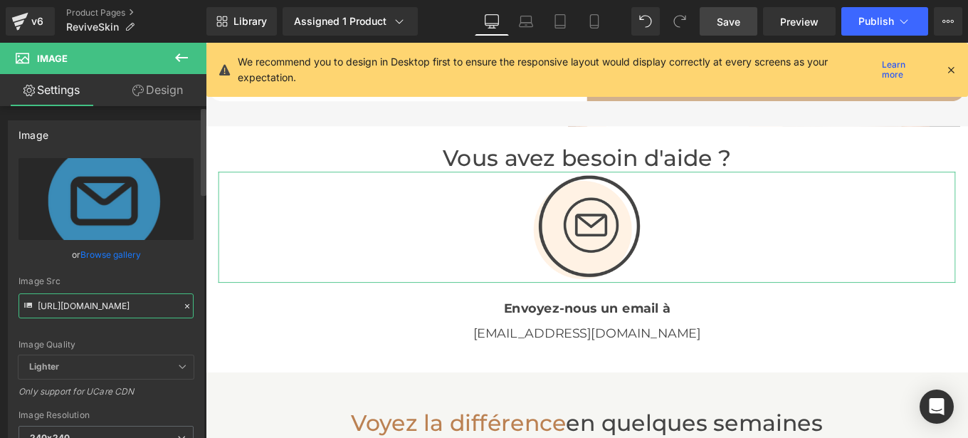
type input "[URL][DOMAIN_NAME]"
click at [181, 280] on div "Image Src" at bounding box center [106, 281] width 175 height 10
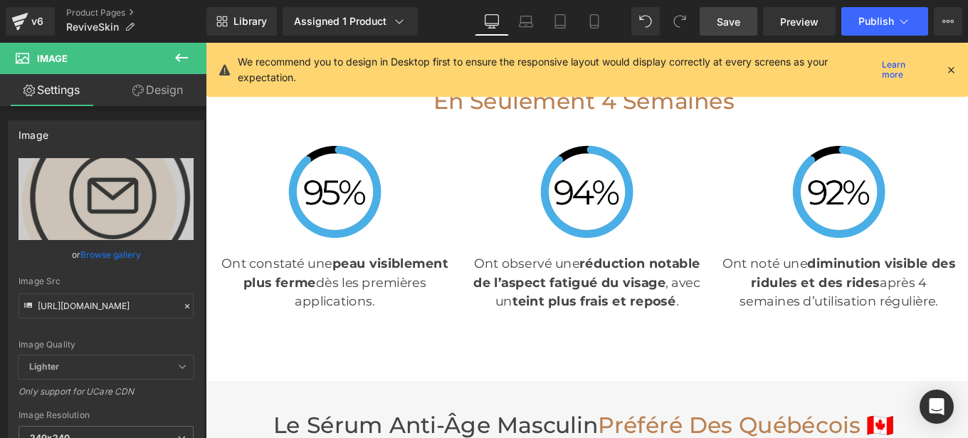
scroll to position [3648, 0]
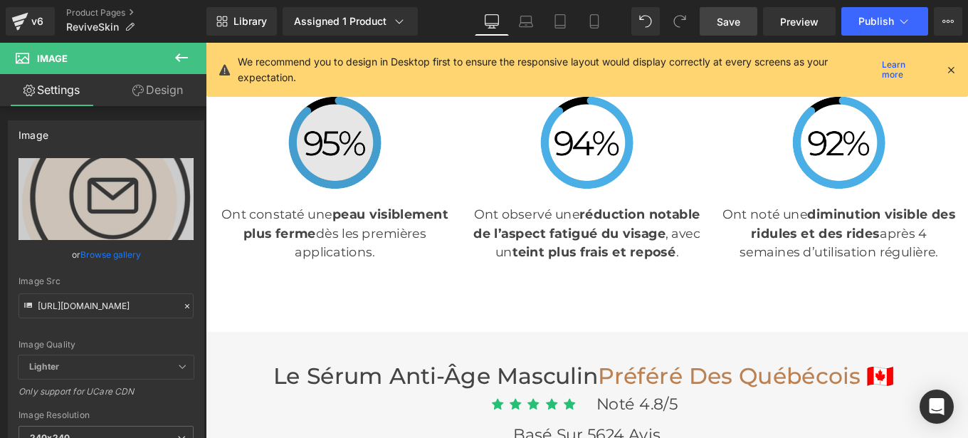
click at [340, 159] on div "Image" at bounding box center [351, 155] width 263 height 105
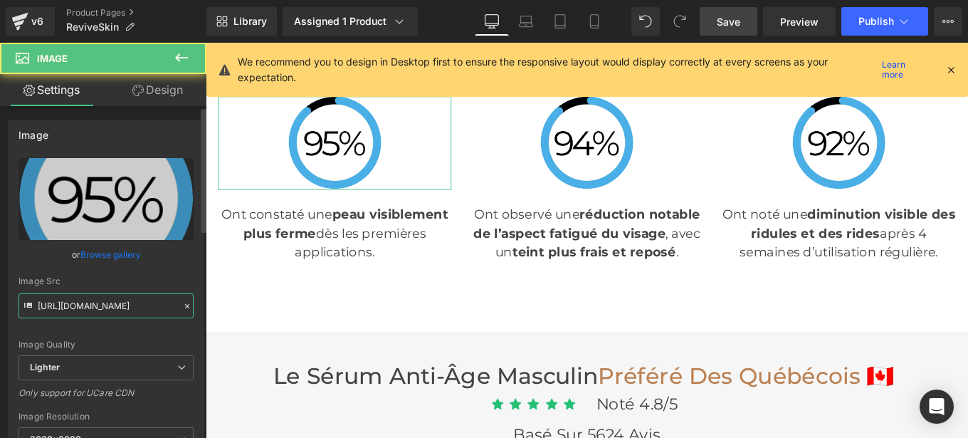
click at [120, 303] on input "[URL][DOMAIN_NAME]" at bounding box center [106, 305] width 175 height 25
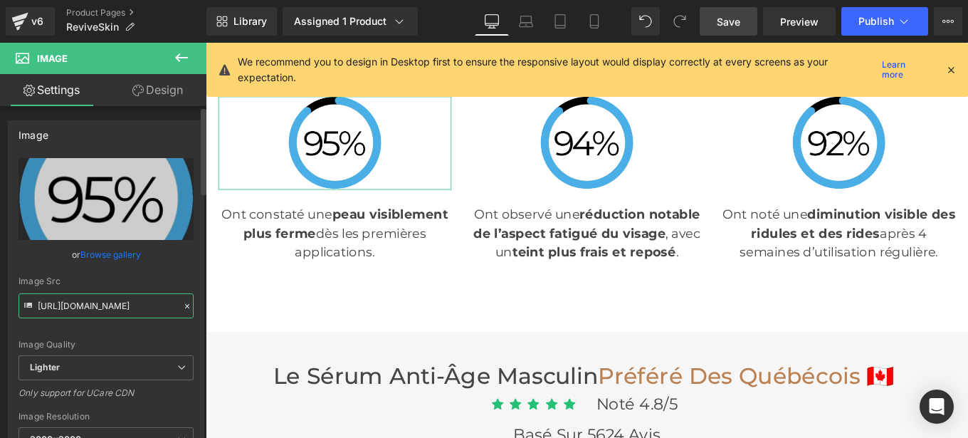
scroll to position [0, 191]
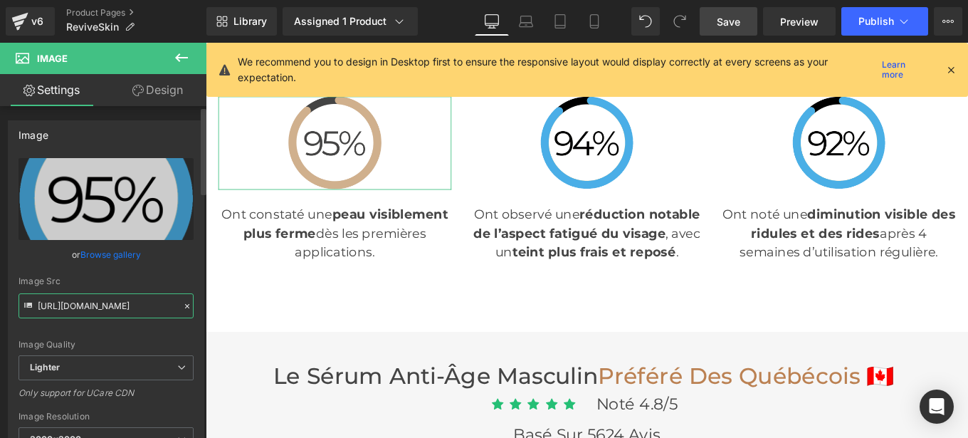
type input "[URL][DOMAIN_NAME]"
click at [182, 284] on div "Image Src" at bounding box center [106, 281] width 175 height 10
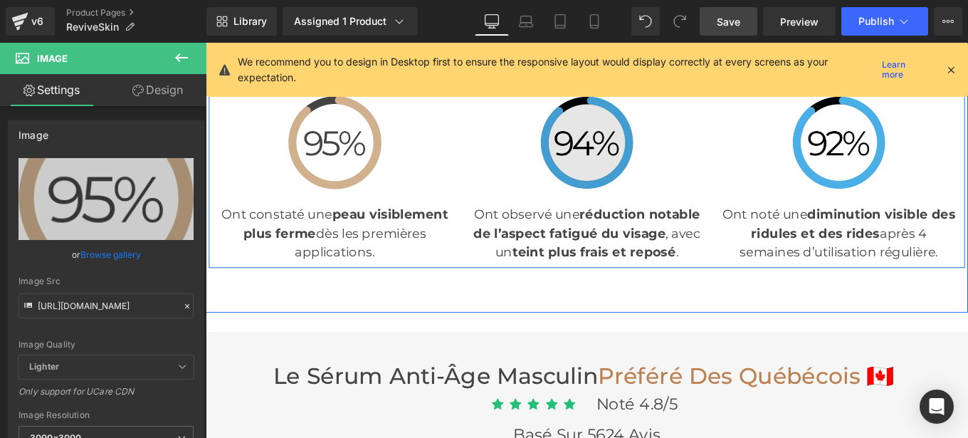
click at [616, 176] on img at bounding box center [636, 155] width 105 height 105
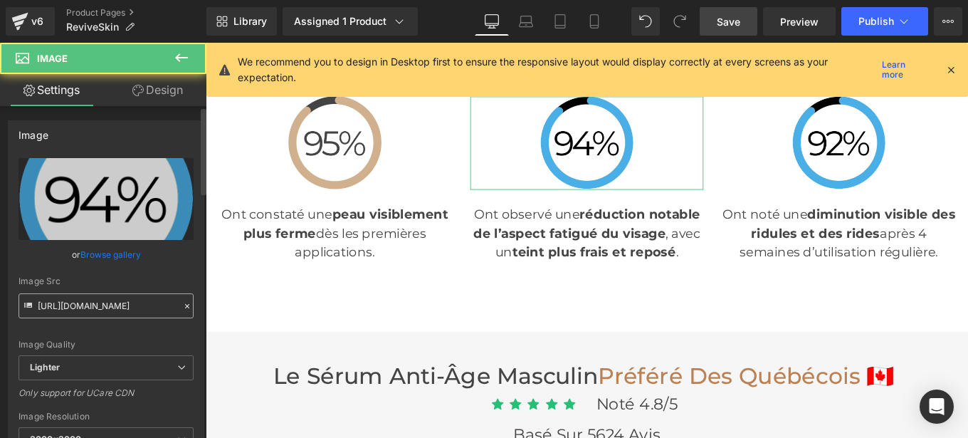
click at [152, 311] on input "[URL][DOMAIN_NAME]" at bounding box center [106, 305] width 175 height 25
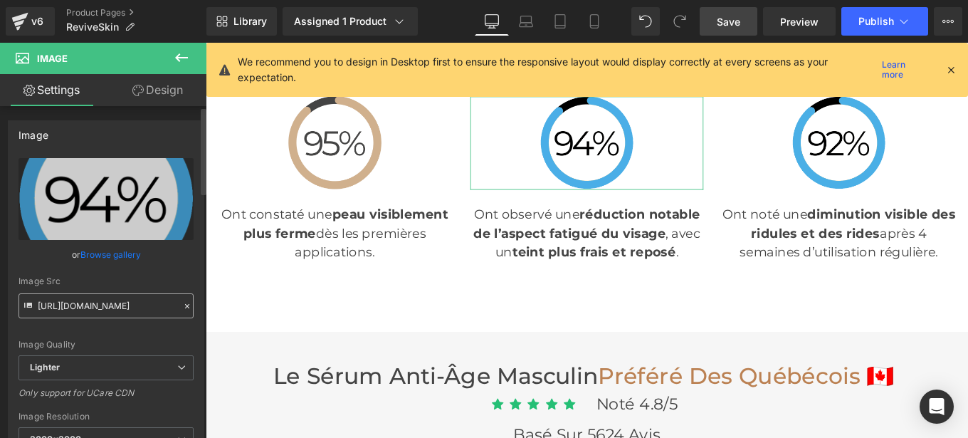
scroll to position [0, 194]
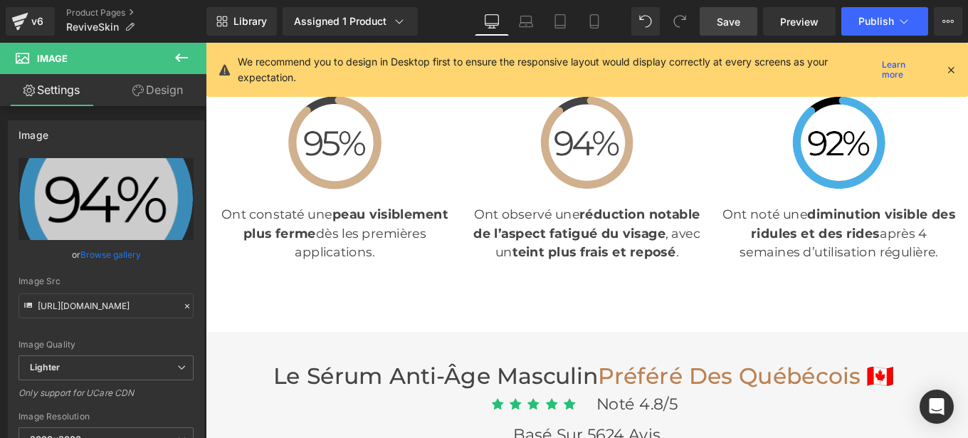
type input "[URL][DOMAIN_NAME]"
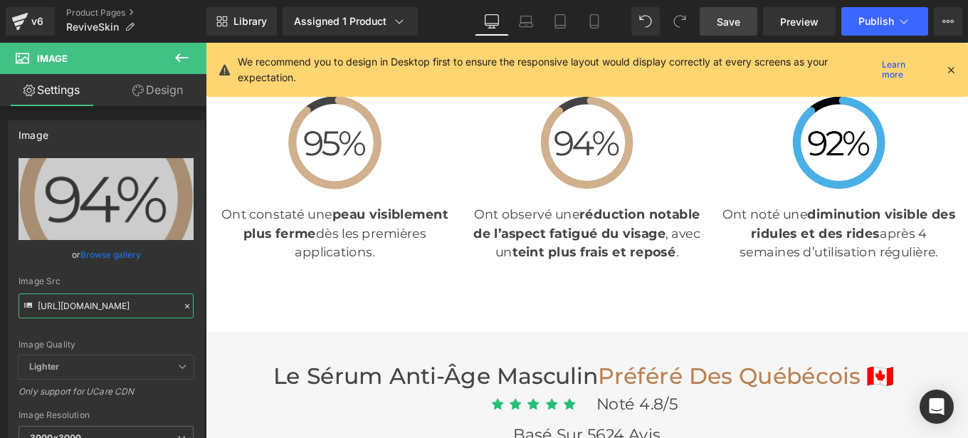
scroll to position [0, 0]
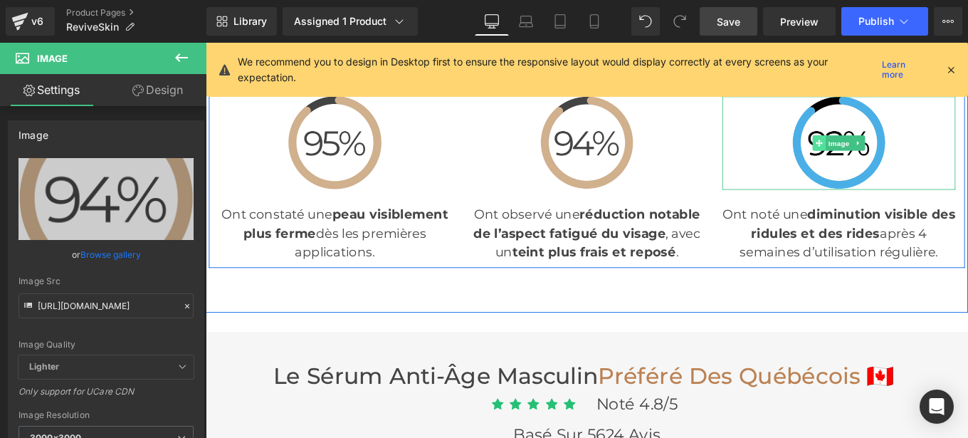
click at [900, 152] on span at bounding box center [898, 155] width 15 height 17
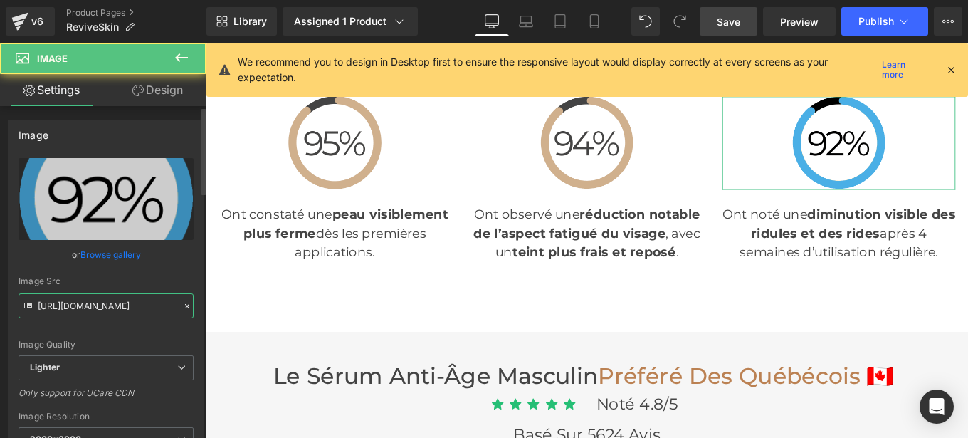
click at [168, 305] on input "[URL][DOMAIN_NAME]" at bounding box center [106, 305] width 175 height 25
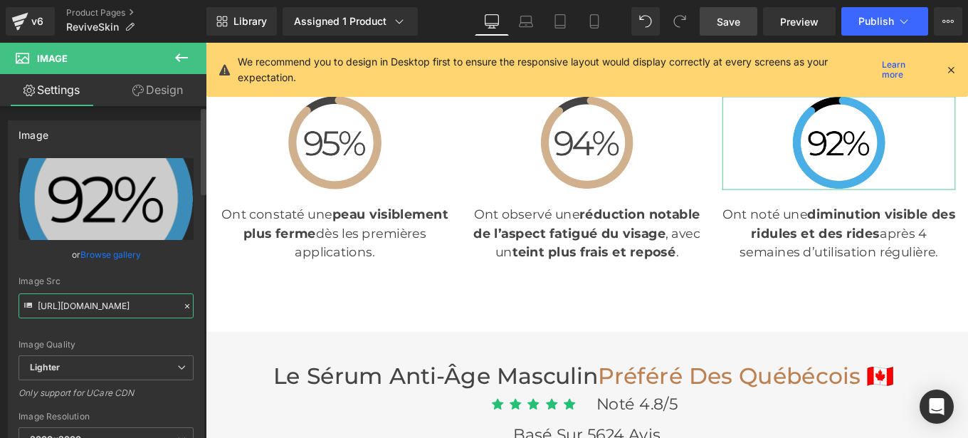
paste input "[DOMAIN_NAME][URL]"
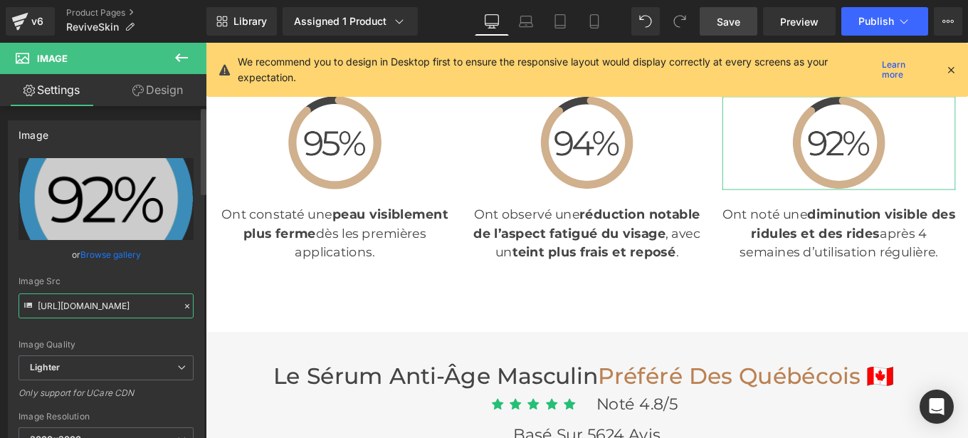
type input "[URL][DOMAIN_NAME]"
click at [183, 288] on div "Image Src [URL][DOMAIN_NAME]" at bounding box center [106, 297] width 175 height 42
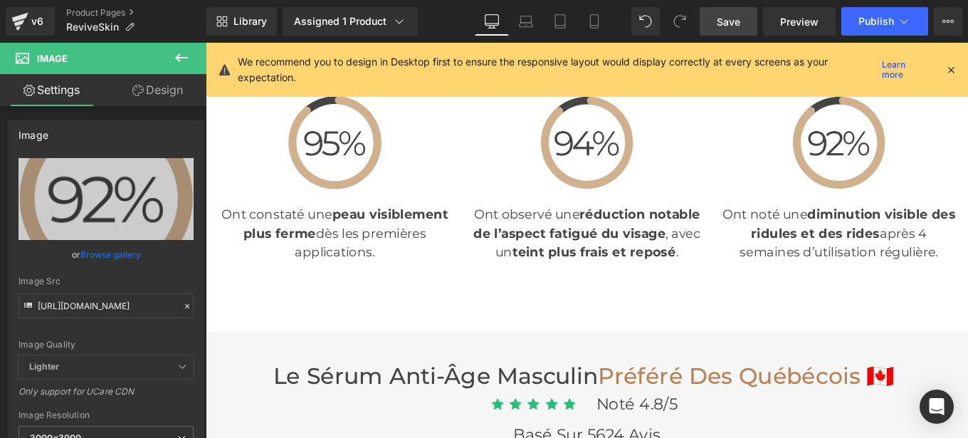
click at [722, 28] on span "Save" at bounding box center [728, 21] width 23 height 15
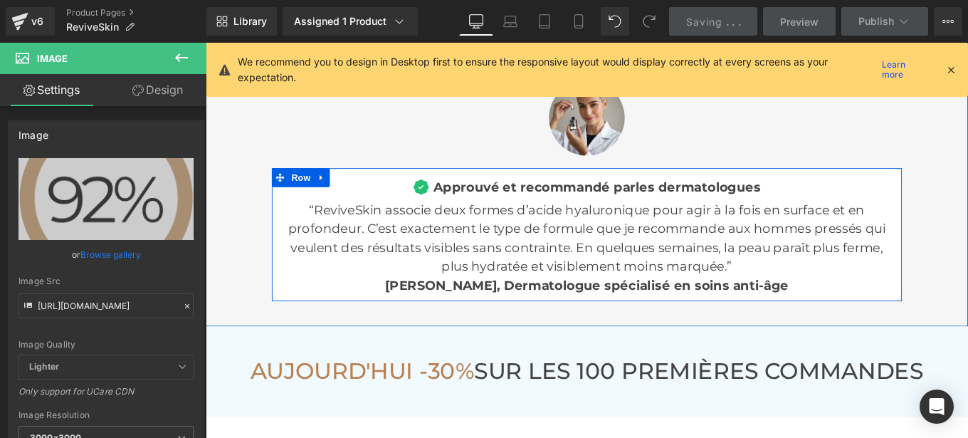
scroll to position [4680, 0]
